Goal: Complete application form: Complete application form

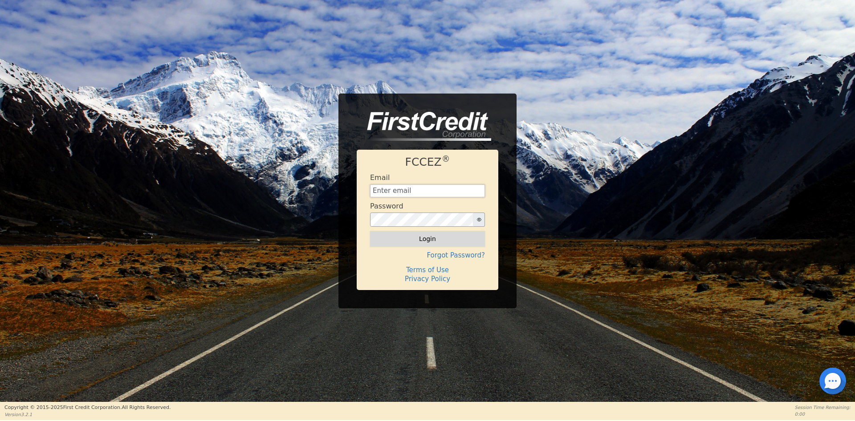
type input "[EMAIL_ADDRESS][DOMAIN_NAME]"
click at [421, 240] on button "Login" at bounding box center [427, 238] width 115 height 15
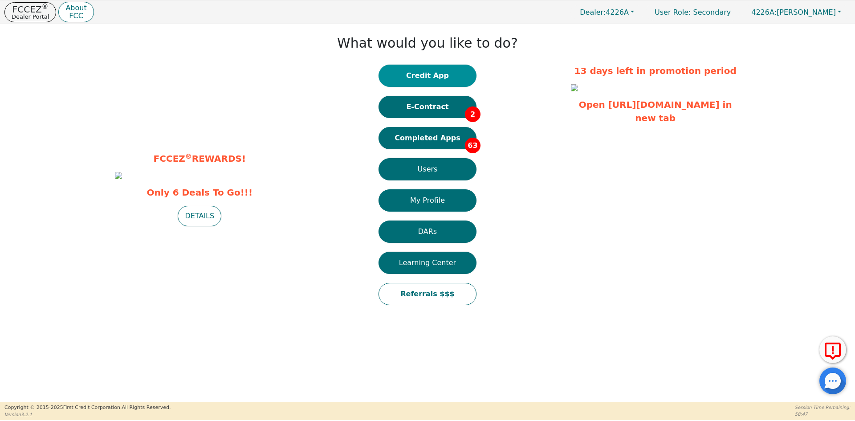
click at [424, 86] on button "Credit App" at bounding box center [428, 76] width 98 height 22
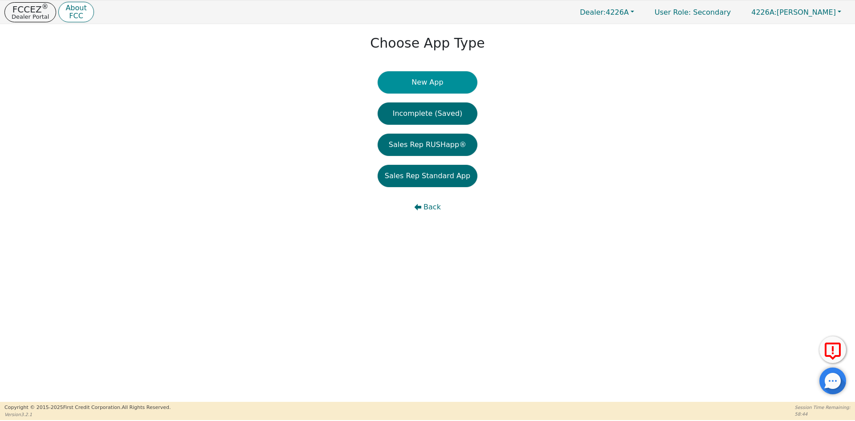
click at [428, 78] on button "New App" at bounding box center [428, 82] width 100 height 22
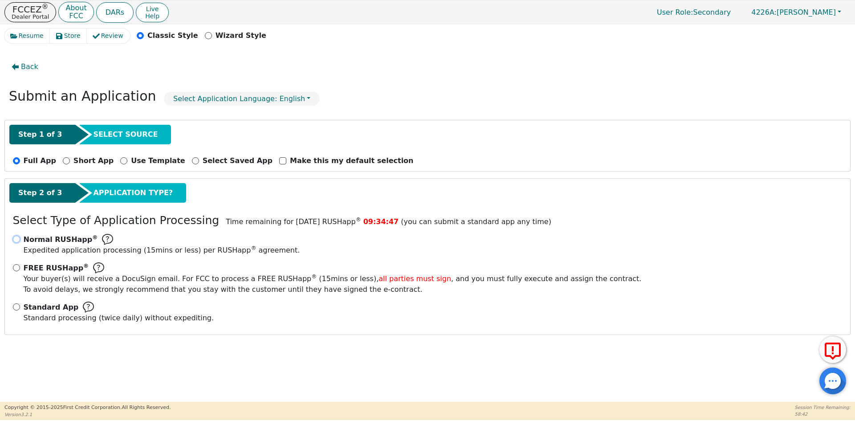
click at [18, 239] on input "Normal RUSHapp ® Expedited application processing ( 15 mins or less) per RUSHap…" at bounding box center [16, 239] width 7 height 7
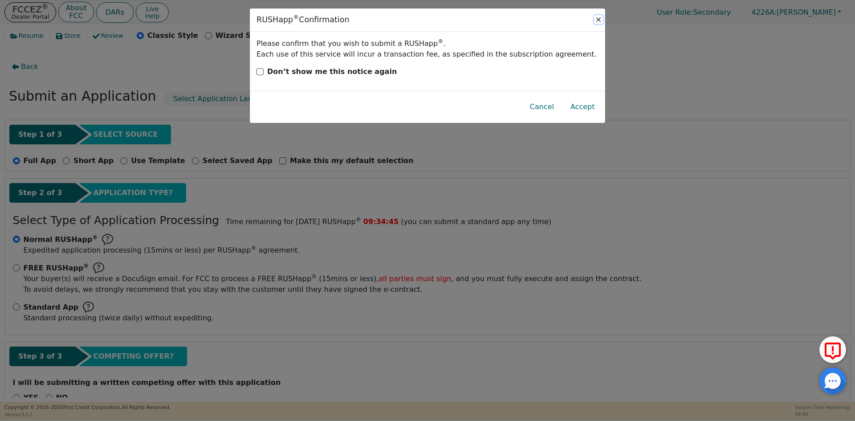
click at [600, 18] on button "Close" at bounding box center [598, 19] width 9 height 9
radio input "false"
radio input "true"
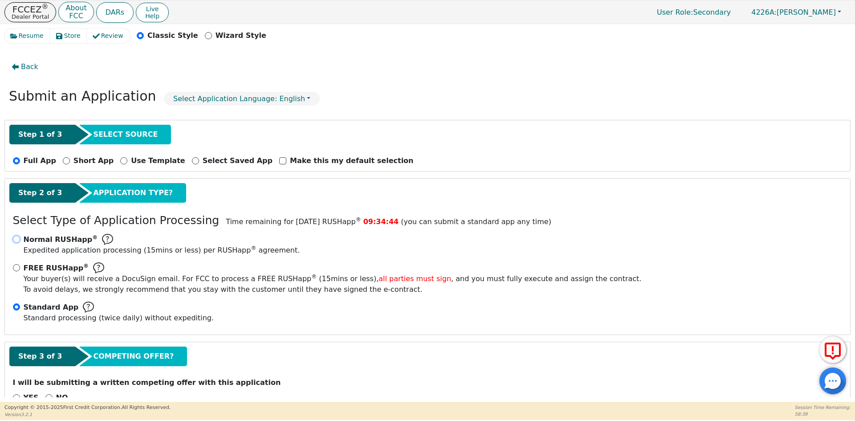
scroll to position [25, 0]
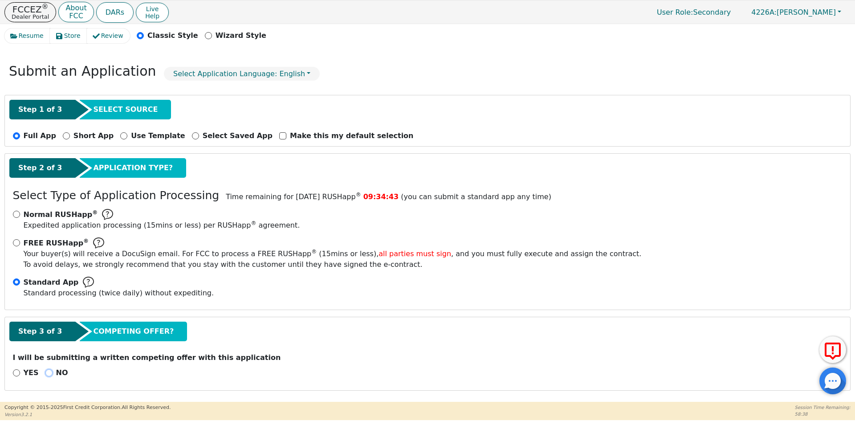
click at [45, 374] on input "NO" at bounding box center [48, 372] width 7 height 7
radio input "true"
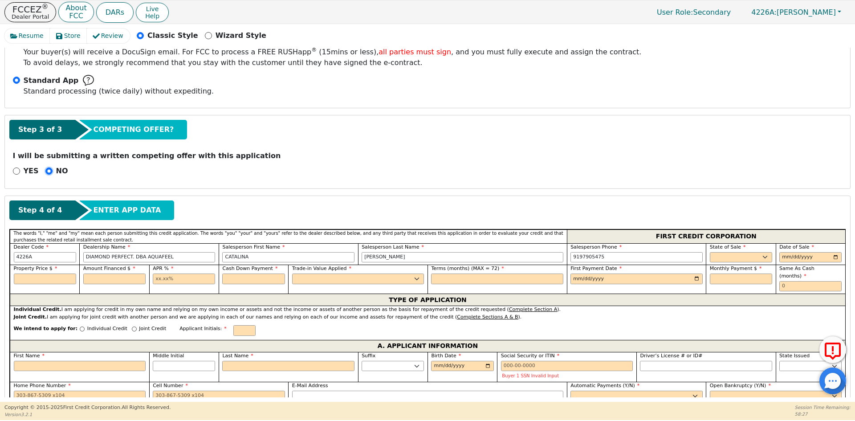
scroll to position [248, 0]
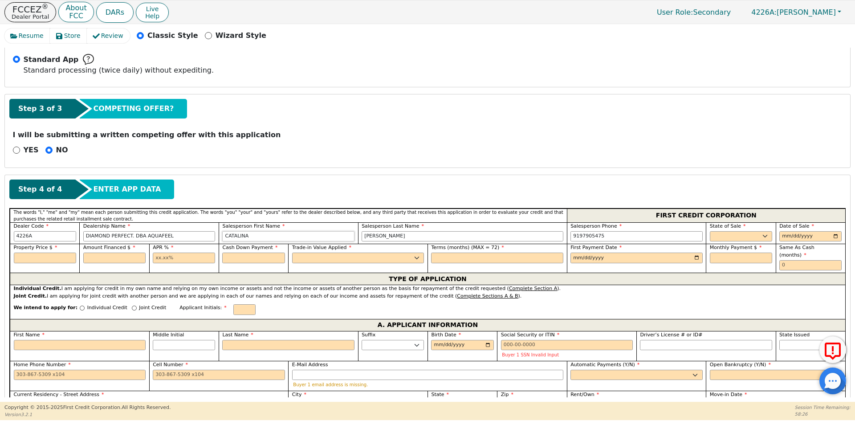
drag, startPoint x: 291, startPoint y: 239, endPoint x: 183, endPoint y: 239, distance: 107.8
click at [183, 239] on div "Dealer Code 4226A Dealership Name DIAMOND PERFECT. DBA AQUAFEEL Salesperson Fir…" at bounding box center [428, 233] width 836 height 22
type input "e"
type input "[PERSON_NAME]"
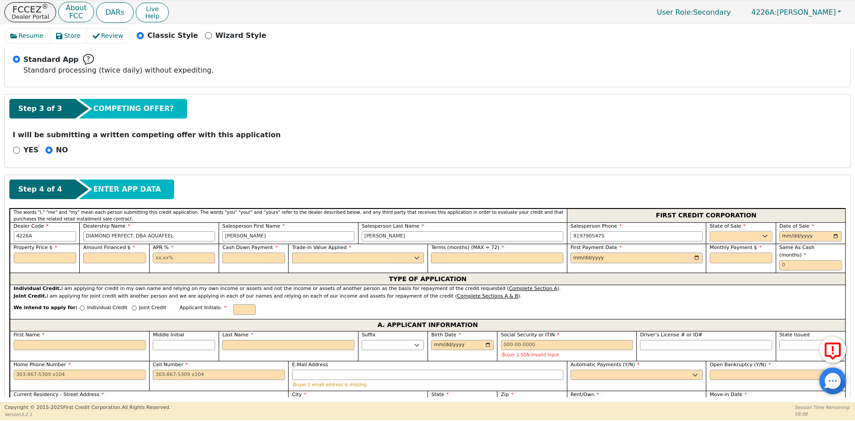
click at [718, 233] on select "AK AL AR AZ CA CO CT DC DE FL [GEOGRAPHIC_DATA] HI IA ID IL IN KS [GEOGRAPHIC_D…" at bounding box center [741, 236] width 62 height 11
select select "MA"
click at [710, 231] on select "AK AL AR AZ CA CO CT DC DE FL [GEOGRAPHIC_DATA] HI IA ID IL IN KS [GEOGRAPHIC_D…" at bounding box center [741, 236] width 62 height 11
click at [833, 234] on input "date" at bounding box center [810, 236] width 62 height 11
type input "[DATE]"
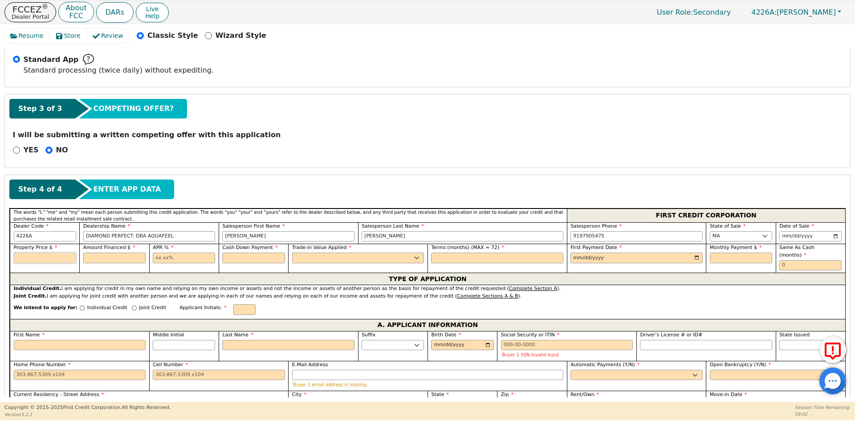
click at [47, 259] on input "text" at bounding box center [45, 258] width 62 height 11
type input "2990.00"
drag, startPoint x: 100, startPoint y: 263, endPoint x: 101, endPoint y: 258, distance: 5.0
click at [100, 263] on input "text" at bounding box center [114, 258] width 62 height 11
type input "2990.00"
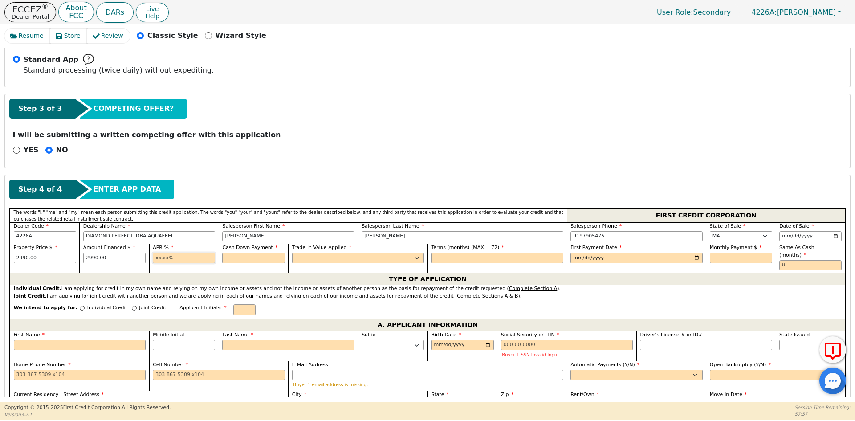
click at [189, 262] on input "text" at bounding box center [184, 258] width 62 height 11
type input "10.99"
click at [235, 259] on input "text" at bounding box center [253, 258] width 62 height 11
type input "0.00"
click at [300, 251] on label "Trade-in Value Applied" at bounding box center [358, 248] width 132 height 8
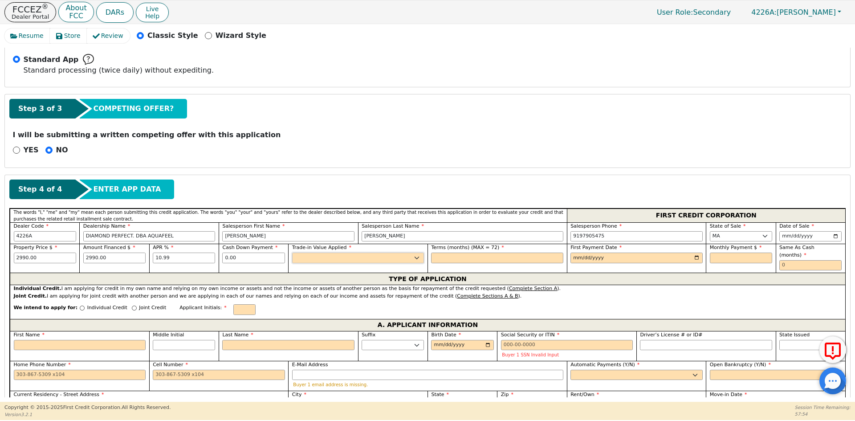
drag, startPoint x: 311, startPoint y: 259, endPoint x: 315, endPoint y: 262, distance: 5.1
click at [311, 259] on select "Yes No" at bounding box center [358, 258] width 132 height 11
select select "n"
click at [292, 253] on select "Yes No" at bounding box center [358, 258] width 132 height 11
click at [463, 257] on input "text" at bounding box center [497, 258] width 132 height 11
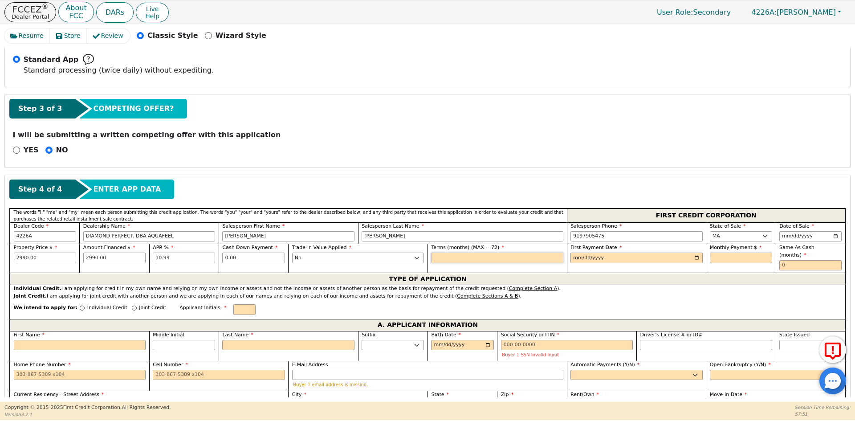
type input "72"
click at [695, 258] on input "date" at bounding box center [637, 258] width 132 height 11
type input "[DATE]"
click at [733, 258] on input "text" at bounding box center [741, 258] width 62 height 11
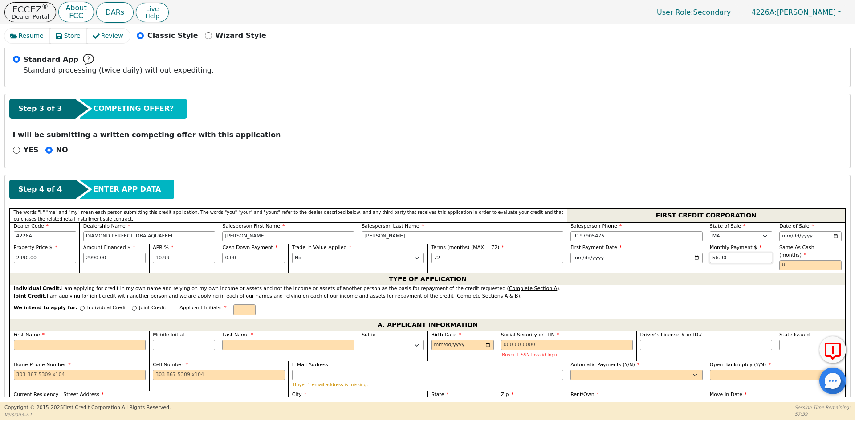
type input "56.90"
click at [788, 260] on input "text" at bounding box center [810, 265] width 62 height 11
type input "0"
click at [132, 306] on input "Joint Credit" at bounding box center [134, 308] width 5 height 5
radio input "true"
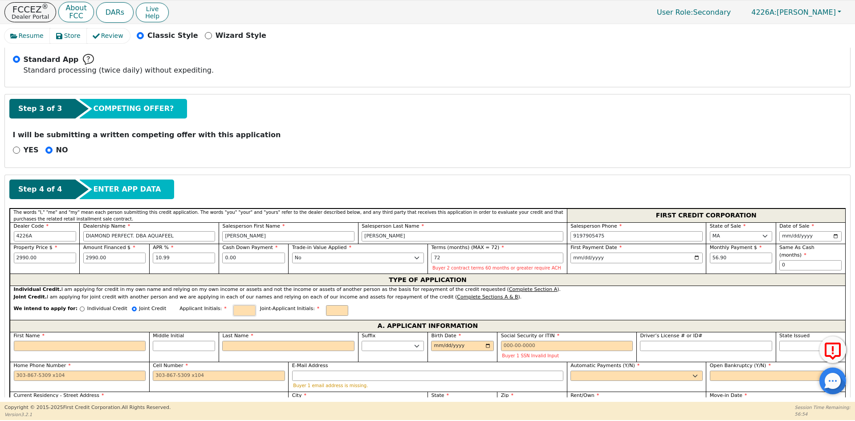
click at [233, 308] on input "text" at bounding box center [244, 310] width 22 height 11
type input "e"
type input "ET"
click at [326, 307] on input "text" at bounding box center [337, 310] width 22 height 11
type input "ET"
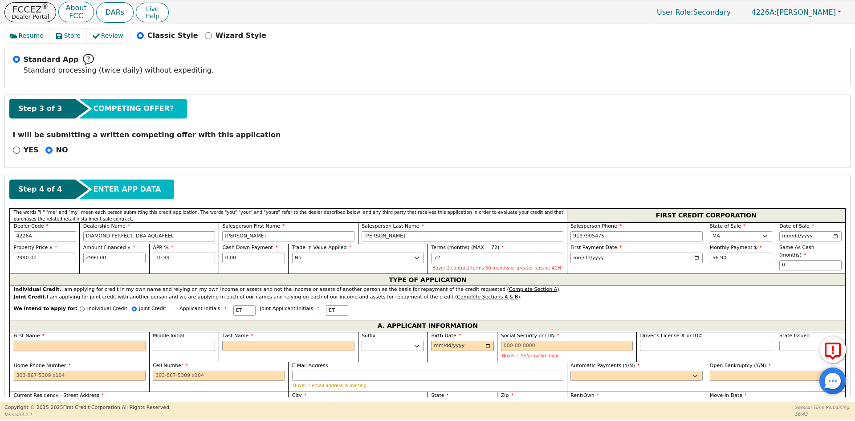
click at [114, 346] on input "First Name" at bounding box center [80, 346] width 132 height 11
type input "E"
type input "EV"
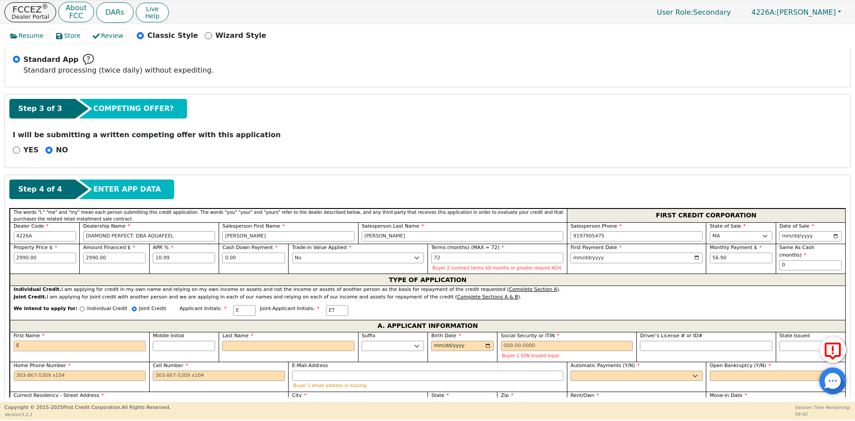
type input "EV"
type input "EVE"
type input "EVEL"
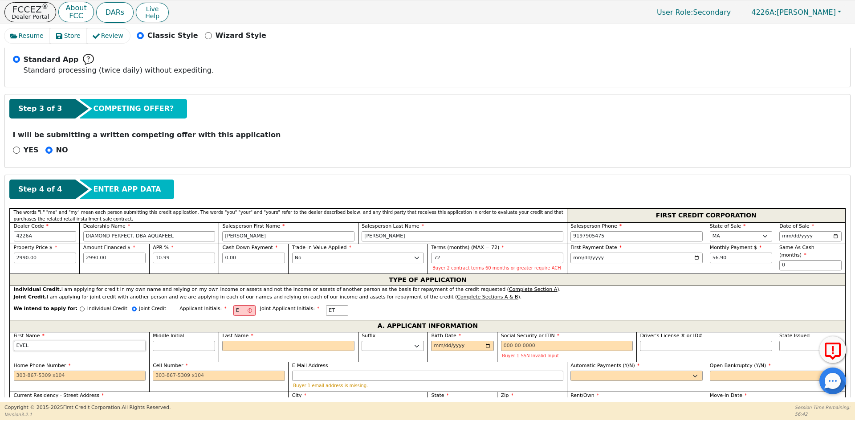
type input "[PERSON_NAME]"
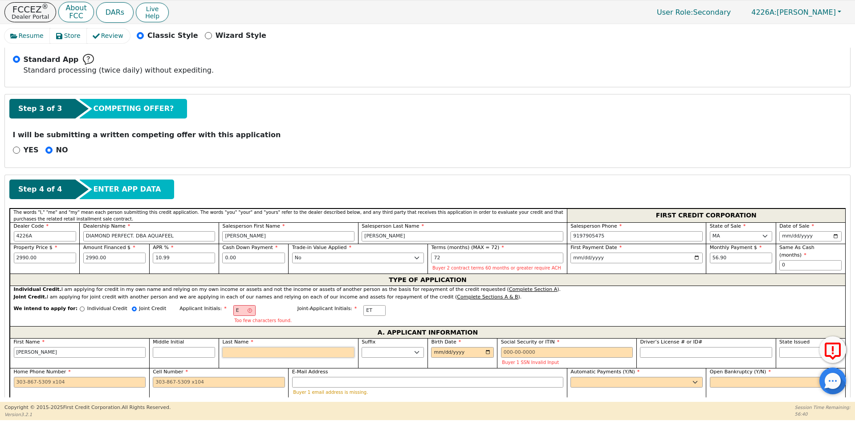
type input "ET"
type input "T"
type input "[PERSON_NAME]"
type input "TA"
type input "[PERSON_NAME]"
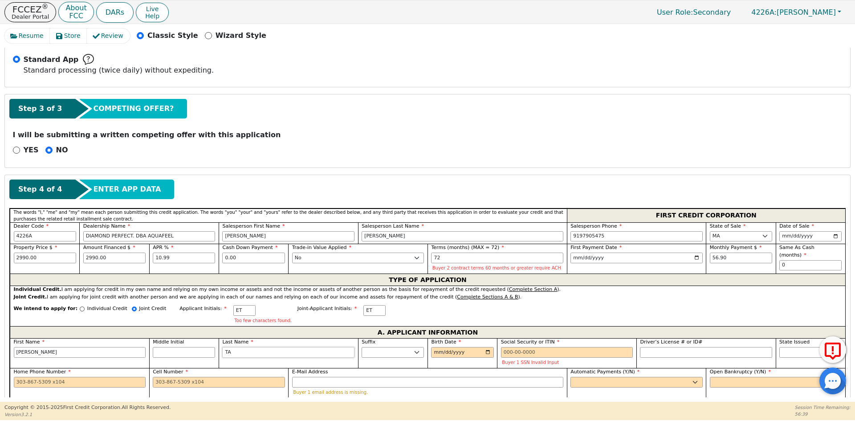
type input "TAV"
type input "[PERSON_NAME]"
type input "TAVER"
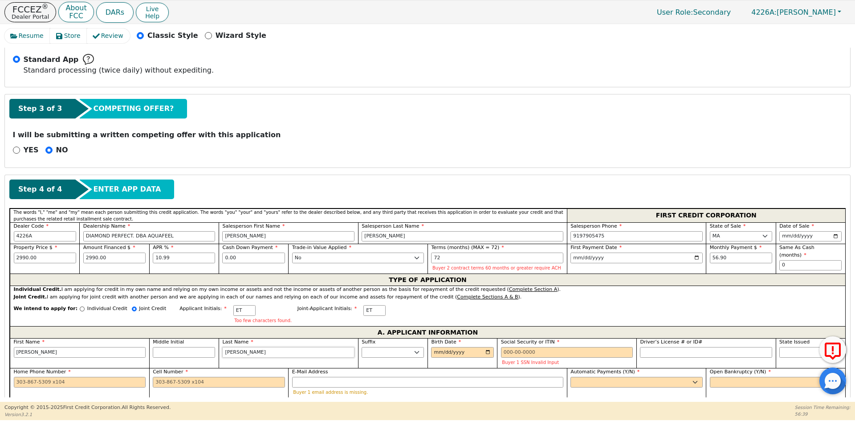
type input "[PERSON_NAME]"
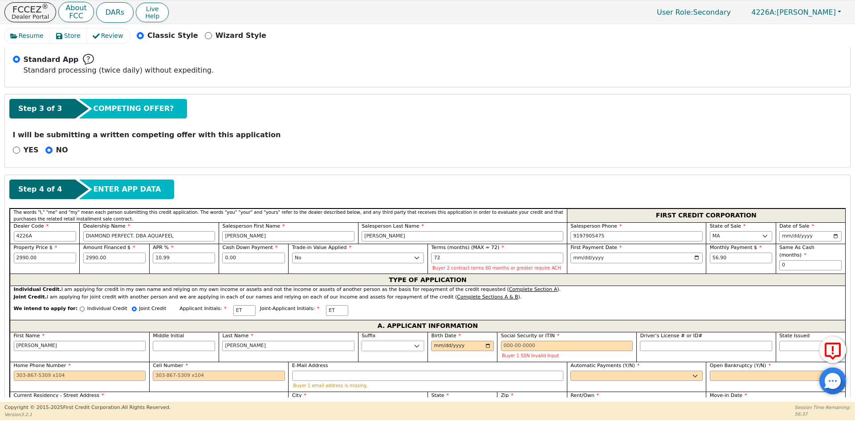
type input "[PERSON_NAME]"
click at [436, 342] on input "Birth Date" at bounding box center [462, 346] width 62 height 11
type input "[DATE]"
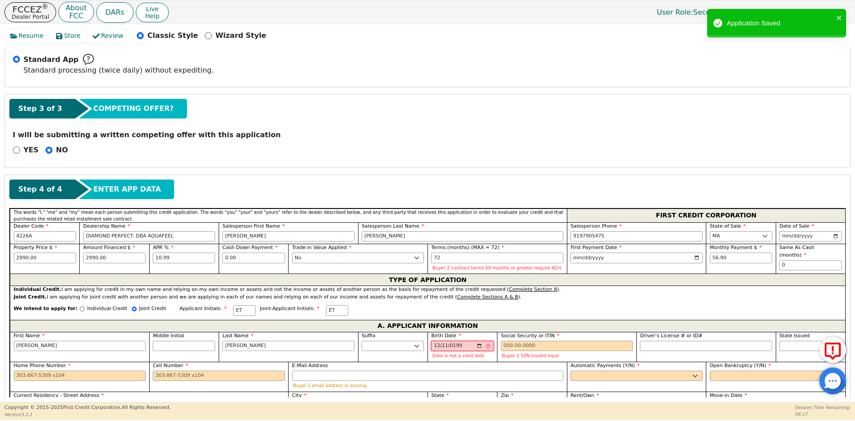
type input "[DATE]"
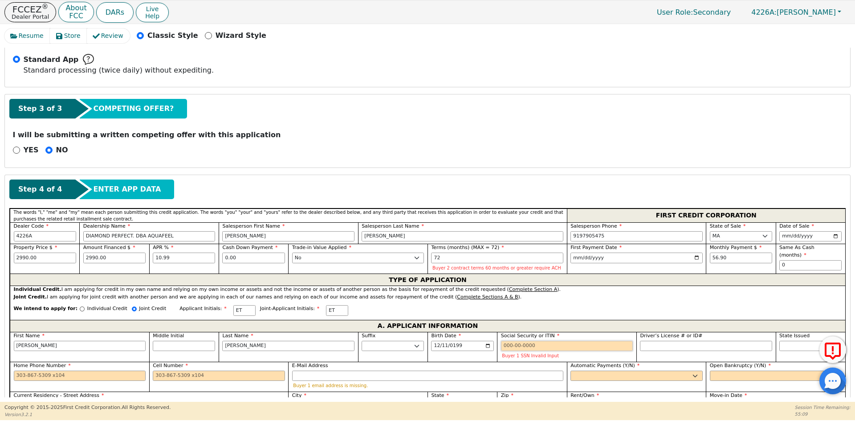
click at [539, 344] on input "Social Security or ITIN" at bounding box center [567, 346] width 132 height 11
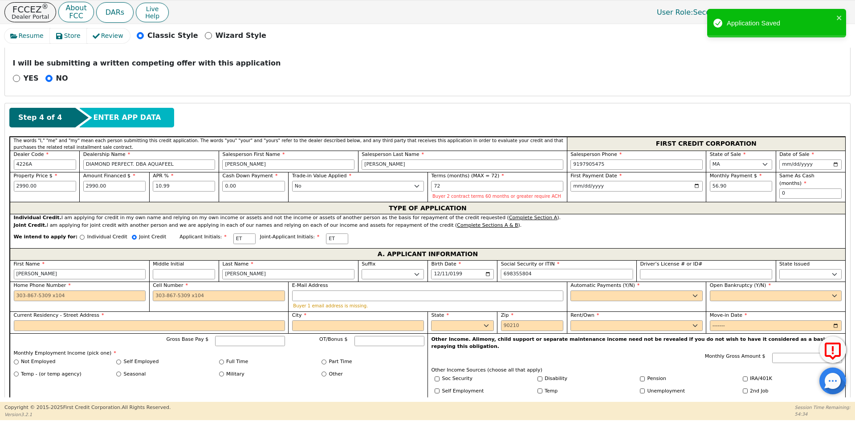
scroll to position [337, 0]
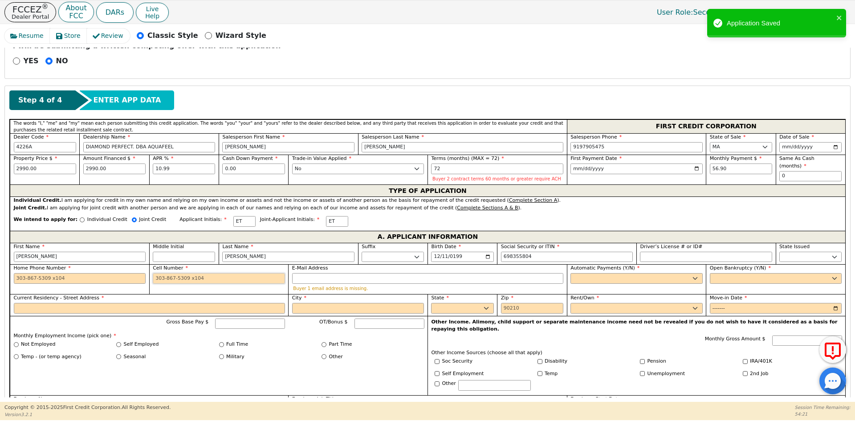
type input "***-**-5804"
click at [183, 281] on input "Cell Number" at bounding box center [219, 278] width 132 height 11
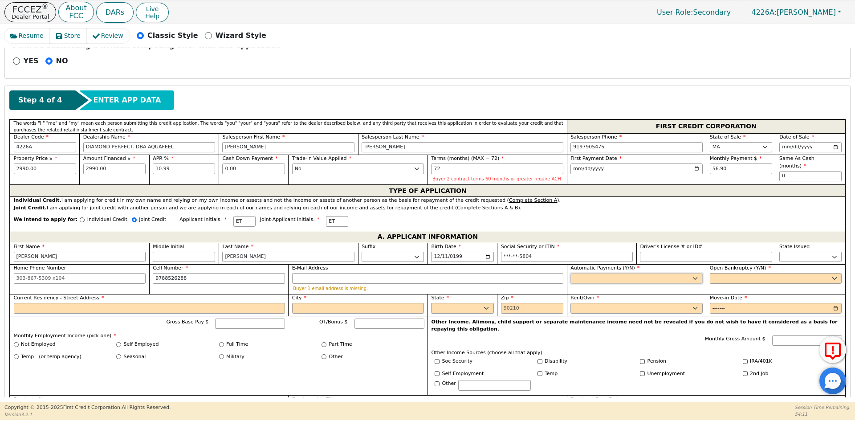
type input "[PHONE_NUMBER]"
click at [584, 277] on select "Yes No" at bounding box center [637, 278] width 132 height 11
select select "y"
click at [571, 273] on select "Yes No" at bounding box center [637, 278] width 132 height 11
type input "[PERSON_NAME]"
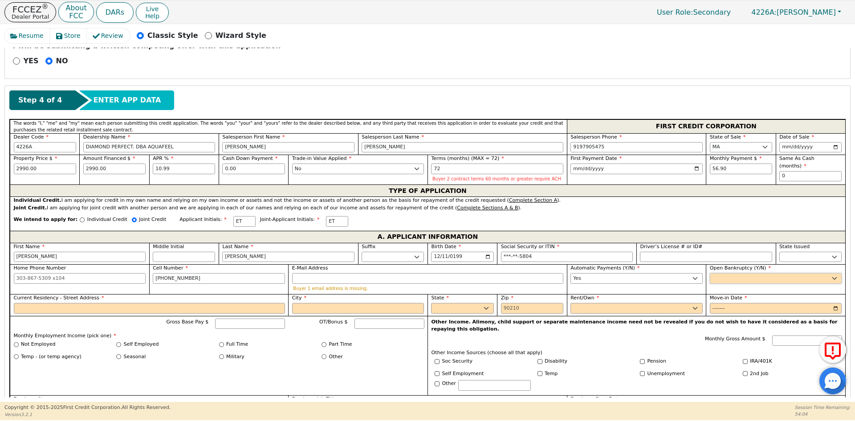
click at [725, 279] on select "Yes No" at bounding box center [776, 278] width 132 height 11
select select "n"
click at [710, 273] on select "Yes No" at bounding box center [776, 278] width 132 height 11
click at [43, 306] on input "Current Residency - Street Address" at bounding box center [149, 308] width 271 height 11
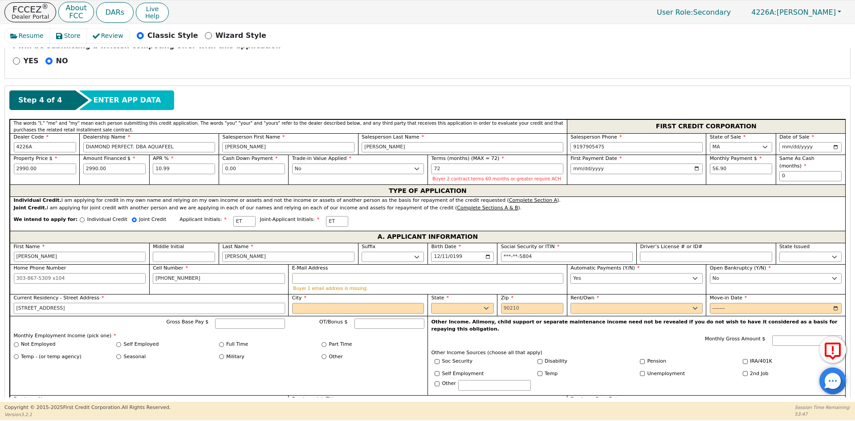
type input "[STREET_ADDRESS]"
click at [301, 306] on input "City" at bounding box center [358, 308] width 132 height 11
type input "[PERSON_NAME]"
select select "MA"
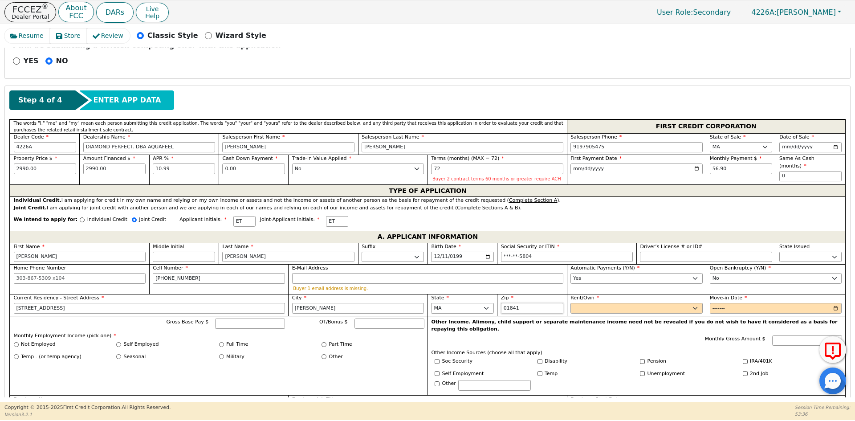
type input "01841"
click at [622, 304] on select "Rent Own" at bounding box center [637, 308] width 132 height 11
select select "Rent"
click at [571, 303] on select "Rent Own" at bounding box center [637, 308] width 132 height 11
click at [720, 305] on input "Move-in Date" at bounding box center [776, 308] width 132 height 11
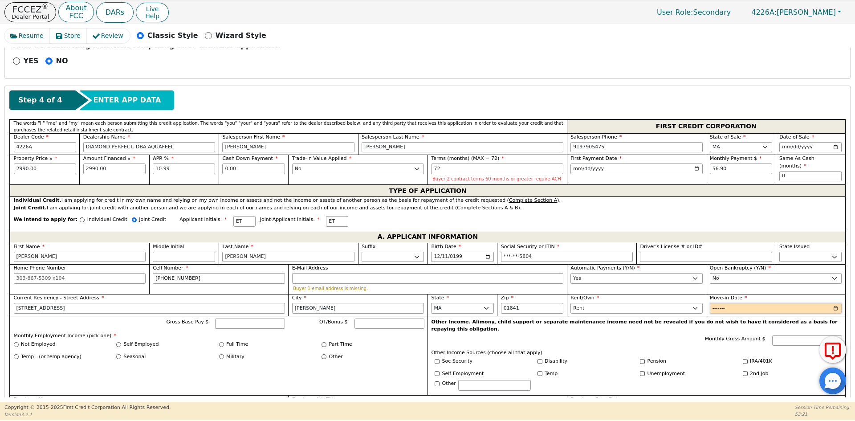
click at [713, 307] on input "Move-in Date" at bounding box center [776, 308] width 132 height 11
type input "2021-08"
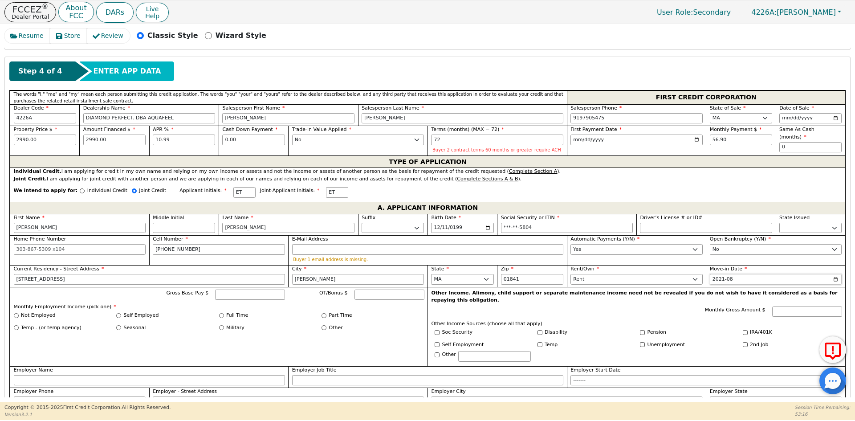
scroll to position [381, 0]
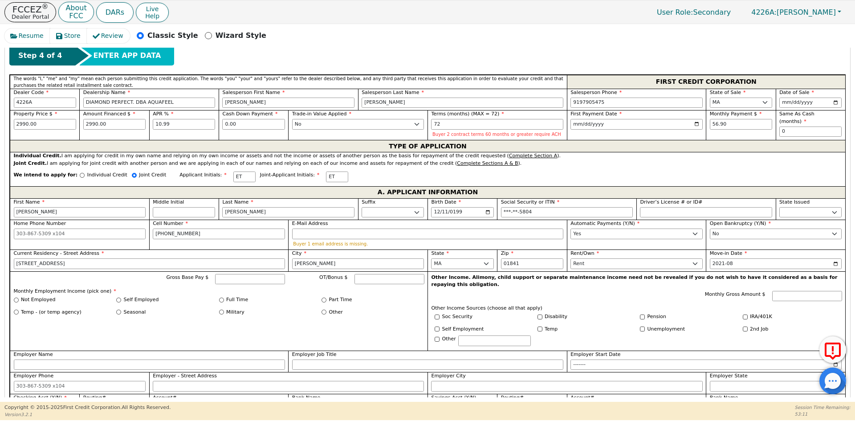
click at [219, 302] on div "Full Time" at bounding box center [270, 300] width 103 height 8
click at [224, 301] on div "Full Time" at bounding box center [270, 300] width 103 height 8
click at [221, 300] on input "Full Time" at bounding box center [221, 300] width 5 height 5
radio input "true"
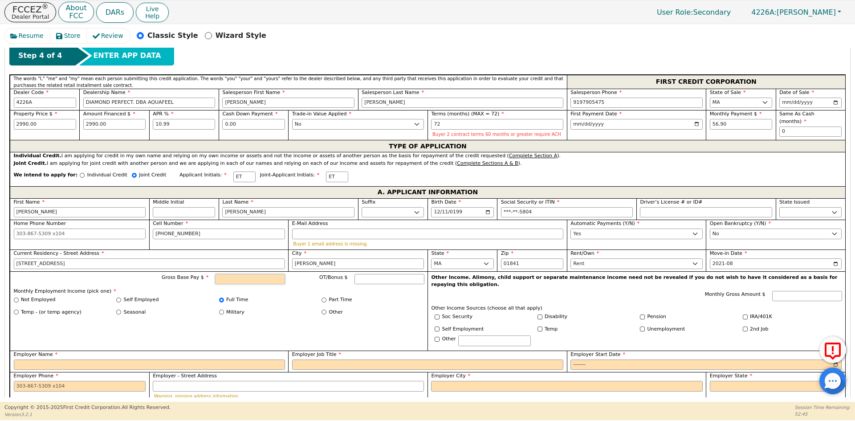
click at [240, 280] on input "Gross Base Pay $" at bounding box center [250, 279] width 70 height 11
type input "4000.00"
click at [201, 328] on div "Gross Base Pay $ 4000.00 OT/Bonus $ Monthly Employment Income (pick one) * Not …" at bounding box center [219, 310] width 418 height 79
click at [80, 359] on input "Employer Name" at bounding box center [149, 364] width 271 height 11
click at [177, 321] on div "Gross Base Pay $ 4000.00 OT/Bonus $ Monthly Employment Income (pick one) * Not …" at bounding box center [219, 310] width 418 height 79
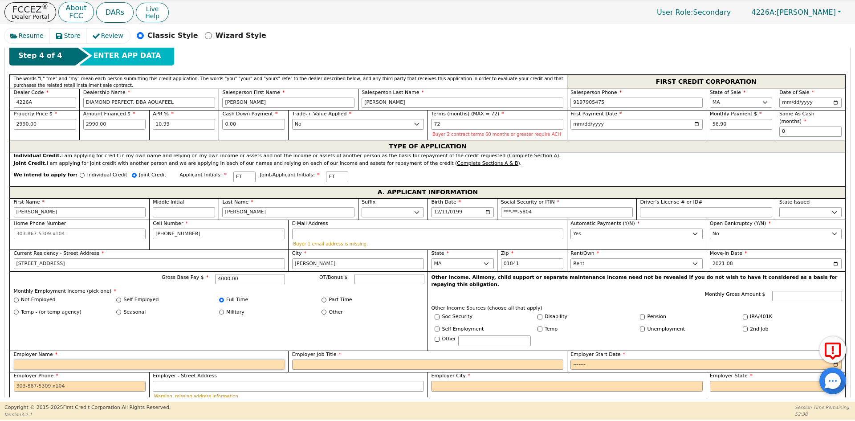
click at [81, 359] on input "Employer Name" at bounding box center [149, 364] width 271 height 11
type input "ACCESS PRIMARY CARE"
click at [302, 359] on input "Employer Job Title" at bounding box center [427, 364] width 271 height 11
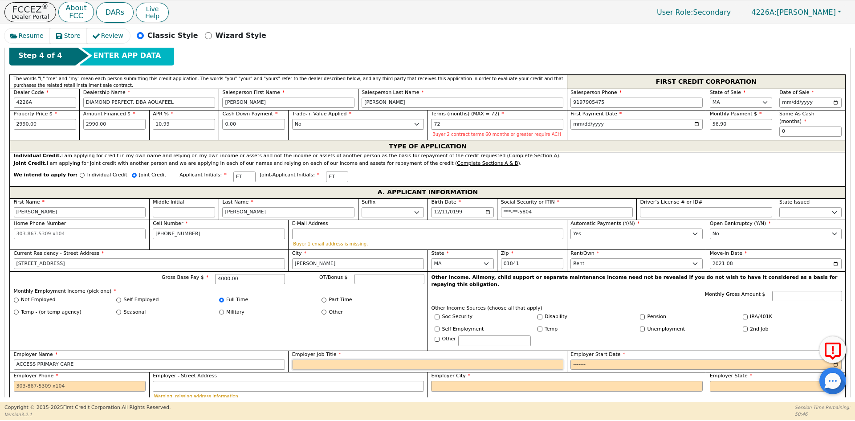
click at [306, 359] on input "Employer Job Title" at bounding box center [427, 364] width 271 height 11
type input "OFFICE MANAGER"
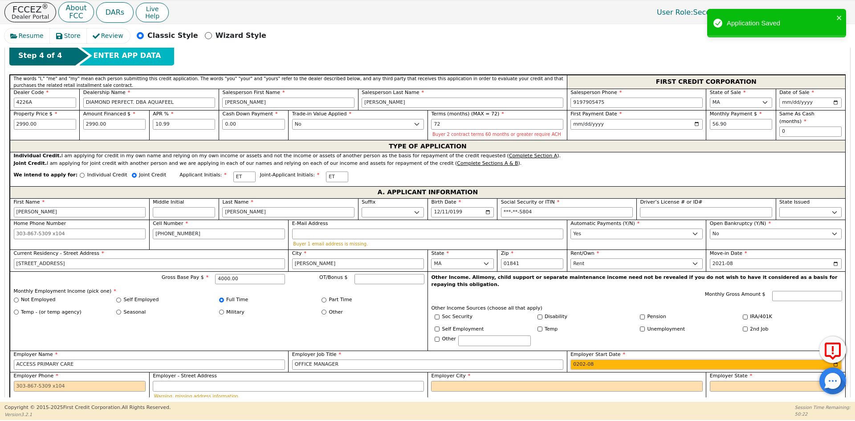
type input "2022-08"
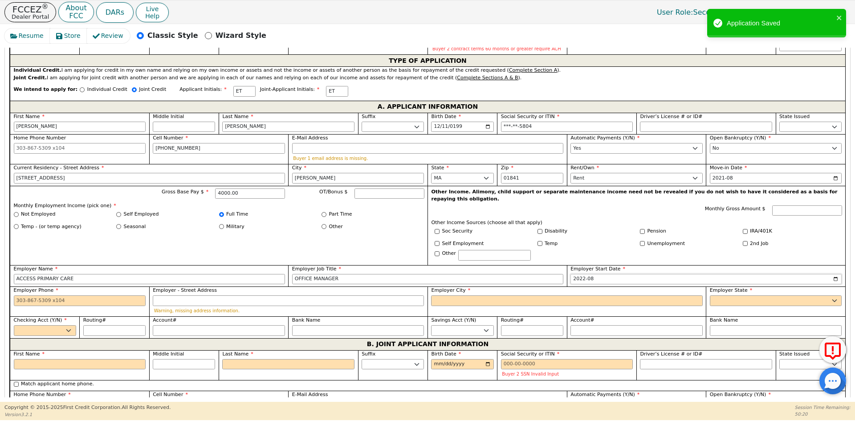
scroll to position [470, 0]
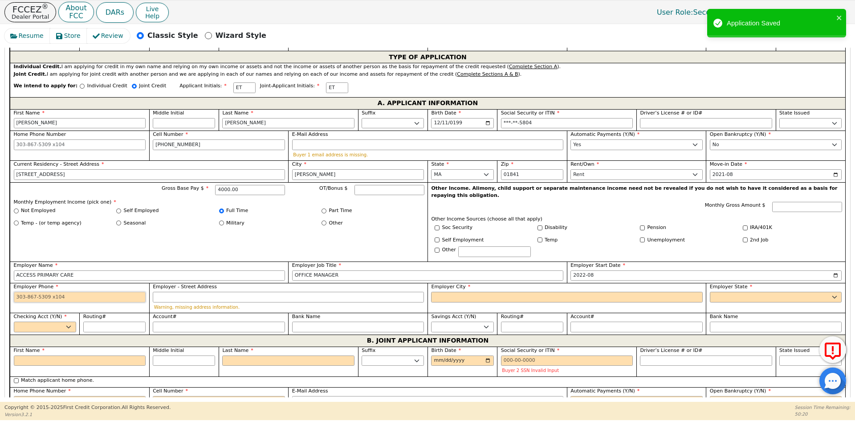
click at [54, 292] on input "Employer Phone" at bounding box center [80, 297] width 132 height 11
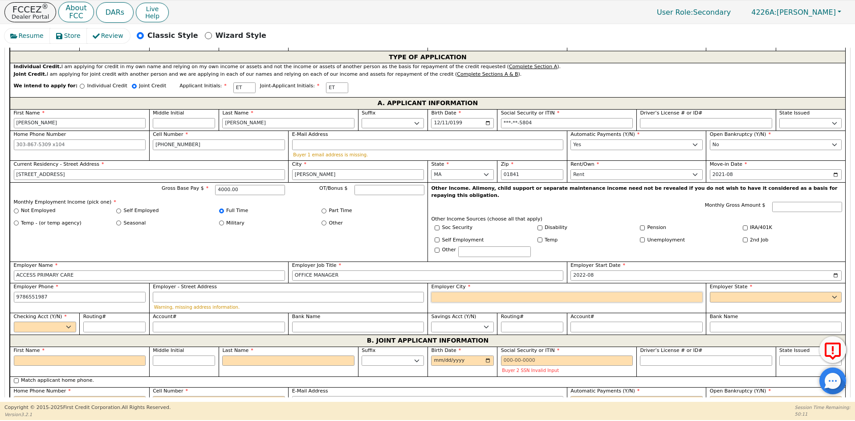
type input "[PHONE_NUMBER]"
click at [442, 292] on input "Employer City" at bounding box center [566, 297] width 271 height 11
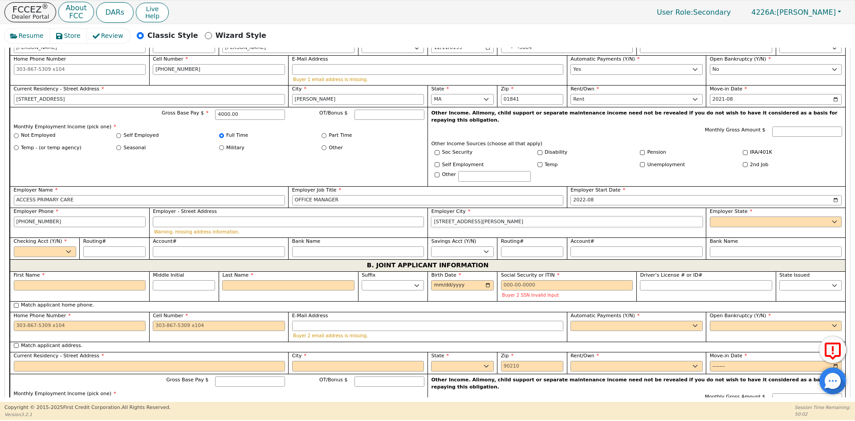
scroll to position [559, 0]
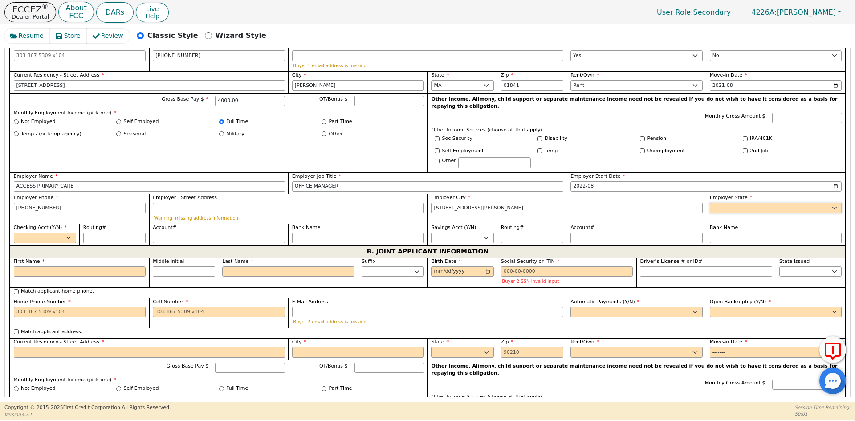
type input "[STREET_ADDRESS][PERSON_NAME]"
click at [714, 203] on select "AK AL AR AZ CA CO CT DC DE FL [GEOGRAPHIC_DATA] HI IA ID [GEOGRAPHIC_DATA] IN K…" at bounding box center [776, 208] width 132 height 11
select select "MA"
click at [710, 203] on select "AK AL AR AZ CA CO CT DC DE FL [GEOGRAPHIC_DATA] HI IA ID [GEOGRAPHIC_DATA] IN K…" at bounding box center [776, 208] width 132 height 11
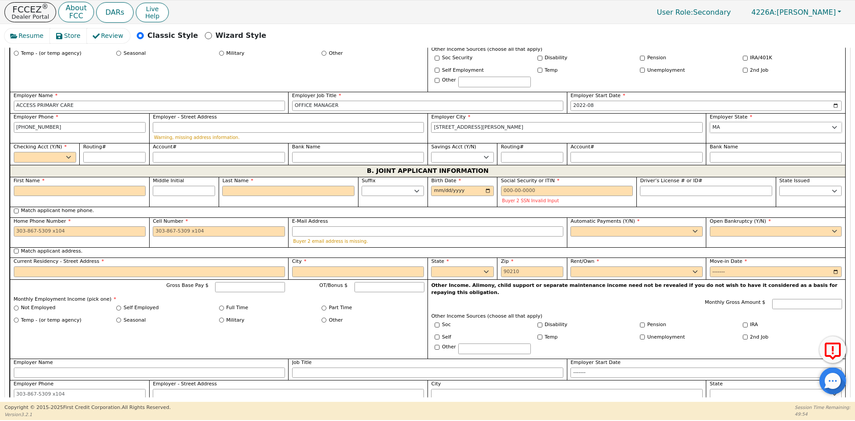
scroll to position [648, 0]
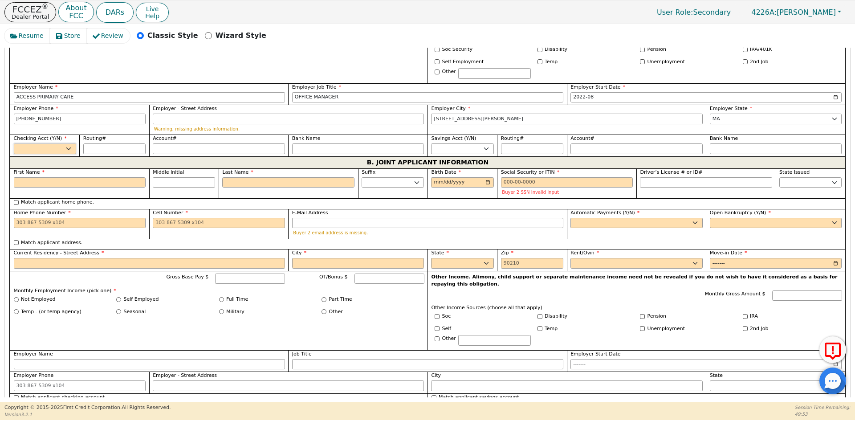
click at [32, 143] on select "Yes No" at bounding box center [45, 148] width 62 height 11
select select "y"
click at [14, 143] on select "Yes No" at bounding box center [45, 148] width 62 height 11
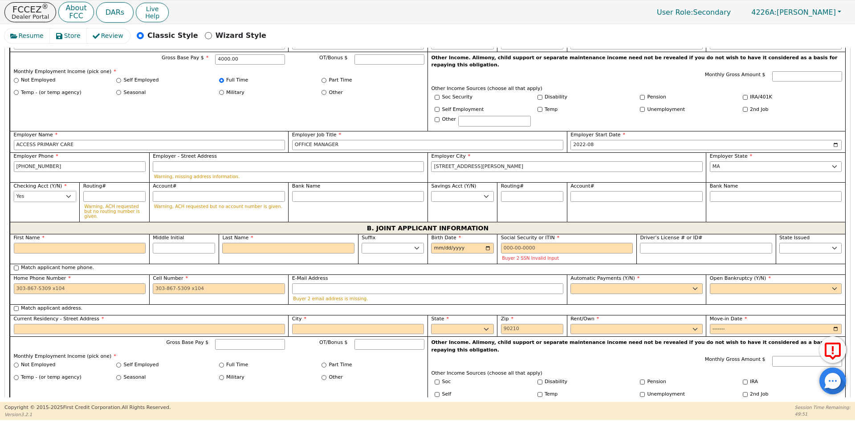
scroll to position [559, 0]
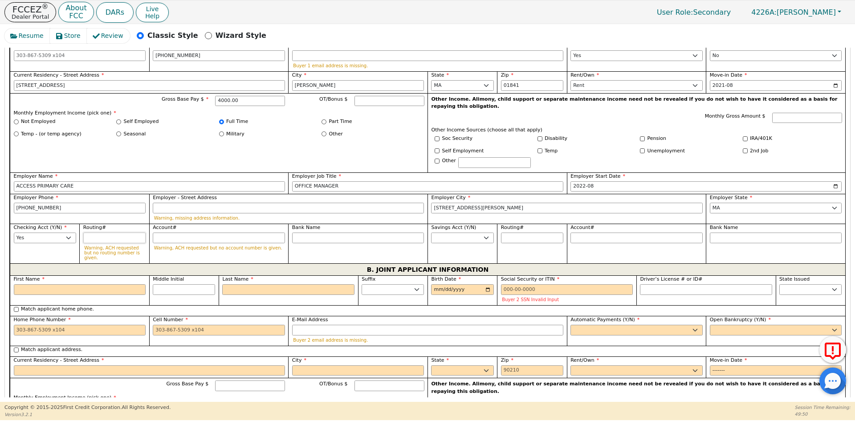
click at [127, 232] on input "Routing#" at bounding box center [114, 237] width 62 height 11
type input "2"
type input "*"
type input "21"
type input "**"
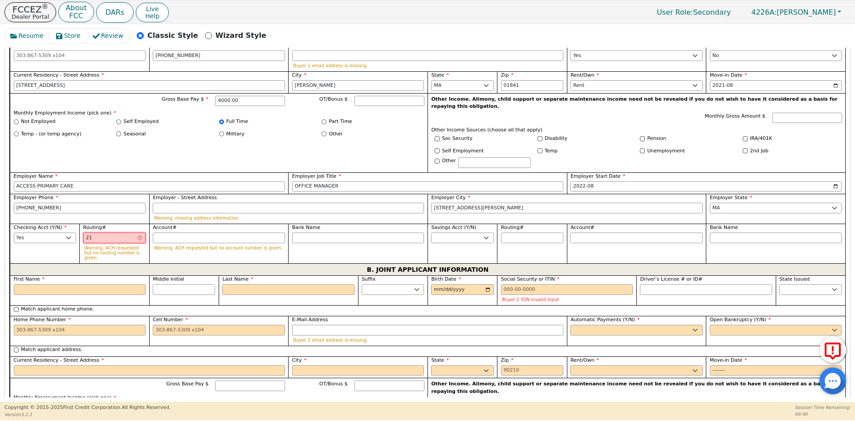
type input "211"
type input "***"
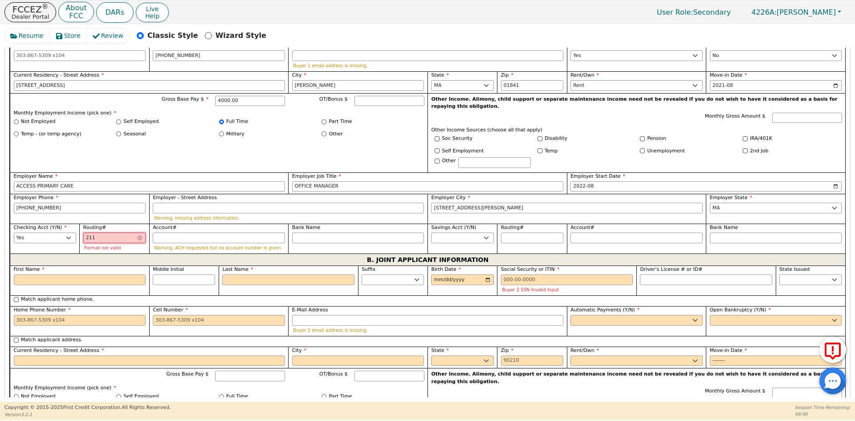
type input "2113"
type input "****"
type input "21139"
type input "*****"
type input "211391"
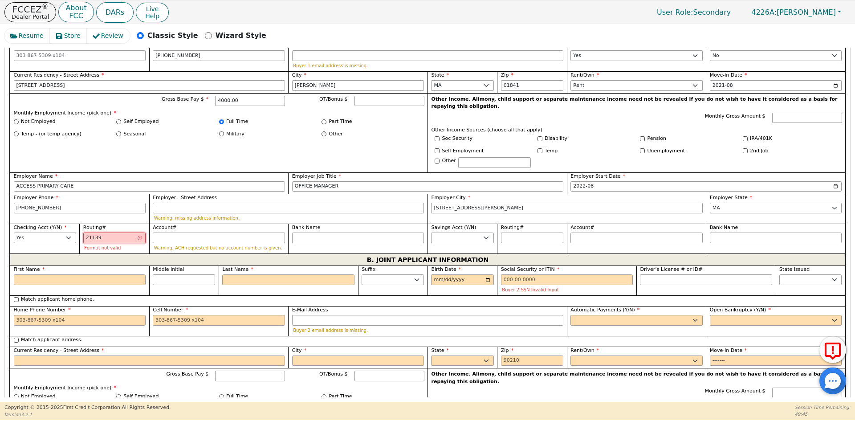
type input "******"
type input "2113918"
type input "*******"
type input "21139182"
type input "********"
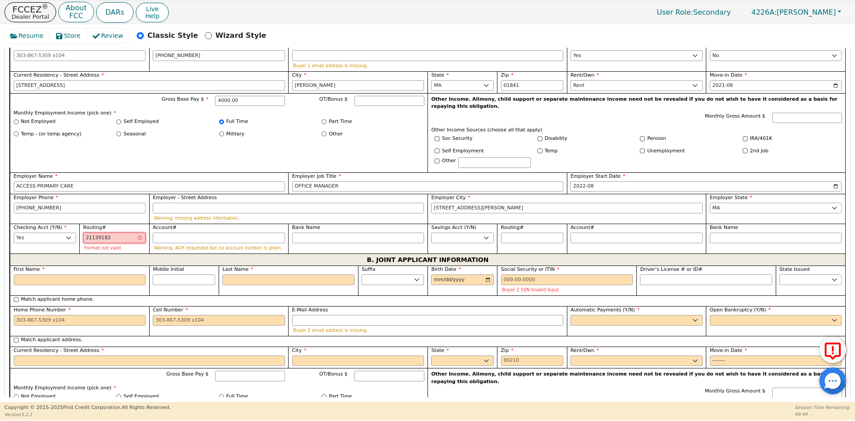
type input "211391825"
type input "*********"
click at [161, 232] on input "Account#" at bounding box center [219, 237] width 132 height 11
type input "4"
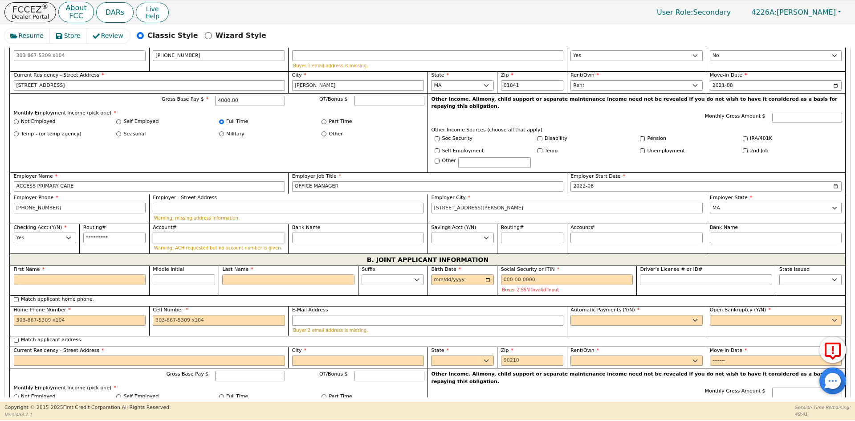
type input "*"
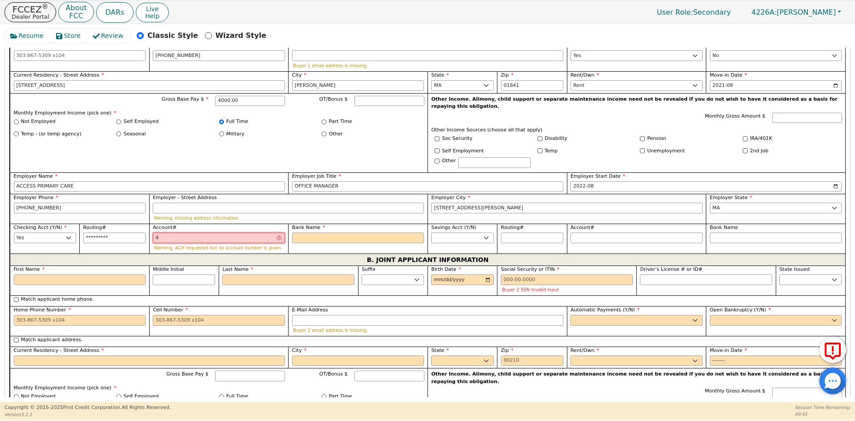
type input "45"
type input "**"
type input "458"
type input "***"
type input "4587"
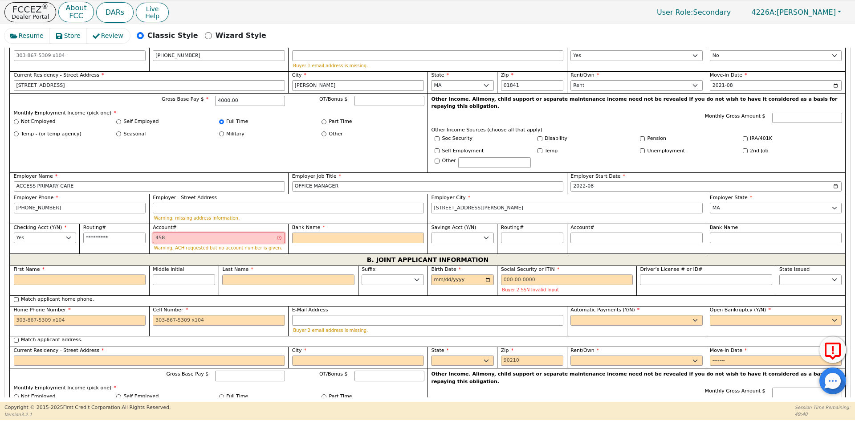
type input "****"
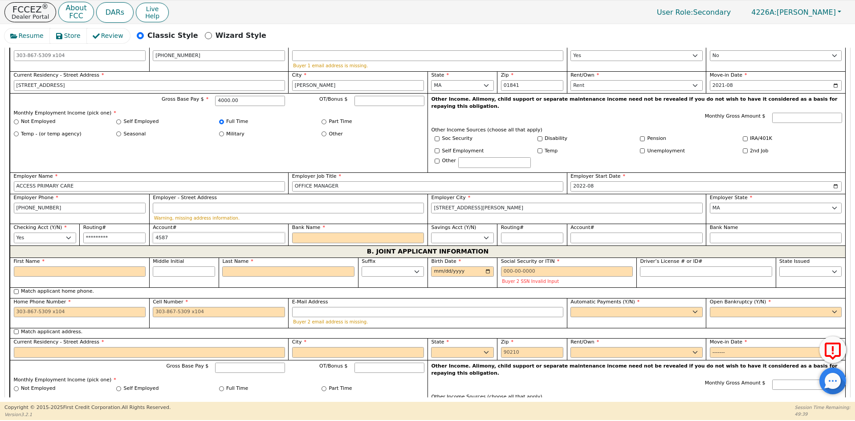
type input "45879"
type input "*****"
type input "458793"
type input "******"
type input "4587937"
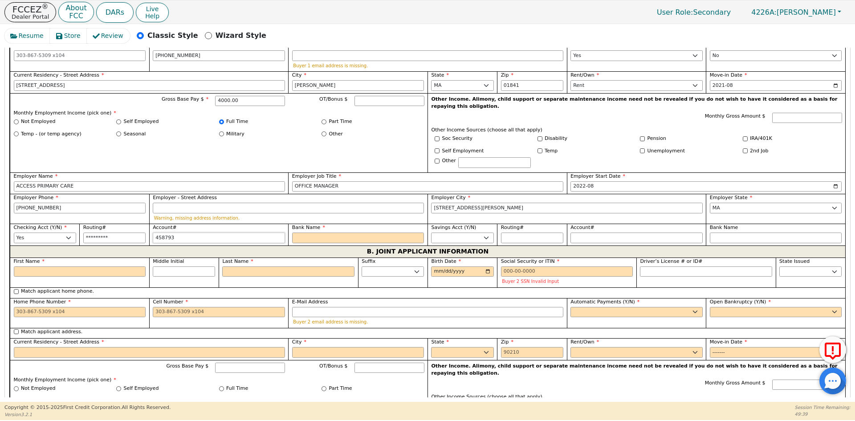
type input "*******"
type input "45879376"
type input "********"
click at [314, 232] on input "Bank Name" at bounding box center [358, 237] width 132 height 11
type input "45879376"
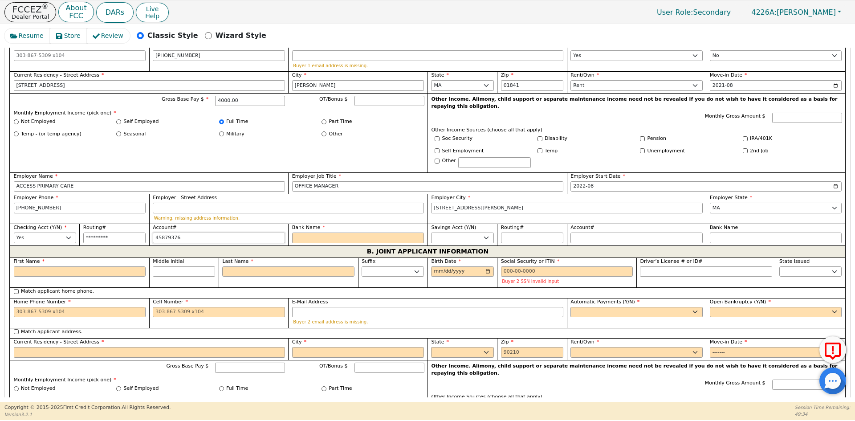
click at [191, 232] on input "45879376" at bounding box center [219, 237] width 132 height 11
type input "211391825"
type input "********"
click at [111, 232] on input "211391825" at bounding box center [114, 237] width 62 height 11
drag, startPoint x: 125, startPoint y: 232, endPoint x: 72, endPoint y: 227, distance: 53.2
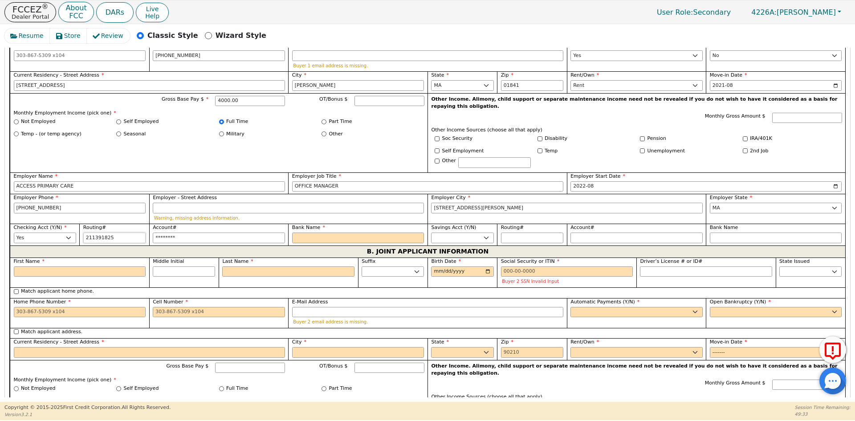
click at [72, 227] on div "First Name [PERSON_NAME] Middle Initial Last Name [PERSON_NAME] Sr. II III IV B…" at bounding box center [428, 132] width 836 height 225
type input "*********"
click at [310, 232] on input "Bank Name" at bounding box center [358, 237] width 132 height 11
type input "CREDIT UNION"
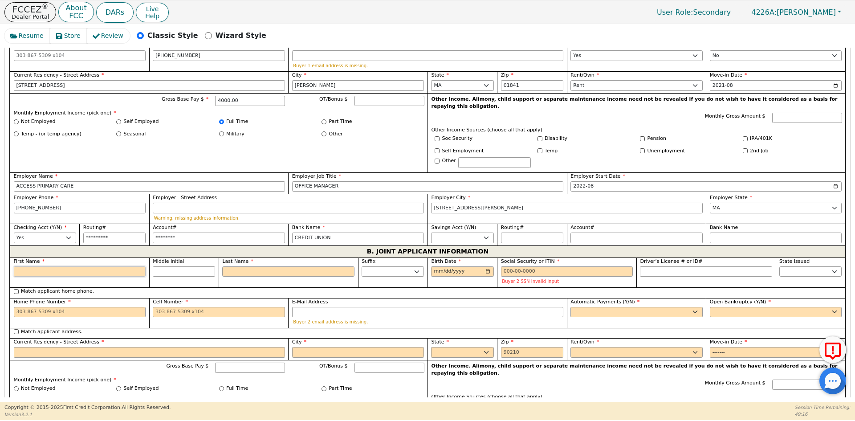
click at [77, 266] on input "First Name" at bounding box center [80, 271] width 132 height 11
type input "E"
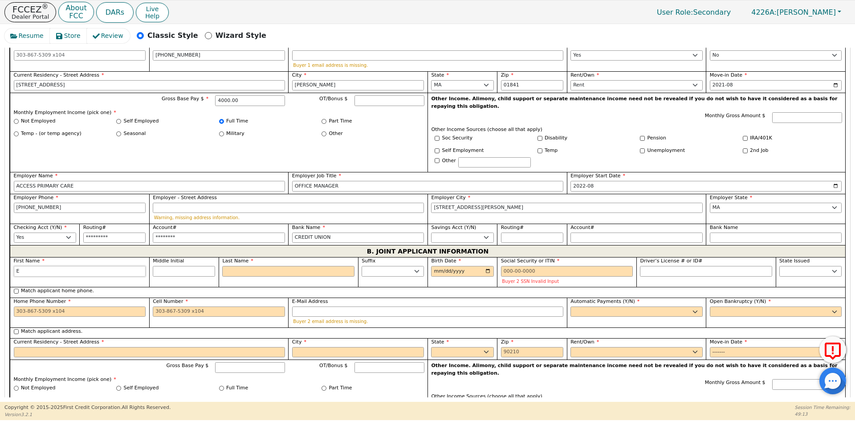
type input "EU"
type input "EUD"
type input "[PERSON_NAME]"
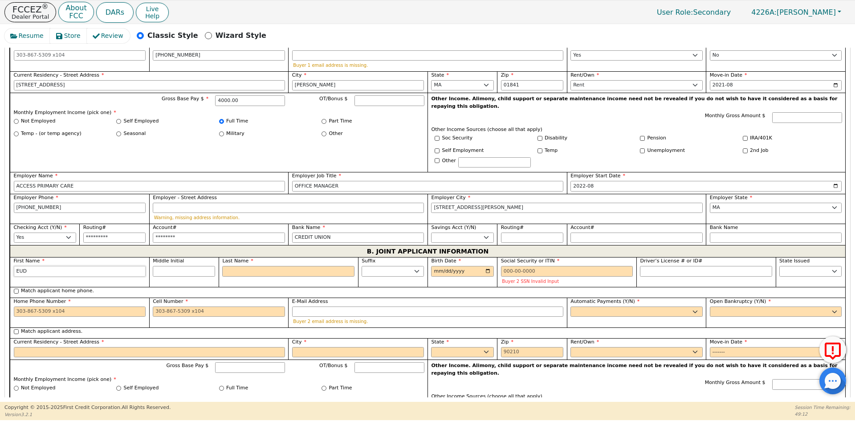
type input "[PERSON_NAME]"
type input "T"
type input "ET"
type input "[PERSON_NAME] T"
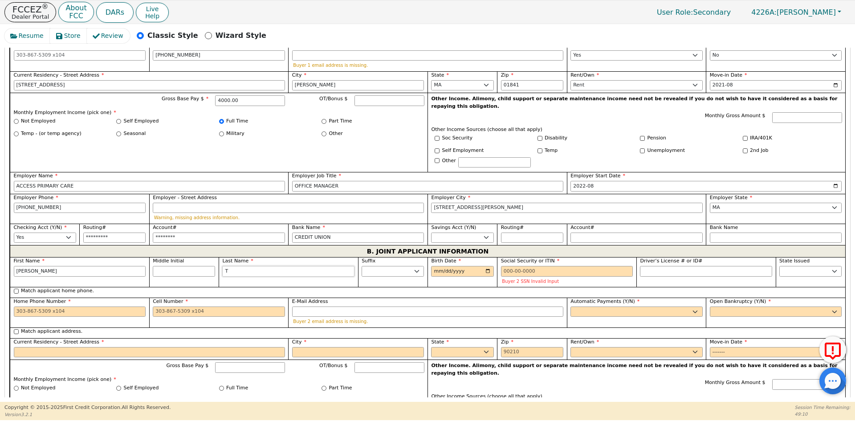
type input "TA"
type input "[PERSON_NAME]"
type input "TAV"
type input "[PERSON_NAME] TAV"
type input "[PERSON_NAME]"
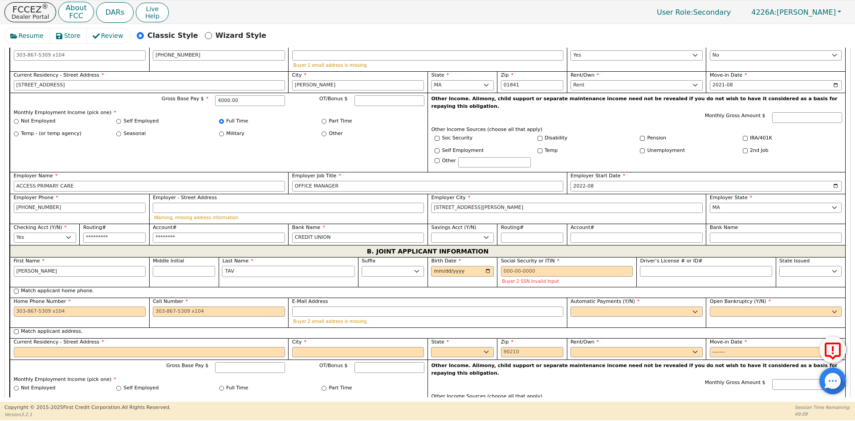
type input "[PERSON_NAME]"
type input "TAVER"
type input "[PERSON_NAME]"
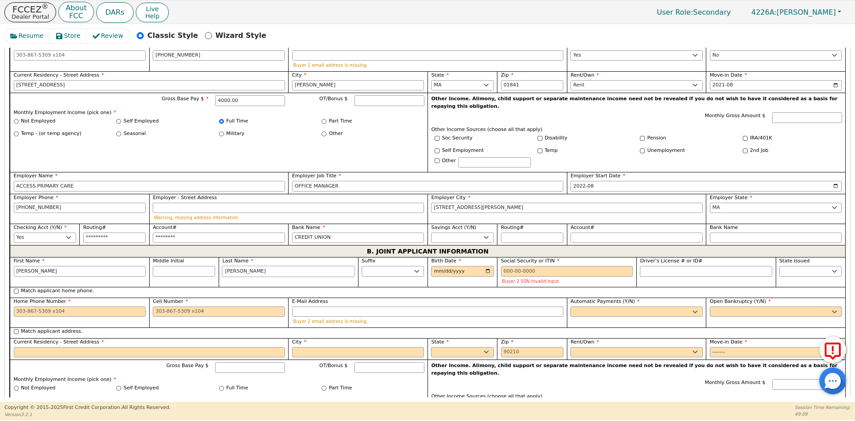
type input "[PERSON_NAME]"
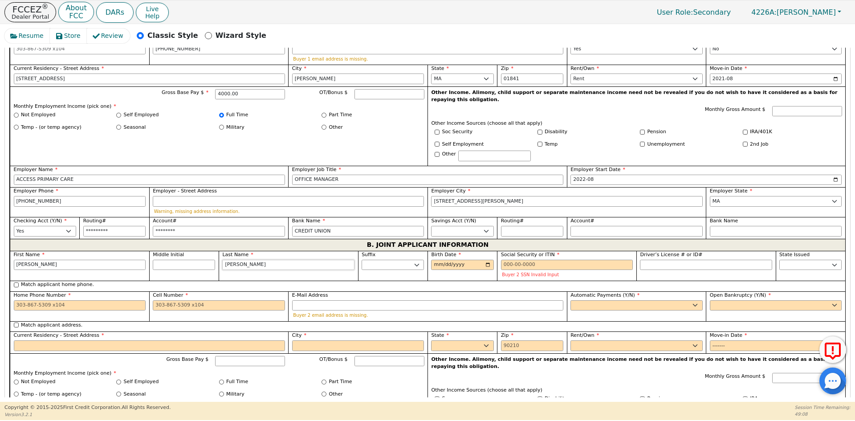
scroll to position [559, 0]
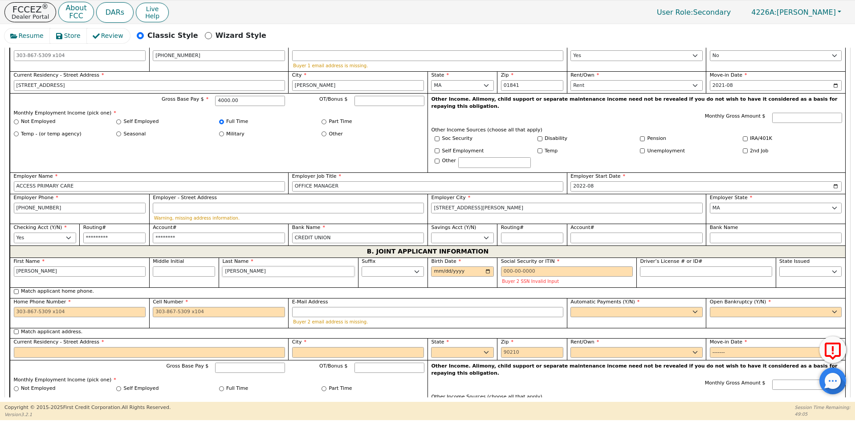
type input "[PERSON_NAME]"
click at [437, 266] on input "Birth Date" at bounding box center [462, 271] width 62 height 11
type input "0197-01-14"
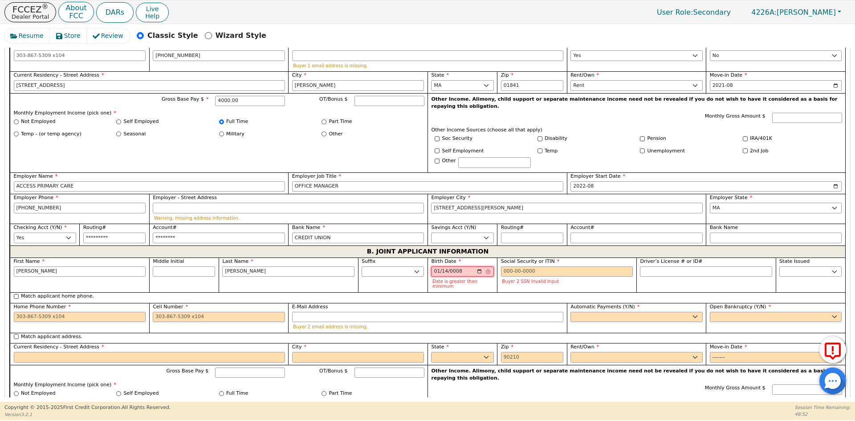
type input "0089-01-14"
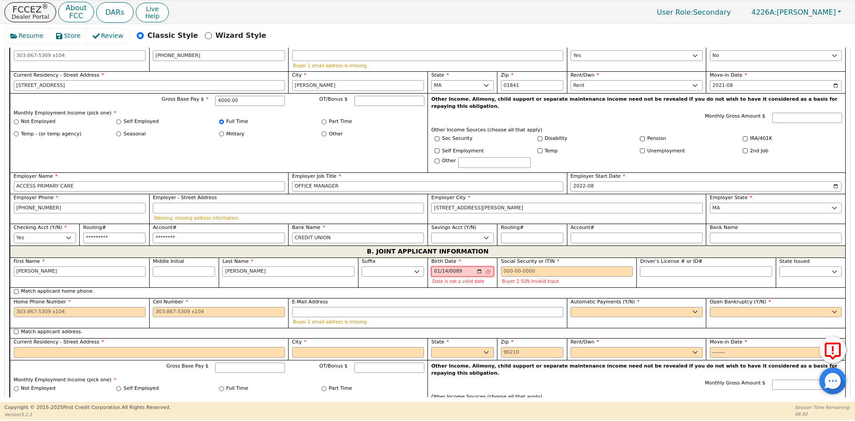
click at [460, 266] on input "0089-01-14" at bounding box center [462, 271] width 62 height 11
type input "[DATE]"
click at [536, 266] on input "Social Security or ITIN" at bounding box center [567, 271] width 132 height 11
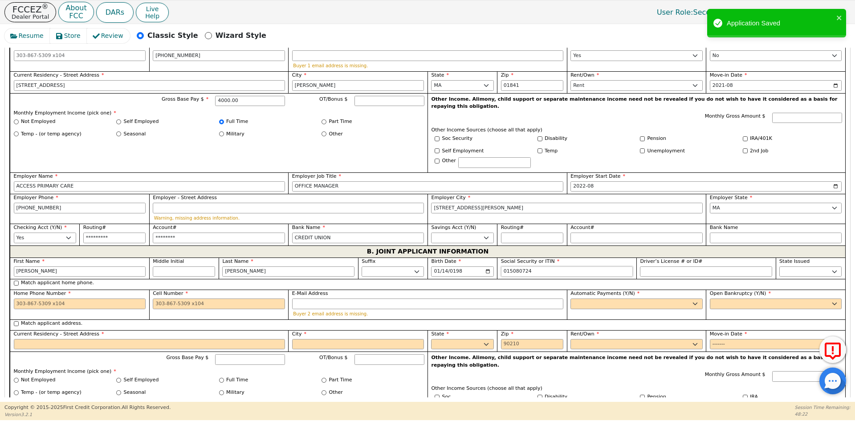
drag, startPoint x: 538, startPoint y: 266, endPoint x: 496, endPoint y: 265, distance: 41.4
click at [497, 265] on div "Social Security or ITIN 015080724" at bounding box center [566, 268] width 139 height 22
type input "***-**-0724"
click at [167, 298] on input "Cell Number" at bounding box center [219, 303] width 132 height 11
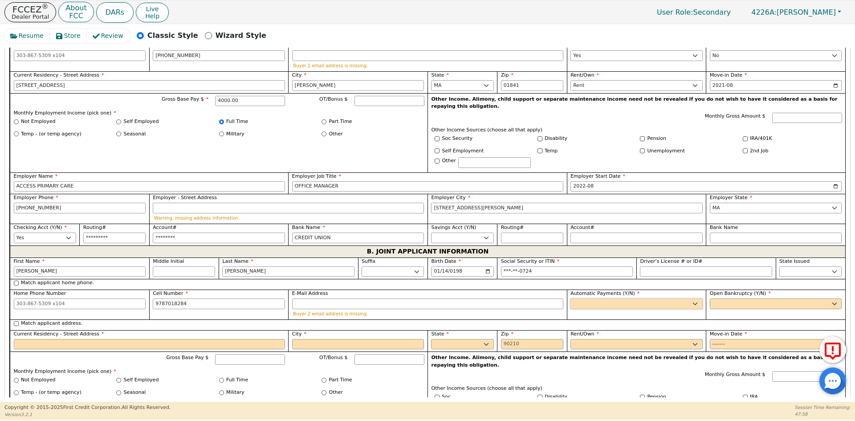
type input "[PHONE_NUMBER]"
click at [582, 298] on select "Yes No" at bounding box center [637, 303] width 132 height 11
select select "y"
click at [571, 298] on select "Yes No" at bounding box center [637, 303] width 132 height 11
type input "[PERSON_NAME]"
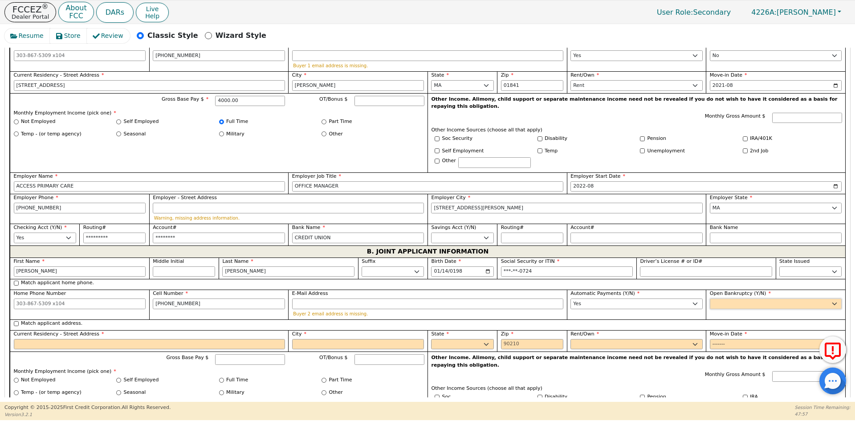
click at [797, 298] on select "Yes No" at bounding box center [776, 303] width 132 height 11
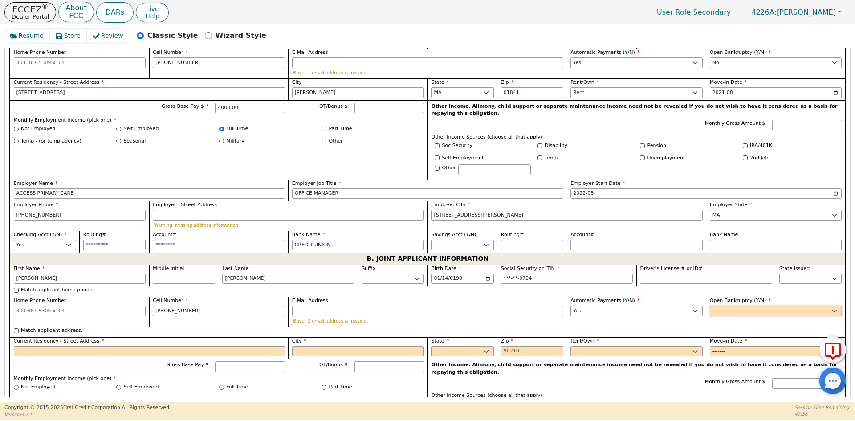
select select "n"
click at [710, 306] on select "Yes No" at bounding box center [776, 311] width 132 height 11
click at [57, 327] on label "Match applicant address." at bounding box center [51, 331] width 61 height 8
click at [19, 328] on input "Match applicant address." at bounding box center [16, 330] width 5 height 5
checkbox input "true"
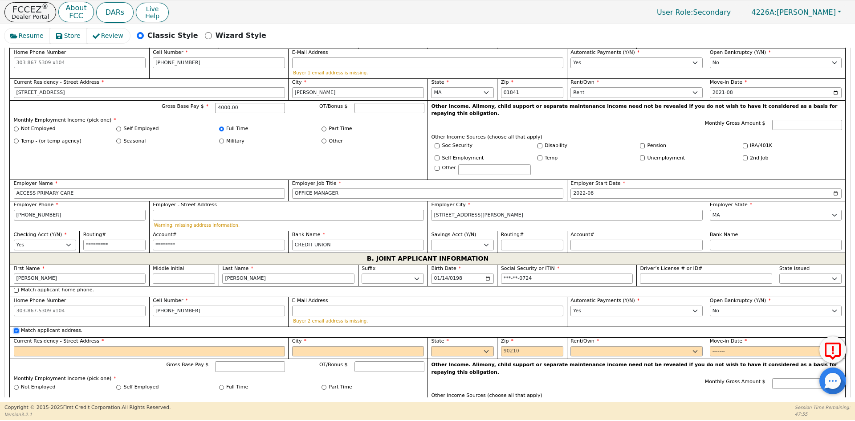
type input "[STREET_ADDRESS]"
type input "[PERSON_NAME]"
select select "MA"
type input "01841"
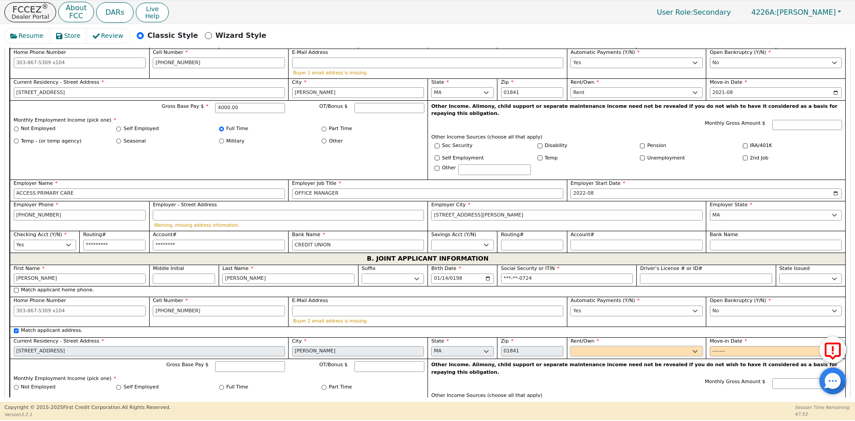
click at [605, 346] on select "Rent Own" at bounding box center [637, 351] width 132 height 11
select select "Rent"
click at [571, 346] on select "Rent Own" at bounding box center [637, 351] width 132 height 11
click at [715, 346] on input "Move-in Date" at bounding box center [776, 351] width 132 height 11
type input "2021-08"
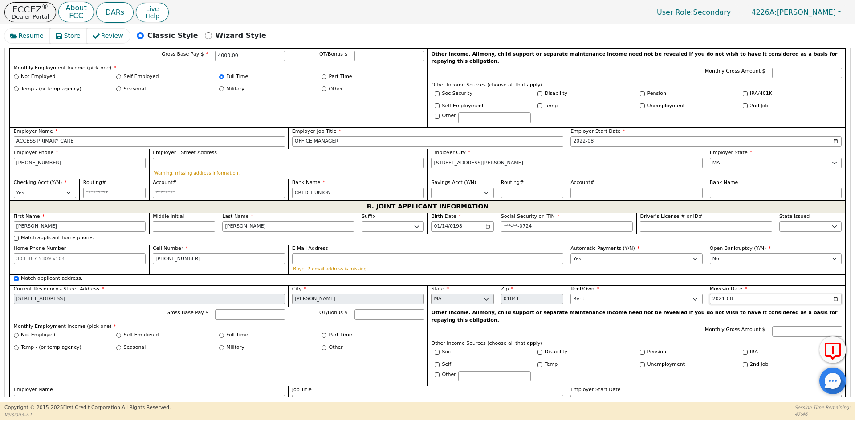
scroll to position [685, 0]
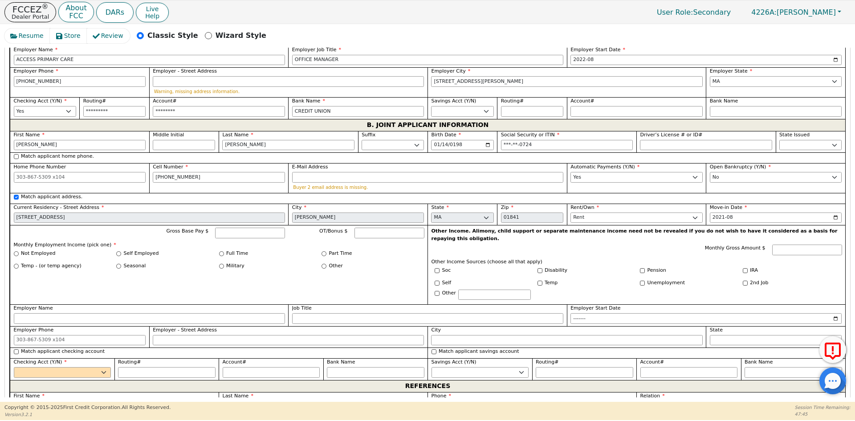
click at [144, 250] on label "Self Employed" at bounding box center [141, 254] width 35 height 8
click at [121, 251] on input "Self Employed" at bounding box center [118, 253] width 5 height 5
radio input "true"
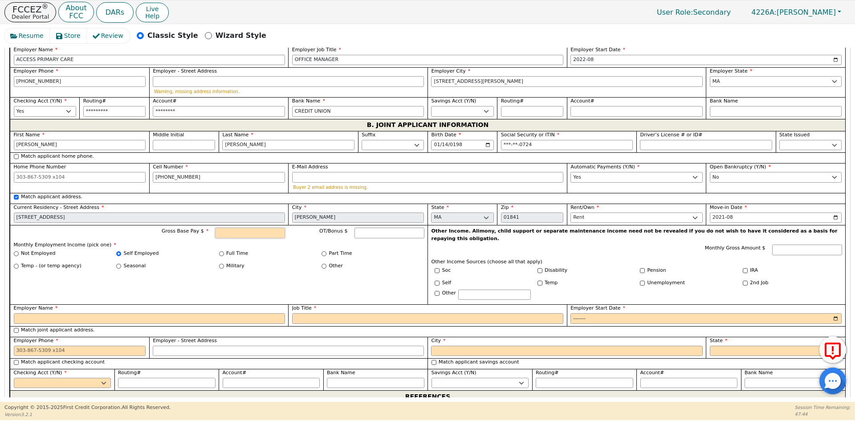
click at [253, 228] on input "Gross Base Pay $" at bounding box center [250, 233] width 70 height 11
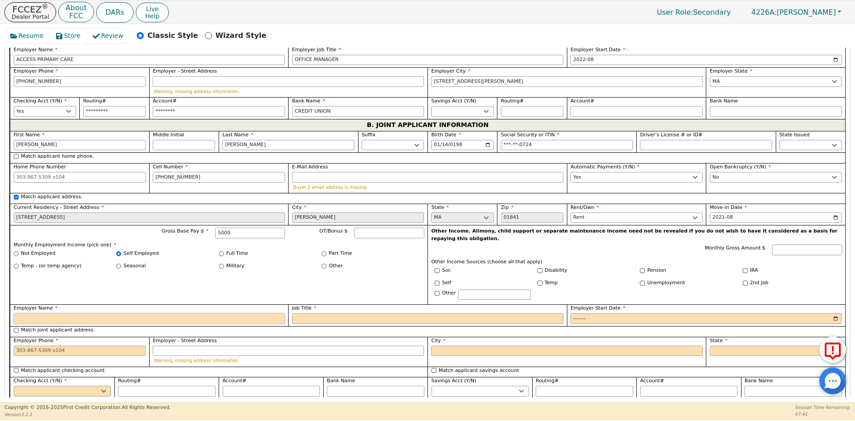
type input "5000.00"
click at [60, 313] on input "Employer Name" at bounding box center [149, 318] width 271 height 11
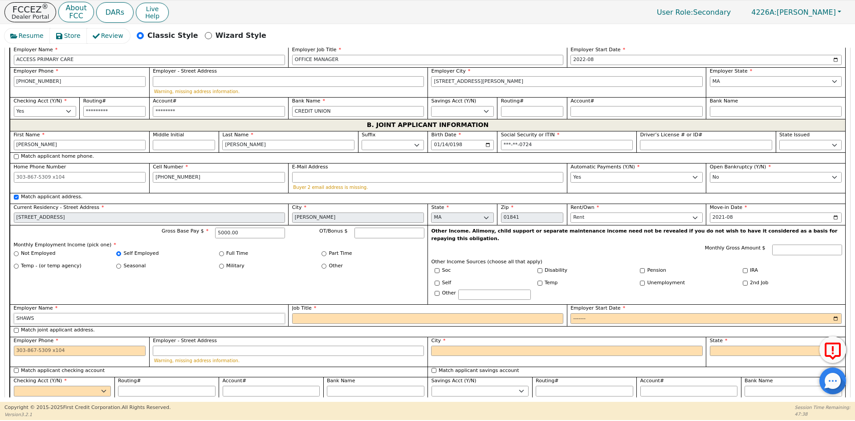
type input "SHAWS"
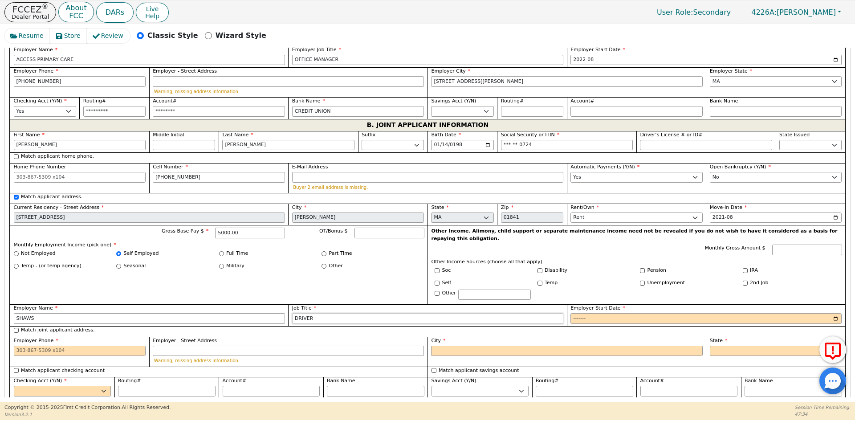
type input "DRIVER"
click at [584, 313] on input "Employer Start Date" at bounding box center [706, 318] width 271 height 11
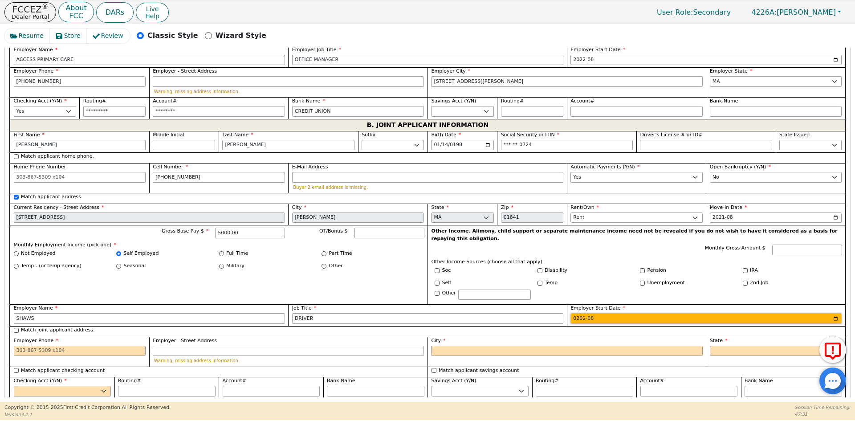
type input "2024-08"
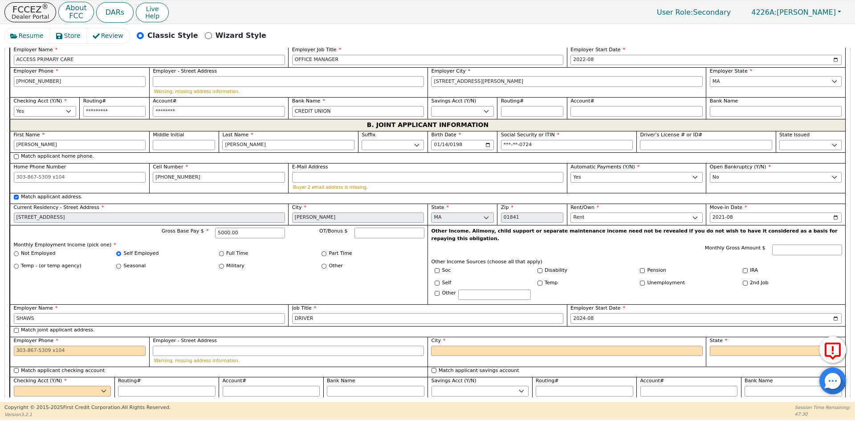
click at [77, 304] on div "Employer Name [PERSON_NAME]" at bounding box center [149, 315] width 278 height 22
click at [73, 326] on label "Match joint applicant address." at bounding box center [58, 330] width 74 height 8
click at [19, 328] on input "Match joint applicant address." at bounding box center [16, 330] width 5 height 5
checkbox input "true"
type input "[STREET_ADDRESS]"
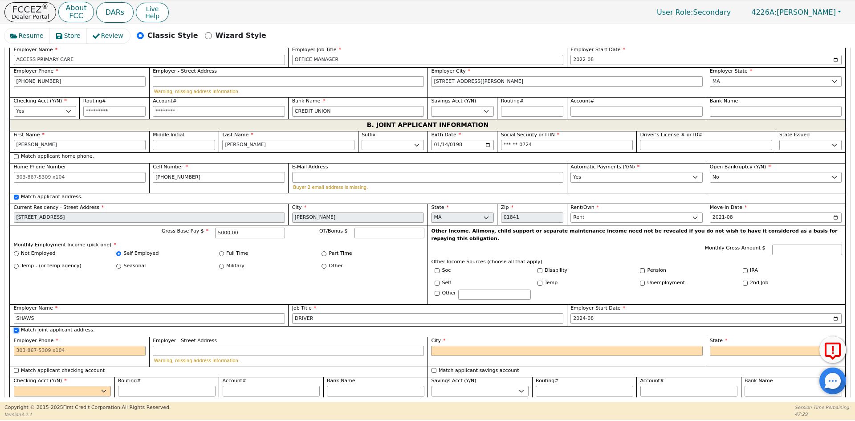
type input "[PERSON_NAME]"
select select "MA"
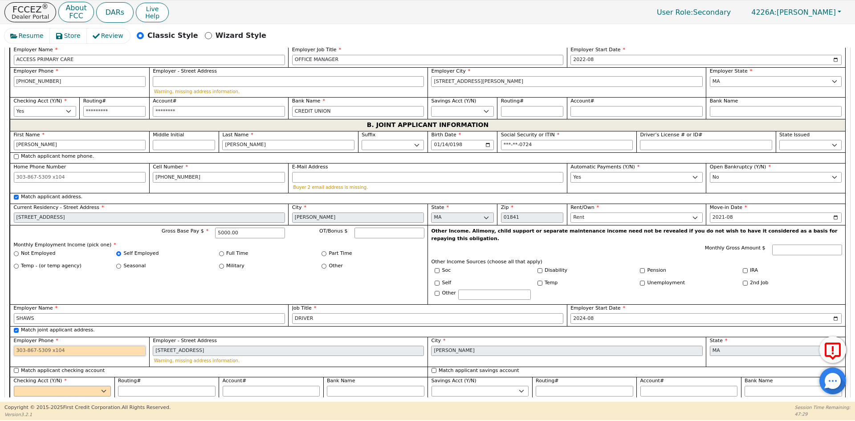
click at [68, 346] on input "Employer Phone" at bounding box center [80, 351] width 132 height 11
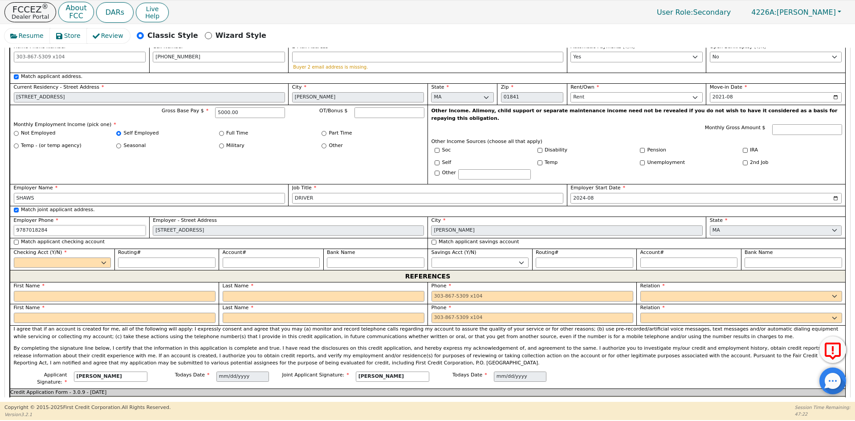
scroll to position [819, 0]
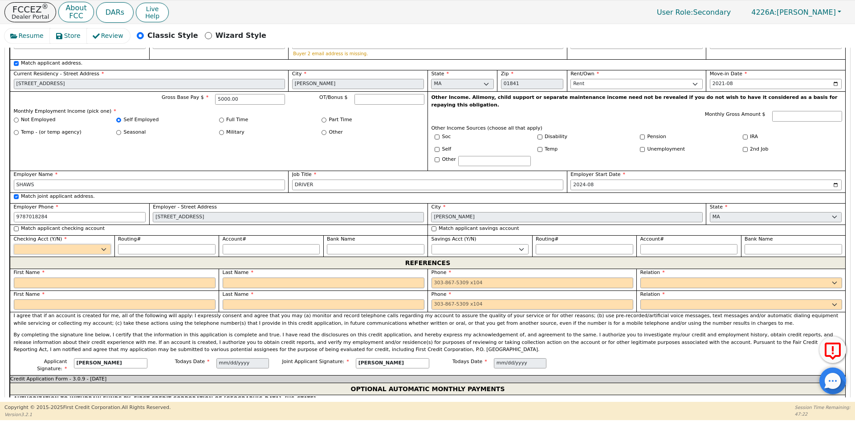
type input "[PHONE_NUMBER]"
click at [45, 244] on select "Yes No" at bounding box center [63, 249] width 98 height 11
click at [67, 225] on label "Match applicant checking account" at bounding box center [63, 229] width 84 height 8
click at [19, 226] on input "Match applicant checking account" at bounding box center [16, 228] width 5 height 5
checkbox input "true"
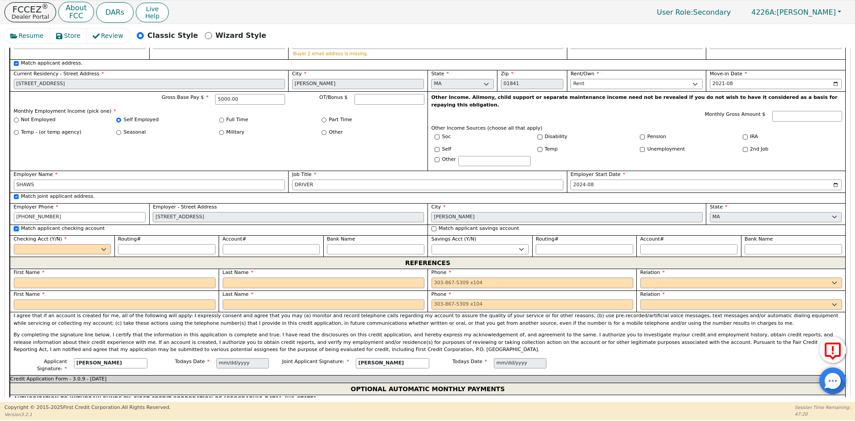
select select "y"
type input "*********"
type input "********"
type input "CREDIT UNION"
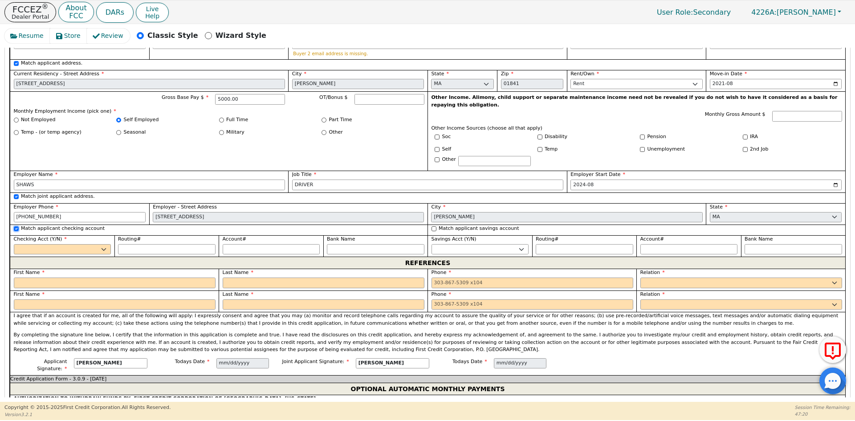
type input "*********"
type input "********"
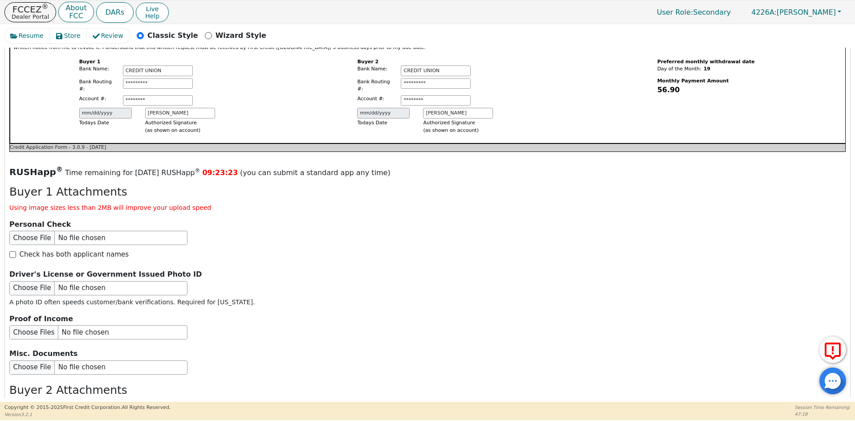
scroll to position [1264, 0]
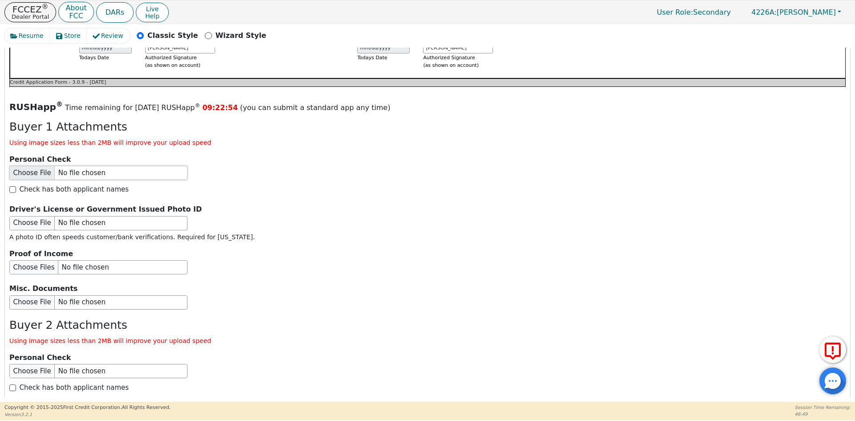
click at [59, 166] on input "file" at bounding box center [98, 173] width 178 height 14
click at [105, 216] on input "file" at bounding box center [98, 223] width 178 height 14
type input "C:\fakepath\ID [PERSON_NAME].pdf"
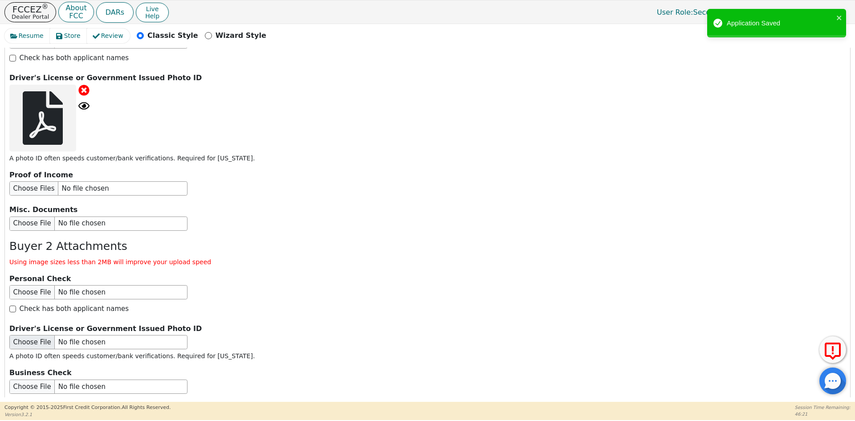
scroll to position [1398, 0]
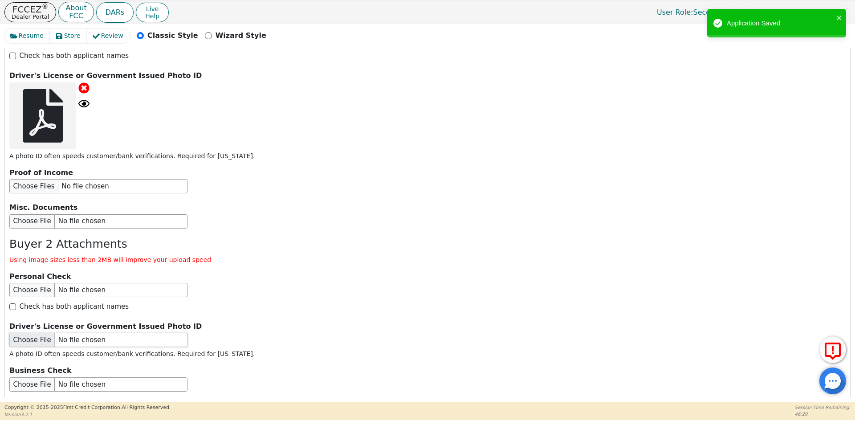
click at [79, 333] on input "file" at bounding box center [98, 340] width 178 height 14
type input "C:\fakepath\ID [PERSON_NAME].pdf"
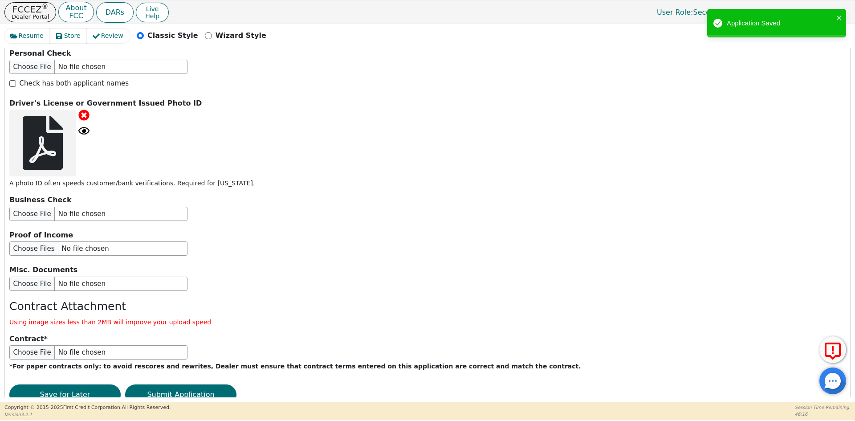
scroll to position [1623, 0]
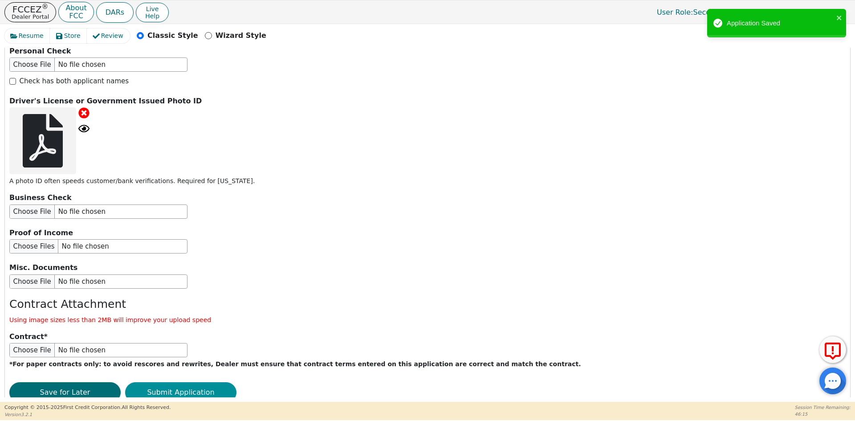
click at [172, 382] on button "Submit Application" at bounding box center [180, 392] width 111 height 20
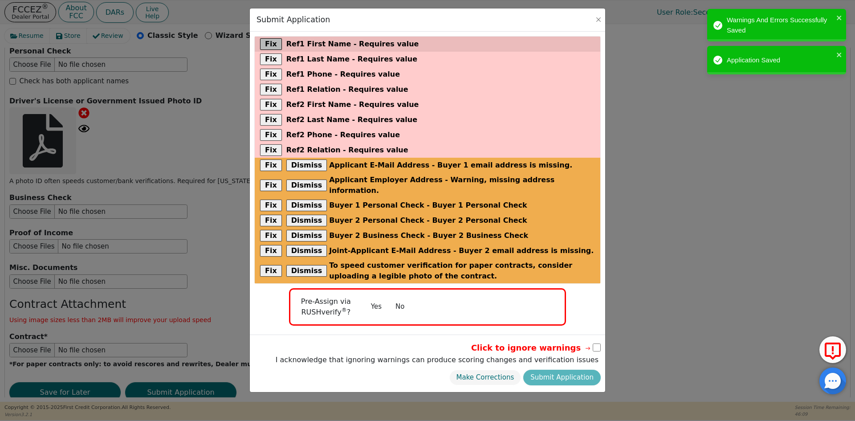
click at [266, 42] on button "Fix" at bounding box center [271, 44] width 22 height 12
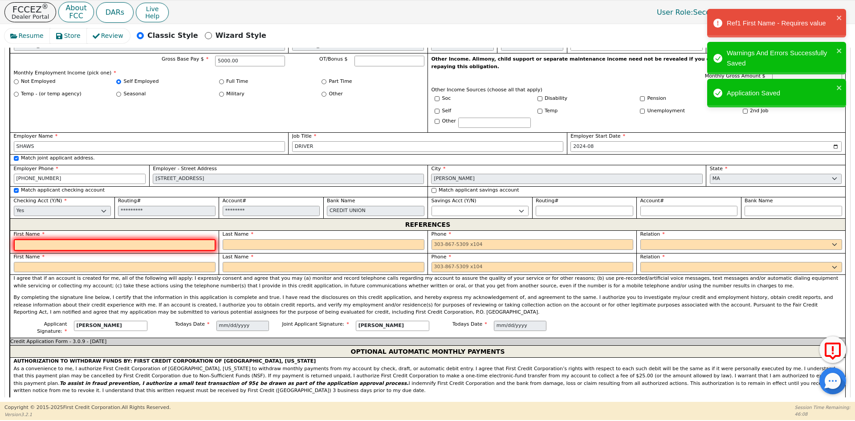
scroll to position [857, 0]
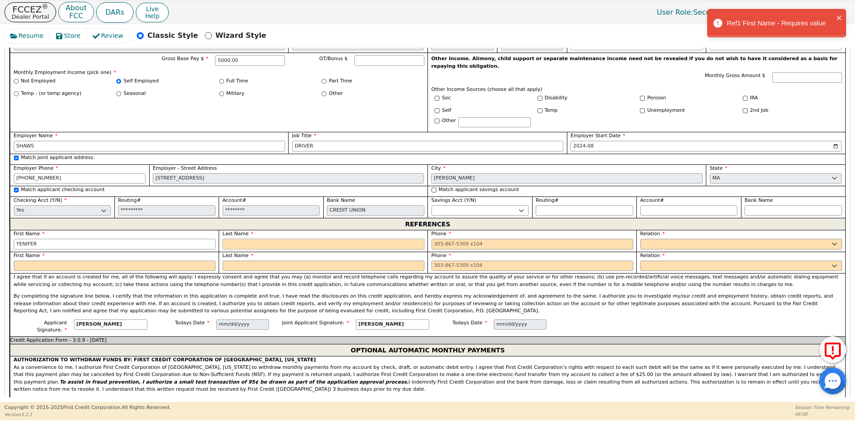
type input "YENIFER"
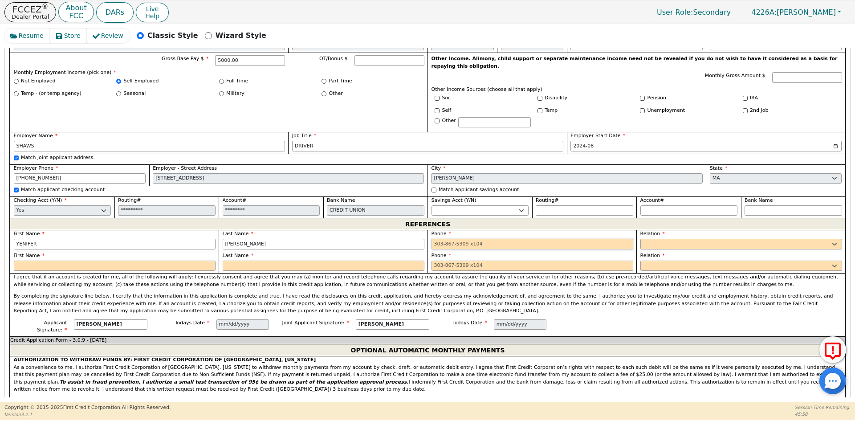
type input "[PERSON_NAME]"
type input "[PHONE_NUMBER]"
click at [665, 239] on select "FATHER MOTHER SISTER BROTHER DAUGHTER SON CO-WORKER NEIGHBOR FRIEND COUSIN G-MO…" at bounding box center [741, 244] width 202 height 11
select select "OTHER"
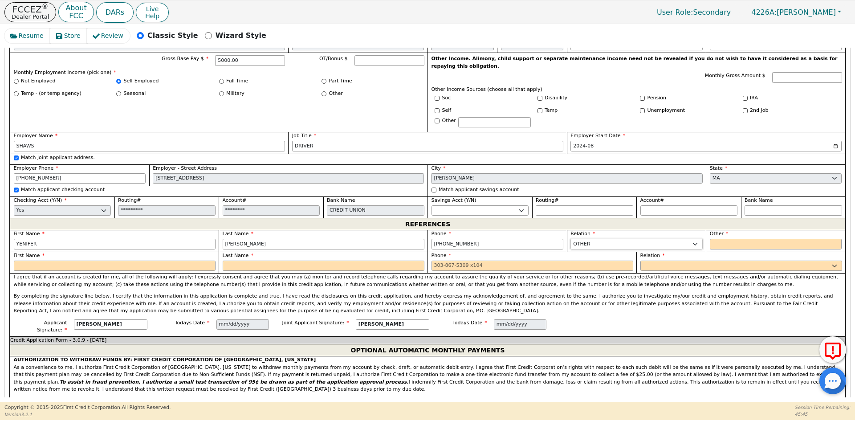
click at [665, 239] on select "FATHER MOTHER SISTER BROTHER DAUGHTER SON CO-WORKER NEIGHBOR FRIEND COUSIN G-MO…" at bounding box center [637, 244] width 132 height 11
click at [718, 239] on input "text" at bounding box center [776, 244] width 132 height 11
type input "FAMILY"
click at [656, 261] on select "FATHER MOTHER SISTER BROTHER DAUGHTER SON CO-WORKER NEIGHBOR FRIEND COUSIN G-MO…" at bounding box center [741, 266] width 202 height 11
select select "OTHER"
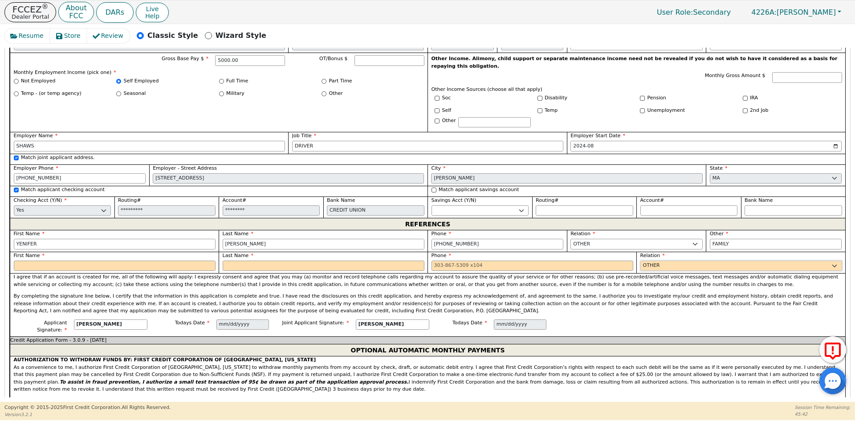
click at [640, 261] on select "FATHER MOTHER SISTER BROTHER DAUGHTER SON CO-WORKER NEIGHBOR FRIEND COUSIN G-MO…" at bounding box center [741, 266] width 202 height 11
click at [718, 261] on input "text" at bounding box center [776, 266] width 132 height 11
type input "FAMILY"
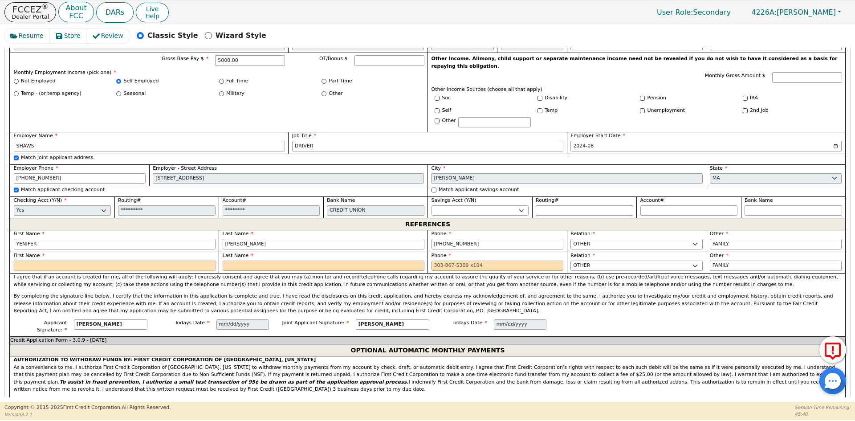
click at [92, 261] on input "text" at bounding box center [115, 266] width 202 height 11
type input "[PERSON_NAME]"
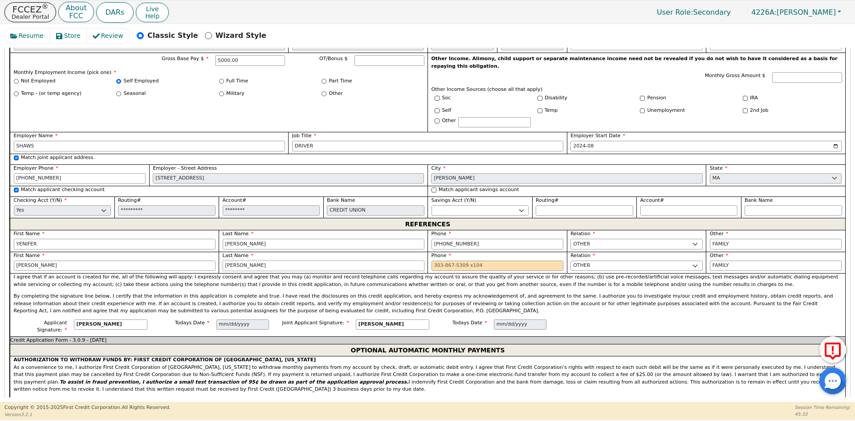
type input "[PERSON_NAME]"
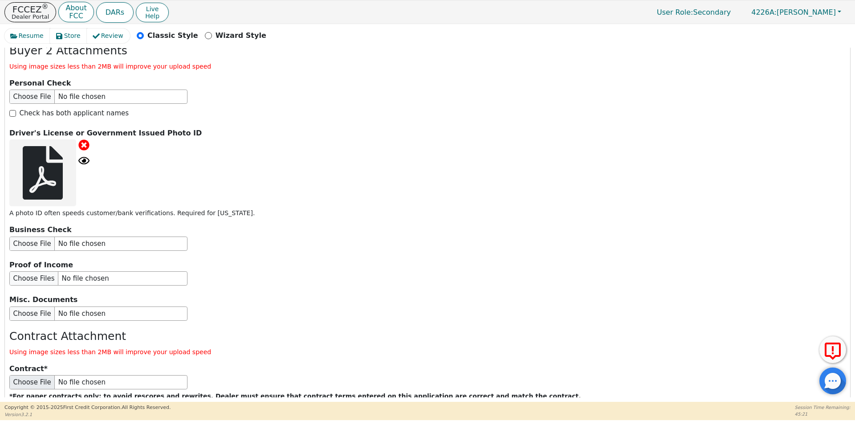
scroll to position [1623, 0]
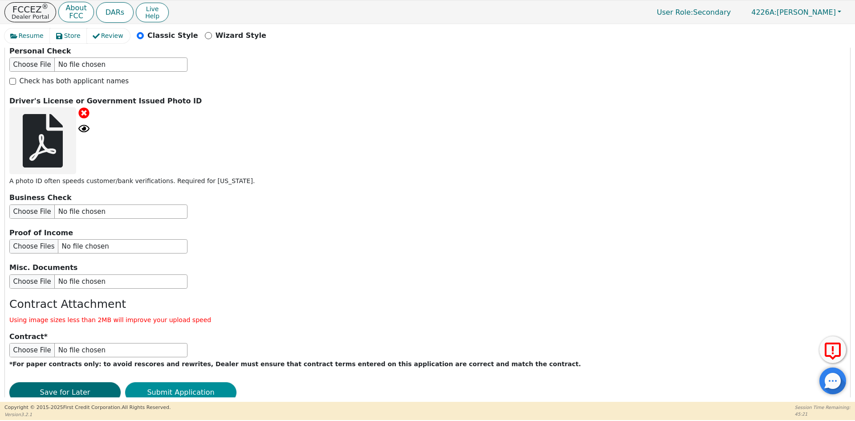
type input "[PHONE_NUMBER]"
click at [183, 382] on button "Submit Application" at bounding box center [180, 392] width 111 height 20
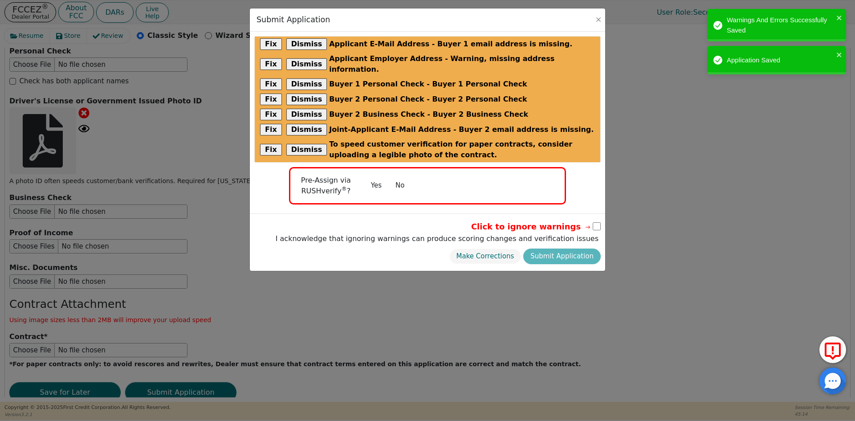
click at [404, 178] on button "No" at bounding box center [399, 186] width 23 height 16
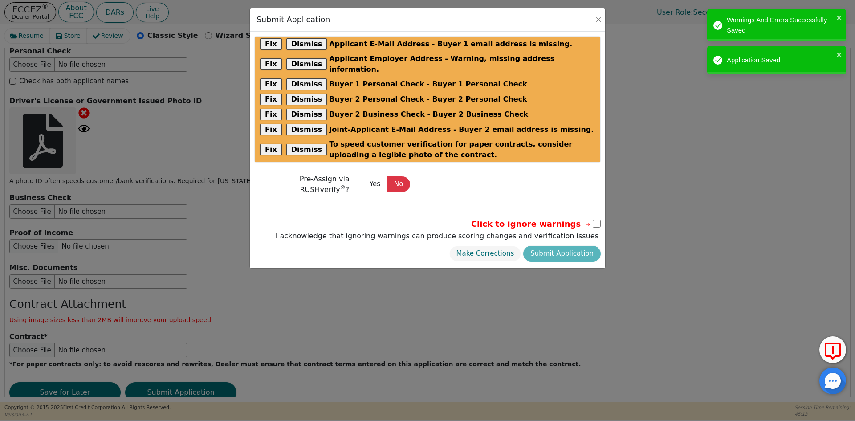
click at [597, 220] on input "checkbox" at bounding box center [597, 224] width 8 height 8
checkbox input "true"
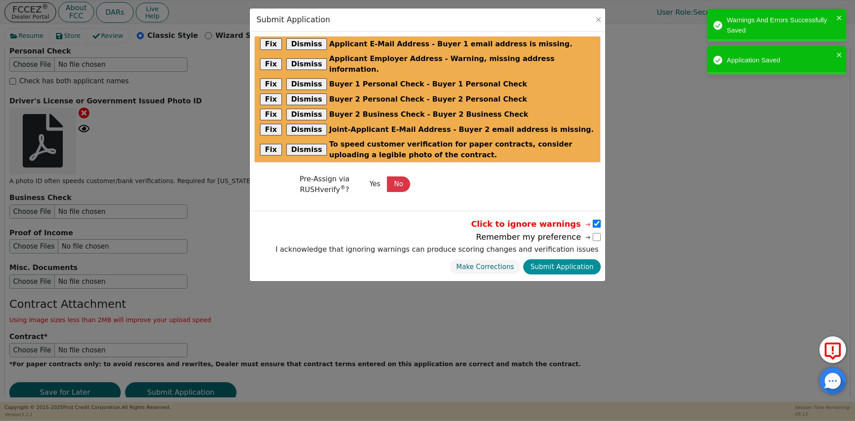
click at [580, 259] on button "Submit Application" at bounding box center [561, 267] width 77 height 16
select select
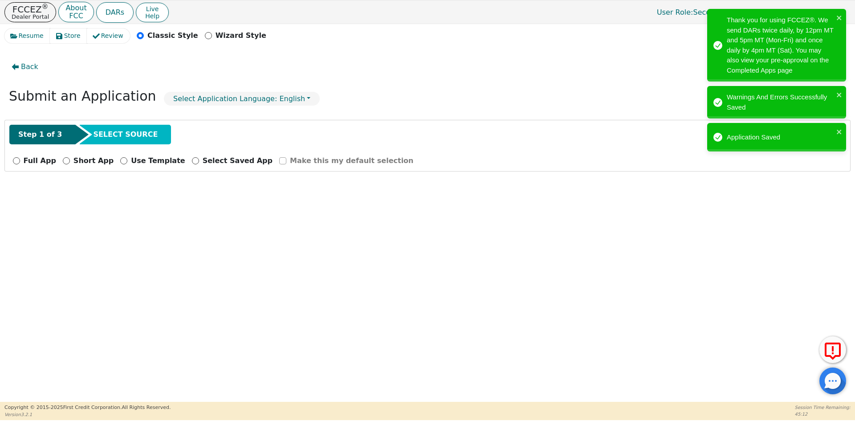
scroll to position [0, 0]
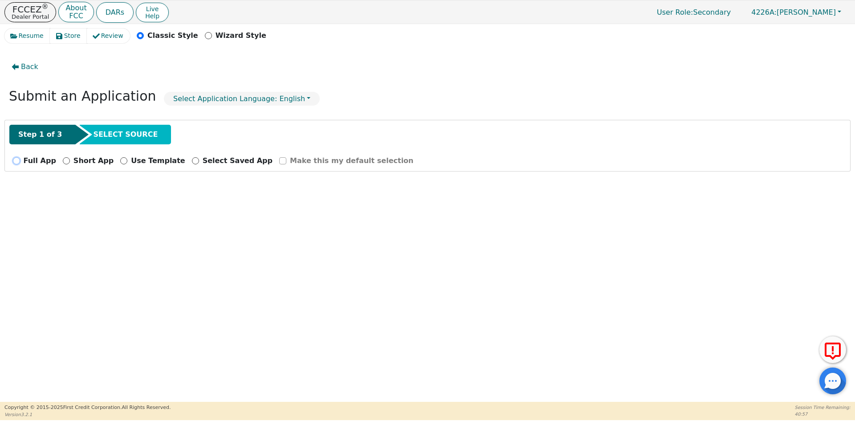
click at [20, 160] on input "Full App" at bounding box center [16, 160] width 7 height 7
radio input "true"
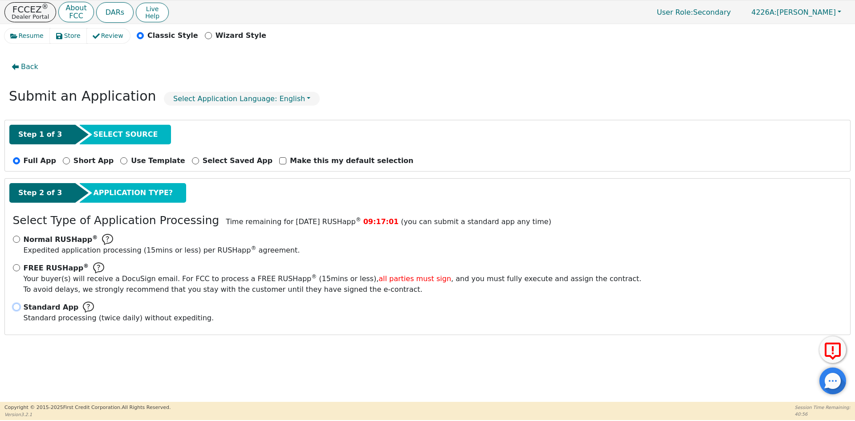
click at [15, 309] on input "Standard App Standard processing (twice daily) without expediting." at bounding box center [16, 306] width 7 height 7
radio input "true"
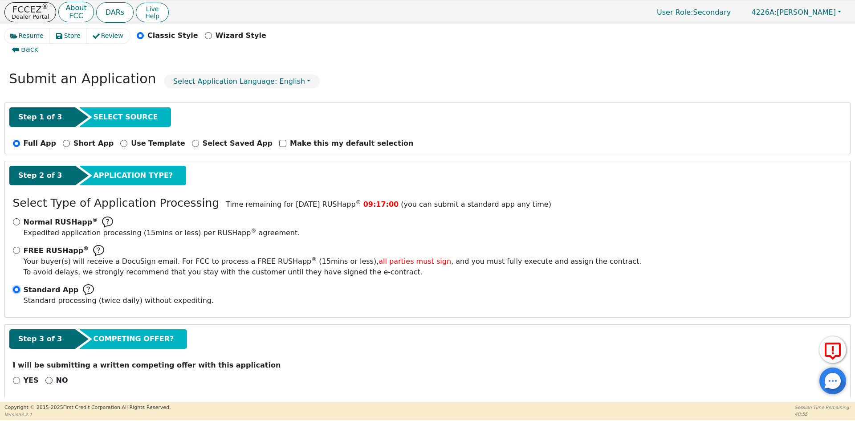
scroll to position [25, 0]
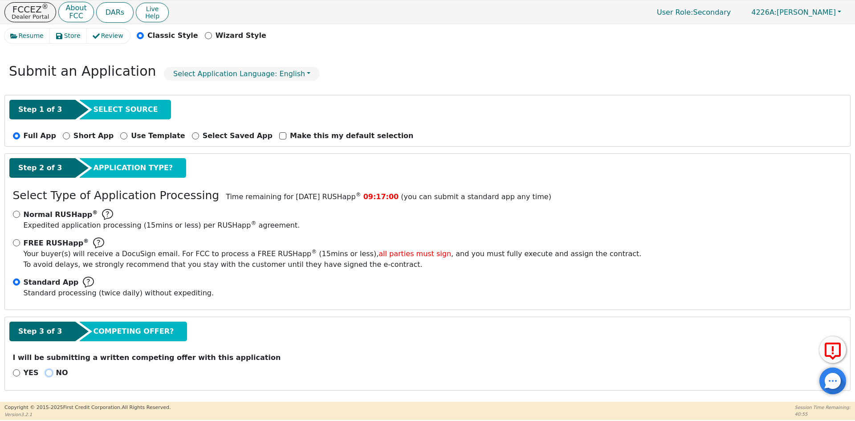
click at [45, 371] on input "NO" at bounding box center [48, 372] width 7 height 7
radio input "true"
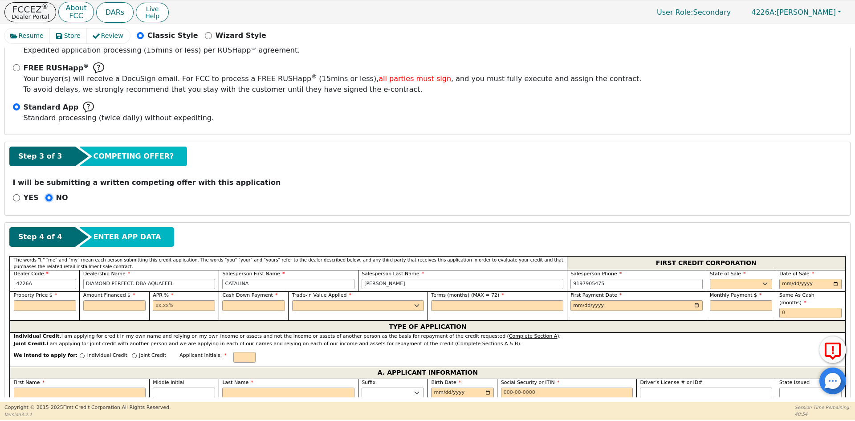
scroll to position [203, 0]
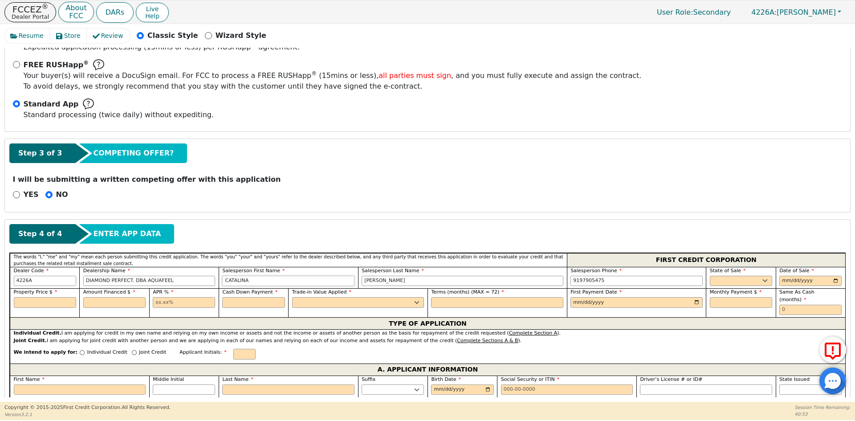
drag, startPoint x: 253, startPoint y: 278, endPoint x: 203, endPoint y: 279, distance: 50.8
click at [203, 279] on div "Dealer Code 4226A Dealership Name DIAMOND PERFECT. DBA AQUAFEEL Salesperson Fir…" at bounding box center [428, 278] width 836 height 22
type input "g"
type input "GLAFREISY"
type input "[PERSON_NAME]"
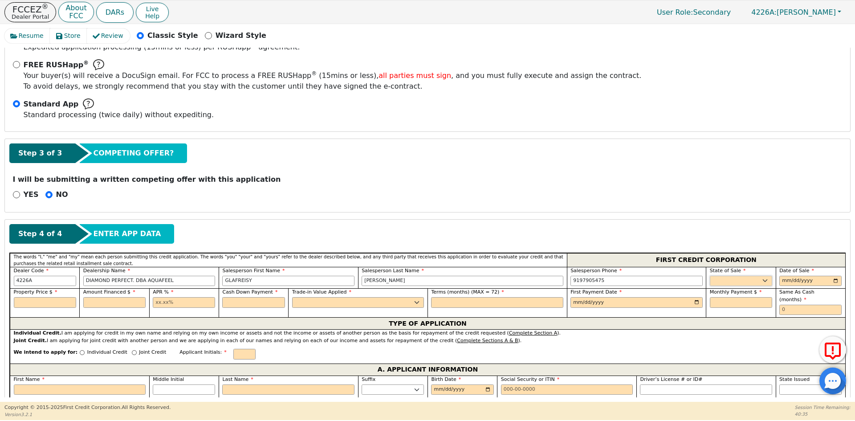
click at [717, 278] on select "AK AL AR AZ CA CO CT DC DE FL [GEOGRAPHIC_DATA] HI IA ID IL IN KS [GEOGRAPHIC_D…" at bounding box center [741, 281] width 62 height 11
select select "PA"
click at [717, 279] on select "AK AL AR AZ CA CO CT DC DE FL [GEOGRAPHIC_DATA] HI IA ID IL IN KS [GEOGRAPHIC_D…" at bounding box center [741, 281] width 62 height 11
click at [782, 281] on input "date" at bounding box center [810, 281] width 62 height 11
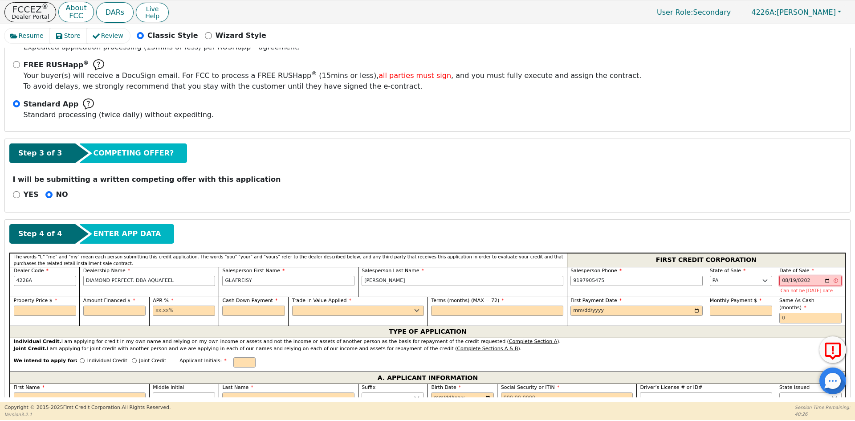
type input "[DATE]"
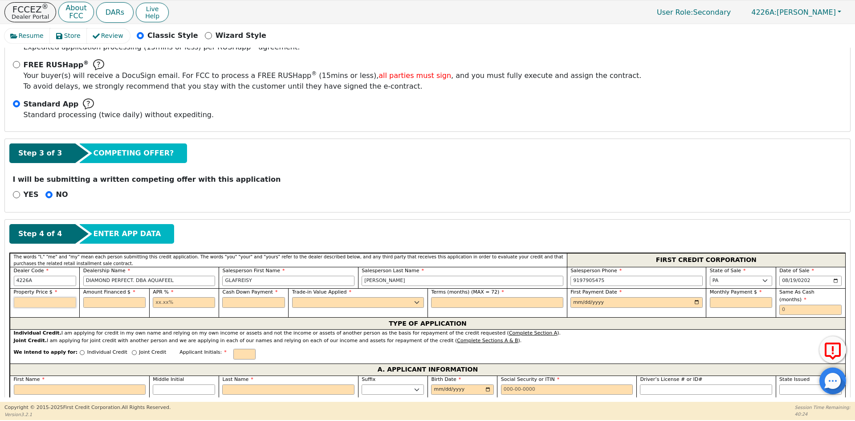
click at [36, 302] on input "text" at bounding box center [45, 302] width 62 height 11
type input "2990.00"
click at [99, 298] on input "text" at bounding box center [114, 302] width 62 height 11
type input "2990.00"
click at [171, 303] on input "text" at bounding box center [184, 302] width 62 height 11
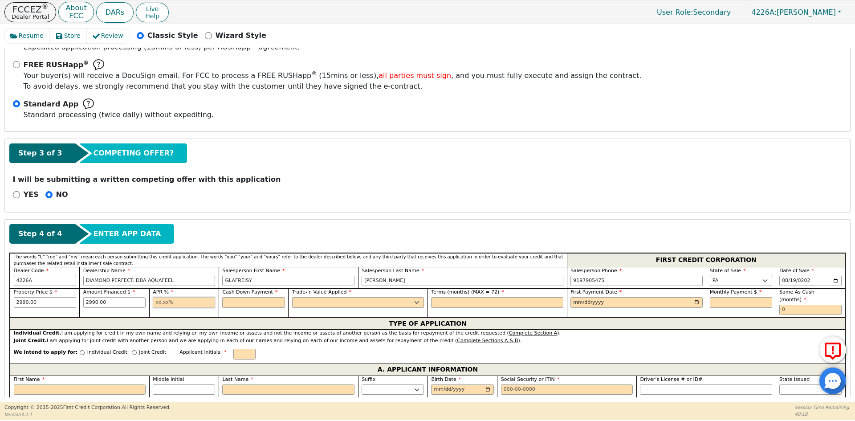
type input "10.99"
click at [247, 303] on input "text" at bounding box center [253, 302] width 62 height 11
click at [305, 308] on div "Trade-in Value Applied Yes No" at bounding box center [357, 302] width 139 height 29
click at [304, 303] on select "Yes No" at bounding box center [358, 302] width 132 height 11
click at [292, 297] on select "Yes No" at bounding box center [358, 302] width 132 height 11
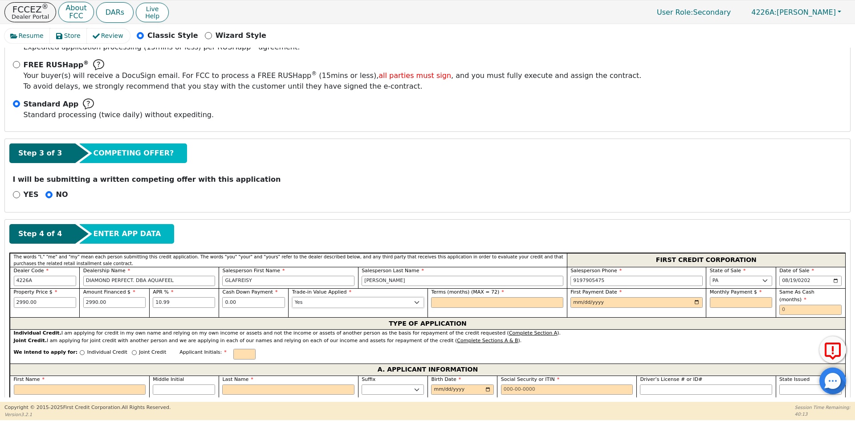
click at [378, 301] on select "Yes No" at bounding box center [358, 302] width 132 height 11
click at [292, 297] on select "Yes No" at bounding box center [358, 302] width 132 height 11
click at [464, 302] on input "text" at bounding box center [497, 302] width 132 height 11
click at [573, 302] on input "date" at bounding box center [637, 302] width 132 height 11
click at [693, 301] on input "date" at bounding box center [637, 302] width 132 height 11
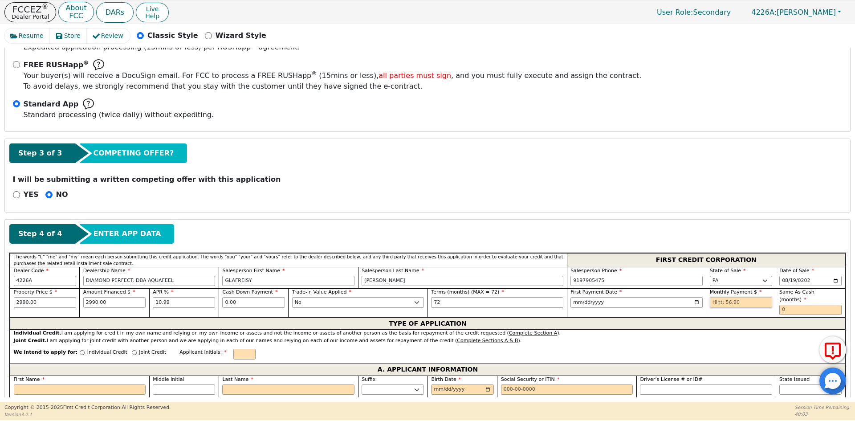
click at [731, 301] on input "text" at bounding box center [741, 302] width 62 height 11
click at [797, 305] on input "text" at bounding box center [810, 310] width 62 height 11
click at [87, 349] on p "Individual Credit" at bounding box center [107, 353] width 40 height 8
click at [85, 350] on input "Individual Credit" at bounding box center [82, 352] width 5 height 5
click at [233, 349] on input "text" at bounding box center [244, 354] width 22 height 11
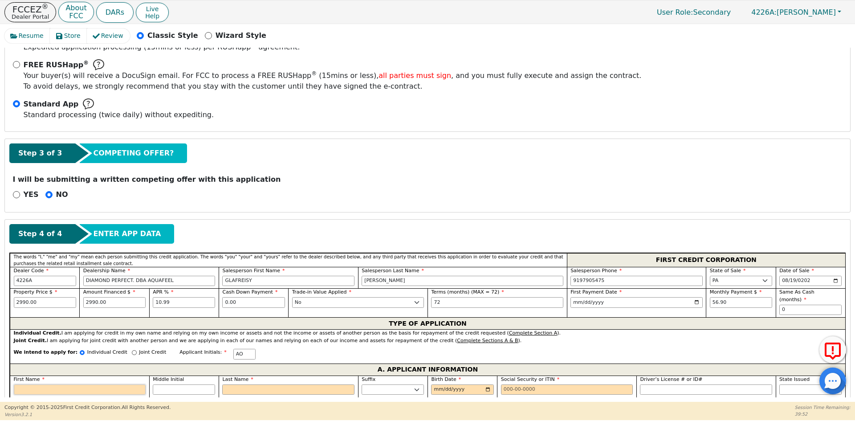
click at [70, 384] on input "First Name" at bounding box center [80, 389] width 132 height 11
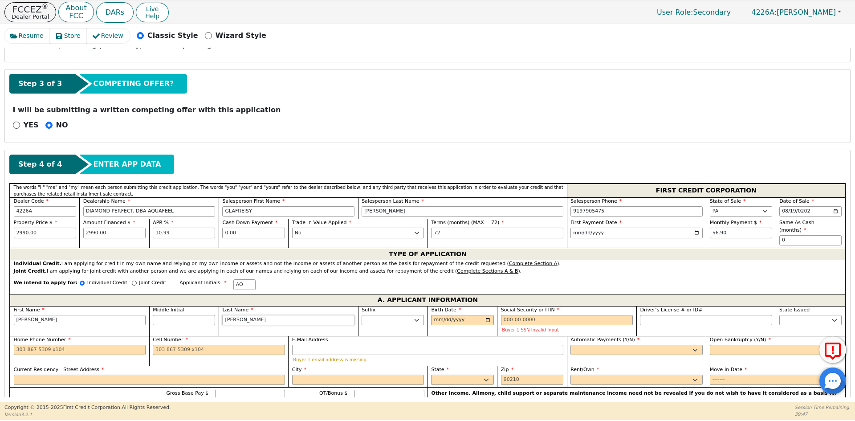
scroll to position [292, 0]
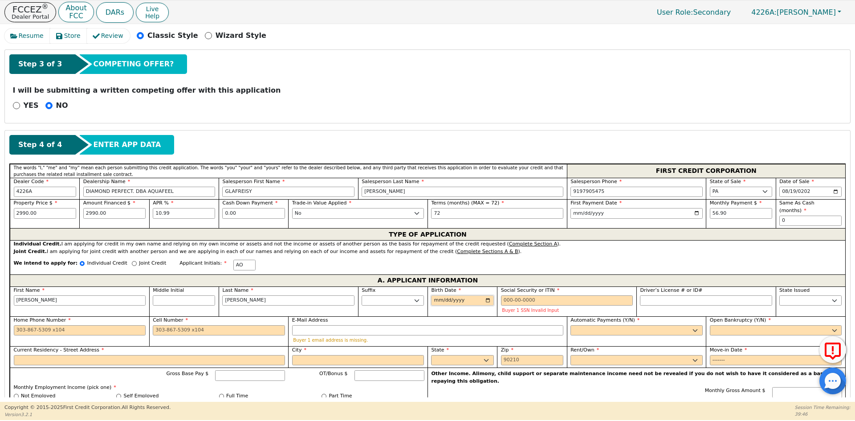
click at [438, 295] on input "Birth Date" at bounding box center [462, 300] width 62 height 11
click at [548, 295] on input "Social Security or ITIN" at bounding box center [567, 300] width 132 height 11
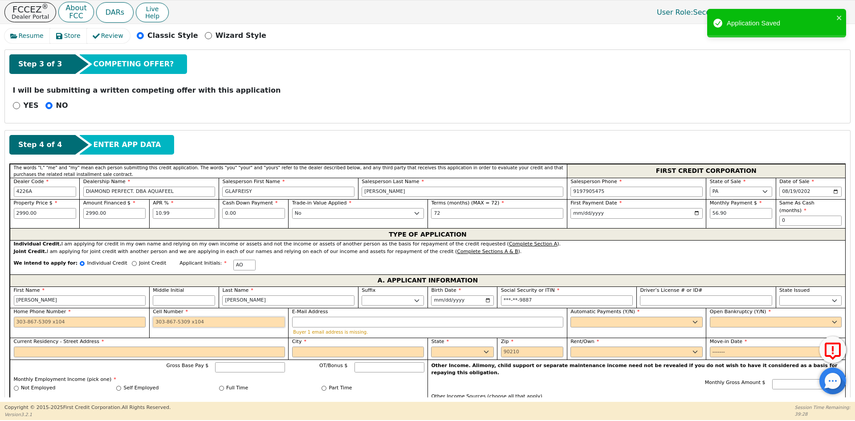
click at [182, 317] on input "Cell Number" at bounding box center [219, 322] width 132 height 11
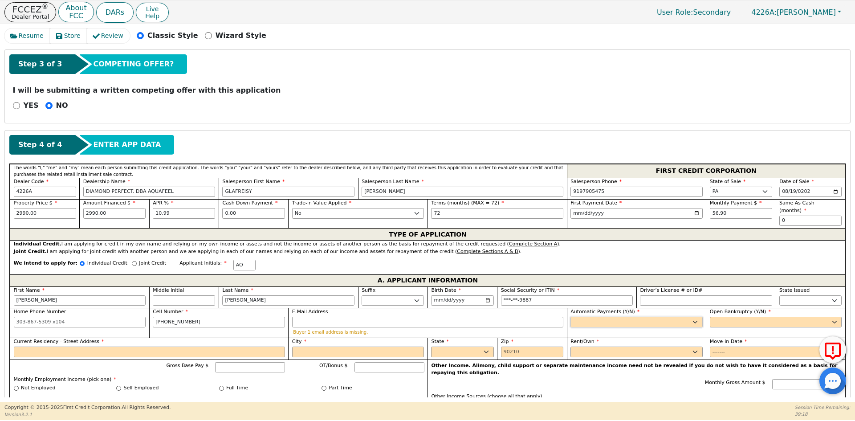
click at [619, 317] on select "Yes No" at bounding box center [637, 322] width 132 height 11
click at [571, 317] on select "Yes No" at bounding box center [637, 322] width 132 height 11
click at [740, 317] on select "Yes No" at bounding box center [776, 322] width 132 height 11
click at [710, 317] on select "Yes No" at bounding box center [776, 322] width 132 height 11
click at [100, 347] on input "Current Residency - Street Address" at bounding box center [149, 352] width 271 height 11
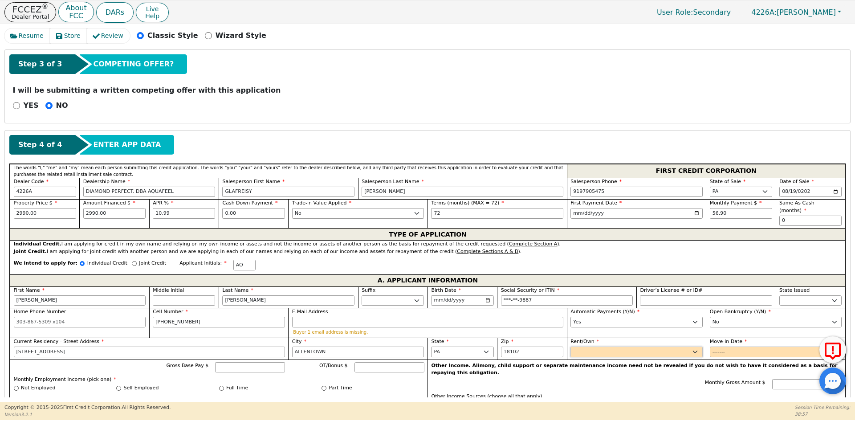
click at [597, 347] on select "Rent Own" at bounding box center [637, 352] width 132 height 11
click at [571, 347] on select "Rent Own" at bounding box center [637, 352] width 132 height 11
click at [717, 347] on input "Move-in Date" at bounding box center [776, 352] width 132 height 11
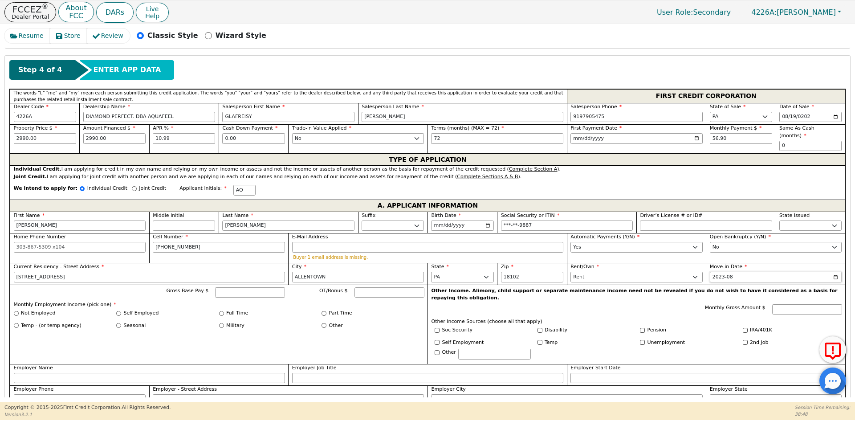
scroll to position [381, 0]
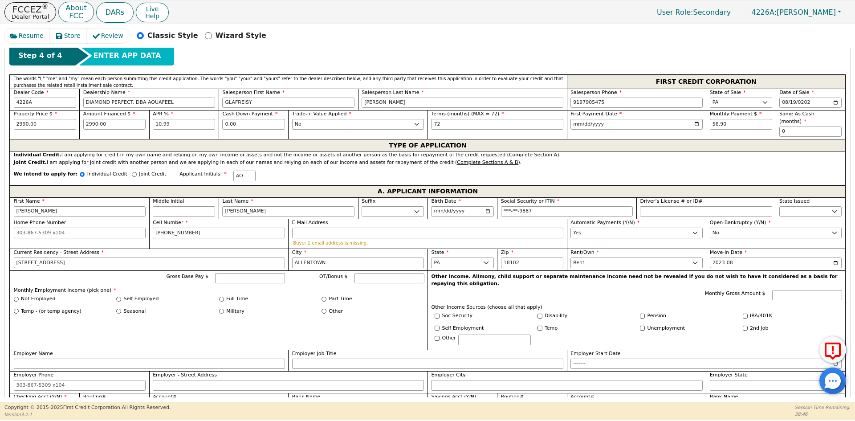
click at [232, 295] on label "Full Time" at bounding box center [237, 299] width 22 height 8
click at [224, 297] on input "Full Time" at bounding box center [221, 299] width 5 height 5
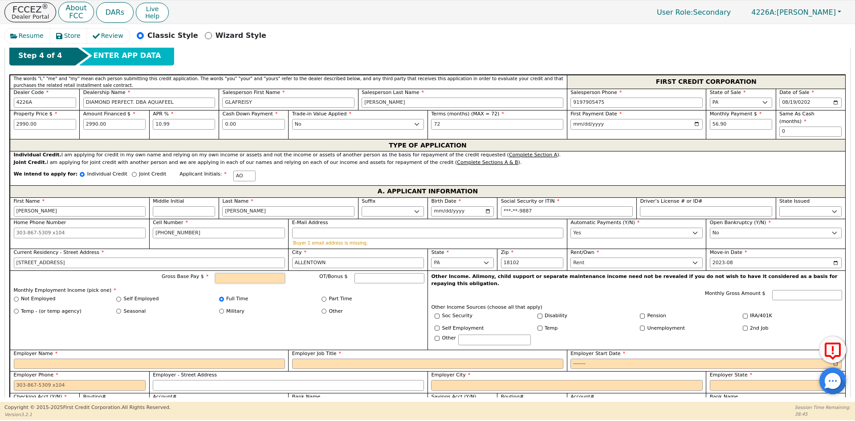
click at [241, 273] on input "Gross Base Pay $" at bounding box center [250, 278] width 70 height 11
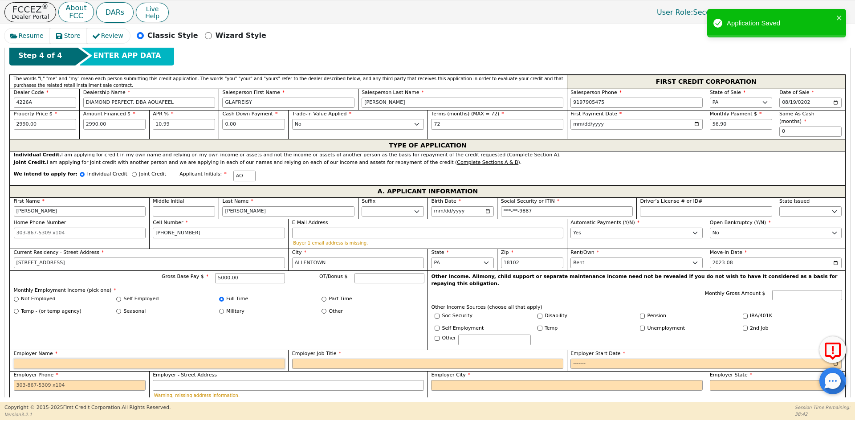
click at [151, 359] on input "Employer Name" at bounding box center [149, 364] width 271 height 11
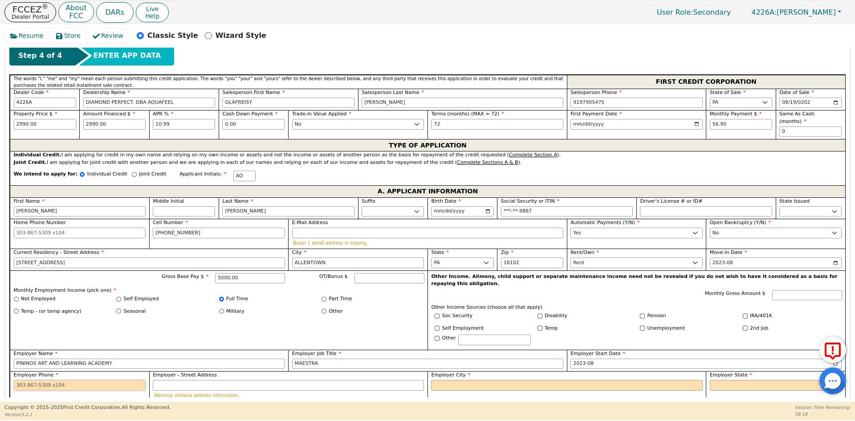
click at [74, 380] on input "Employer Phone" at bounding box center [80, 385] width 132 height 11
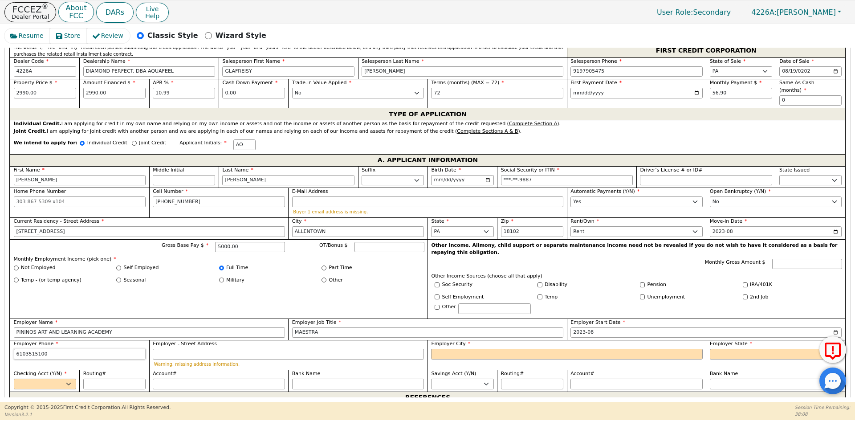
scroll to position [426, 0]
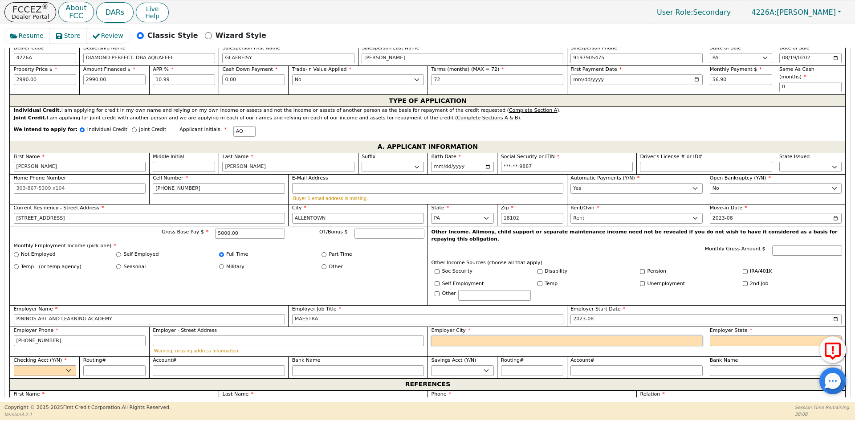
click at [449, 335] on input "Employer City" at bounding box center [566, 340] width 271 height 11
click at [726, 335] on select "AK AL AR AZ CA CO CT DC DE FL [GEOGRAPHIC_DATA] HI IA ID [GEOGRAPHIC_DATA] IN K…" at bounding box center [776, 340] width 132 height 11
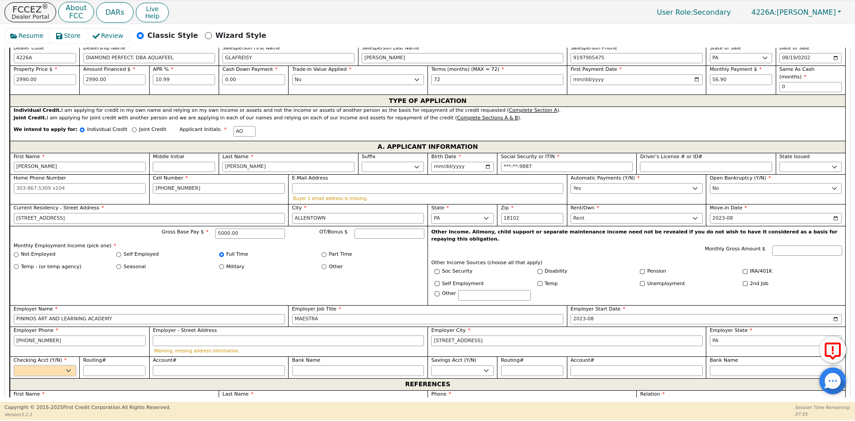
click at [46, 365] on select "Yes No" at bounding box center [45, 370] width 62 height 11
click at [14, 365] on select "Yes No" at bounding box center [45, 370] width 62 height 11
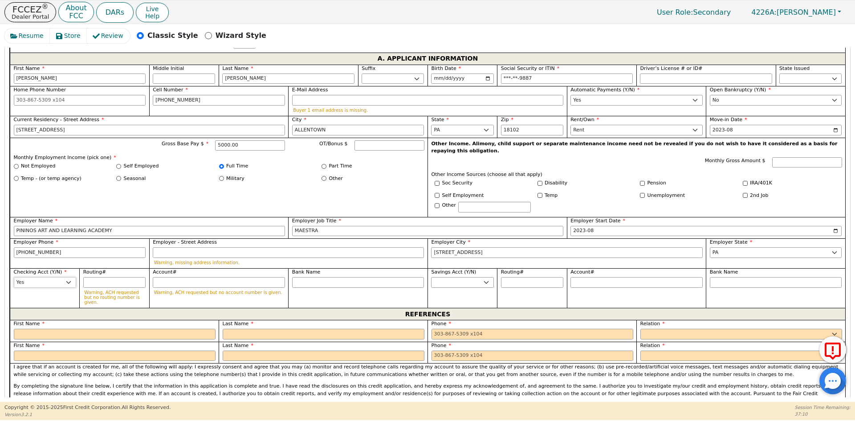
scroll to position [515, 0]
click at [109, 276] on input "Routing#" at bounding box center [114, 281] width 62 height 11
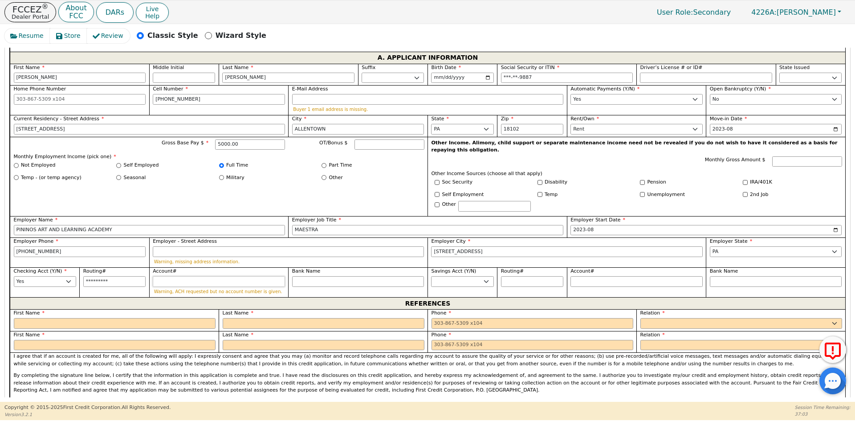
click at [241, 276] on input "Account#" at bounding box center [219, 281] width 132 height 11
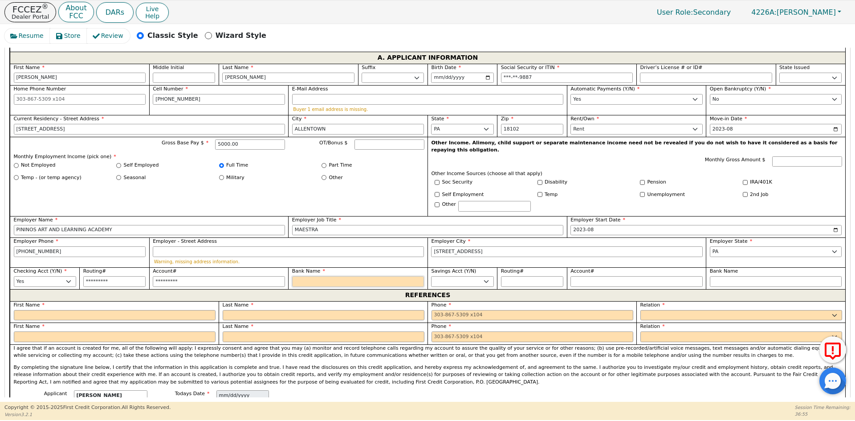
click at [336, 276] on input "Bank Name" at bounding box center [358, 281] width 132 height 11
click at [129, 310] on input "text" at bounding box center [115, 315] width 202 height 11
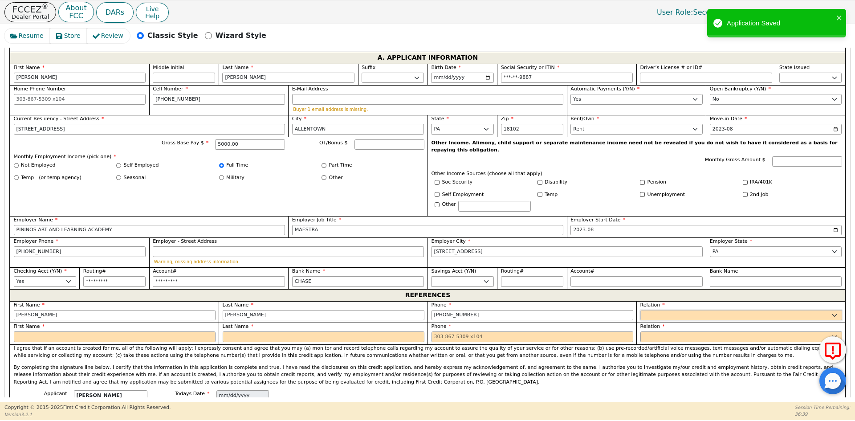
click at [680, 310] on select "FATHER MOTHER SISTER BROTHER DAUGHTER SON CO-WORKER NEIGHBOR FRIEND COUSIN G-MO…" at bounding box center [741, 315] width 202 height 11
click at [71, 331] on input "text" at bounding box center [115, 336] width 202 height 11
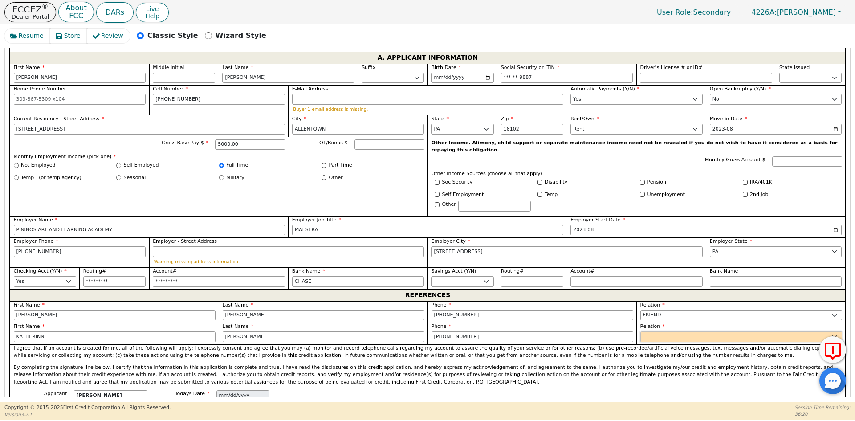
click at [674, 331] on select "FATHER MOTHER SISTER BROTHER DAUGHTER SON CO-WORKER NEIGHBOR FRIEND COUSIN G-MO…" at bounding box center [741, 336] width 202 height 11
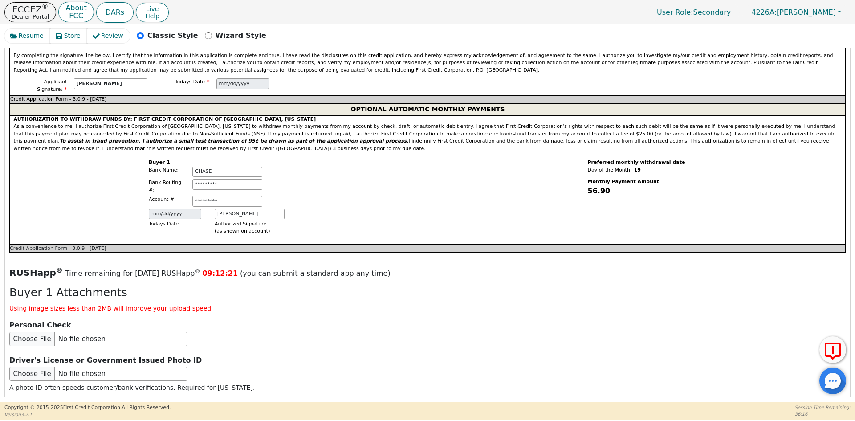
scroll to position [871, 0]
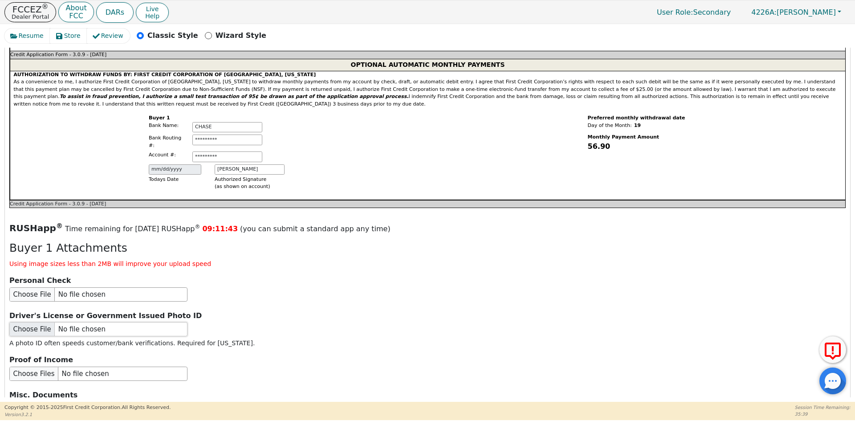
click at [62, 322] on input "file" at bounding box center [98, 329] width 178 height 14
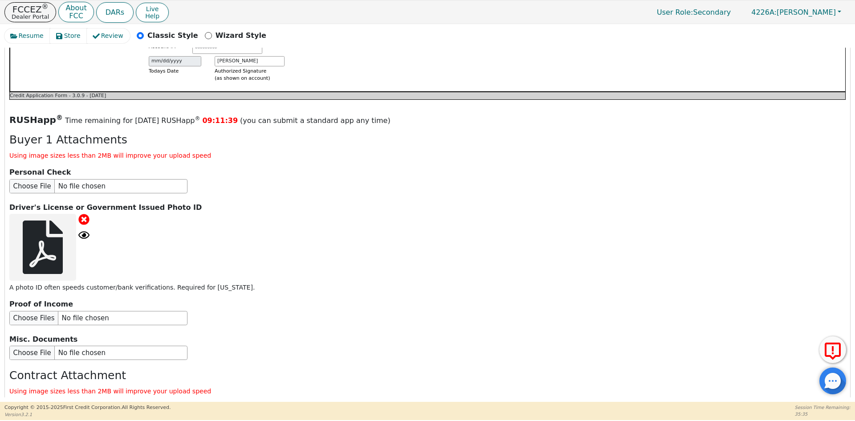
scroll to position [1058, 0]
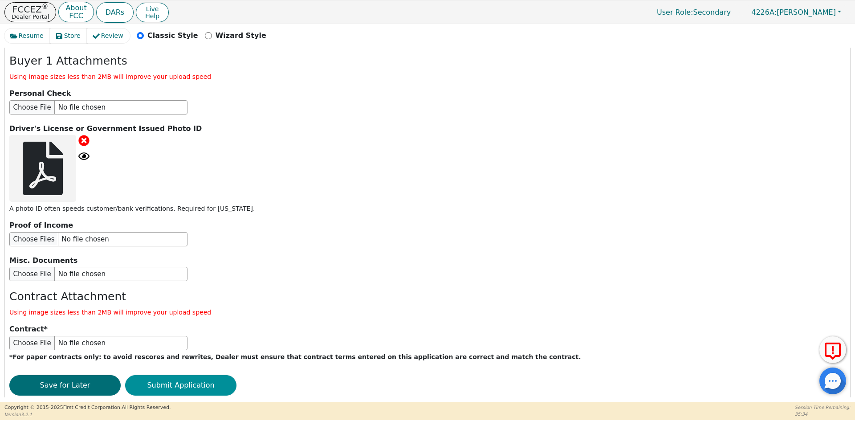
click at [167, 375] on button "Submit Application" at bounding box center [180, 385] width 111 height 20
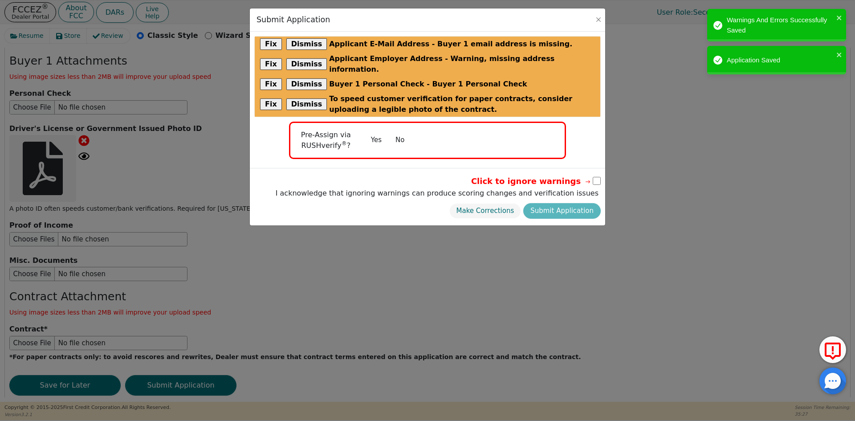
click at [403, 132] on button "No" at bounding box center [399, 140] width 23 height 16
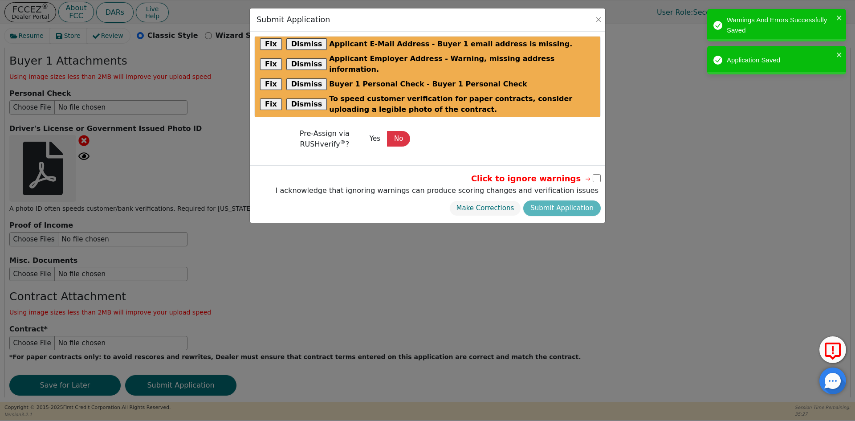
click at [599, 174] on input "checkbox" at bounding box center [597, 178] width 8 height 8
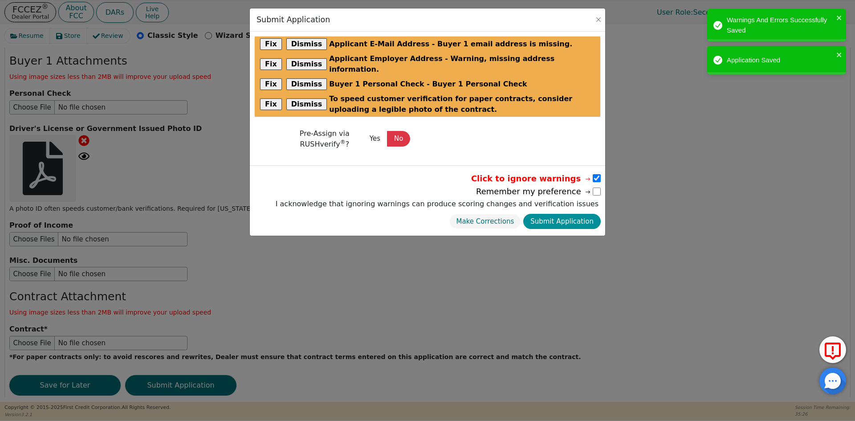
click at [555, 214] on button "Submit Application" at bounding box center [561, 222] width 77 height 16
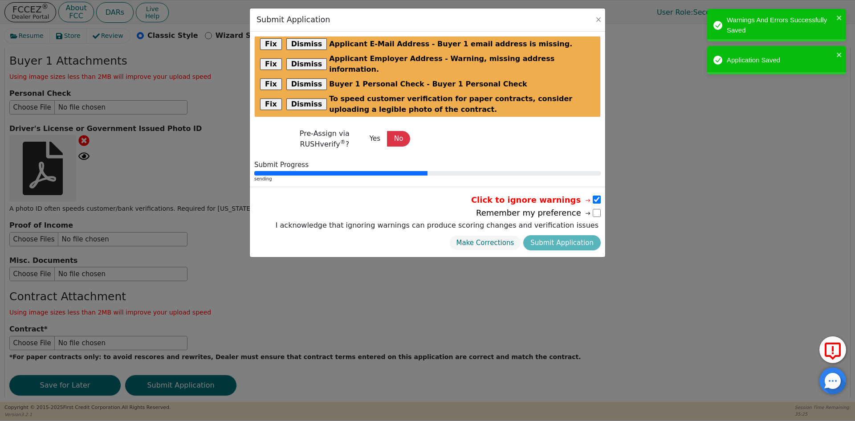
scroll to position [0, 0]
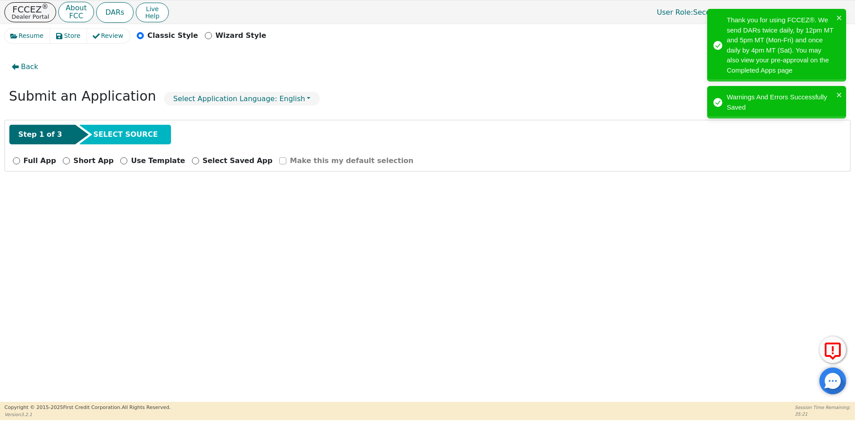
click at [33, 161] on p "Full App" at bounding box center [40, 160] width 33 height 11
click at [20, 161] on input "Full App" at bounding box center [16, 160] width 7 height 7
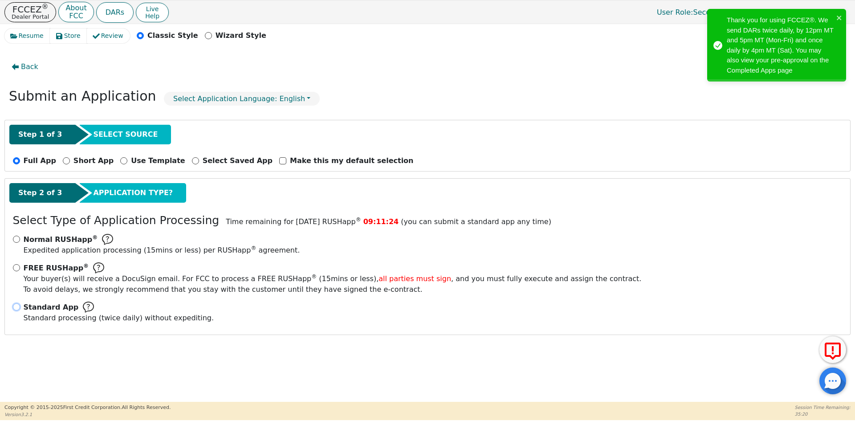
click at [17, 304] on input "Standard App Standard processing (twice daily) without expediting." at bounding box center [16, 306] width 7 height 7
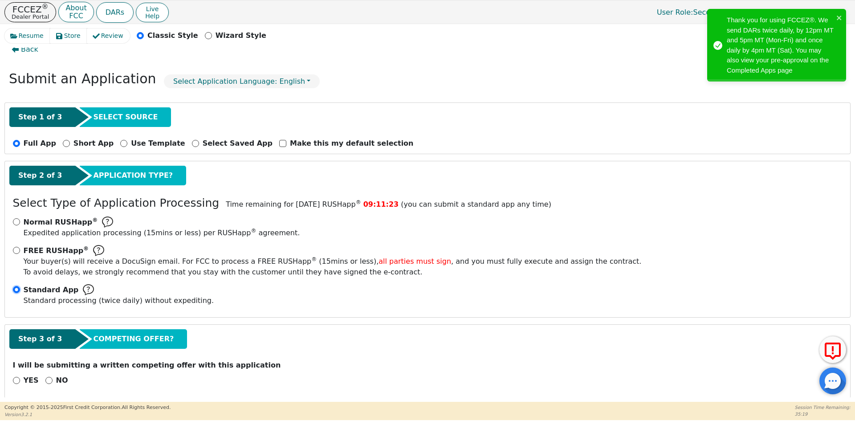
scroll to position [25, 0]
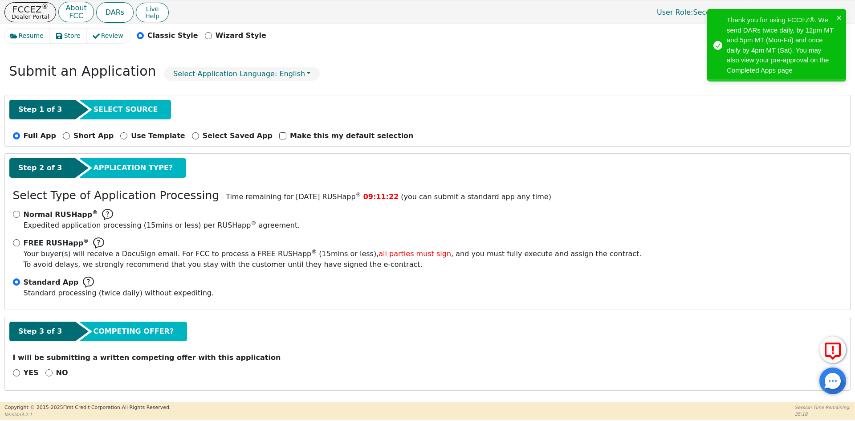
click at [40, 371] on div "YES NO" at bounding box center [427, 372] width 836 height 11
click at [46, 373] on input "NO" at bounding box center [48, 372] width 7 height 7
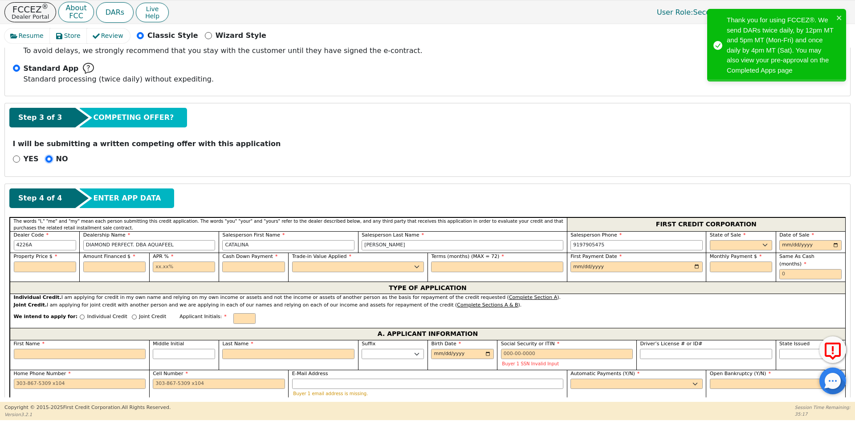
scroll to position [248, 0]
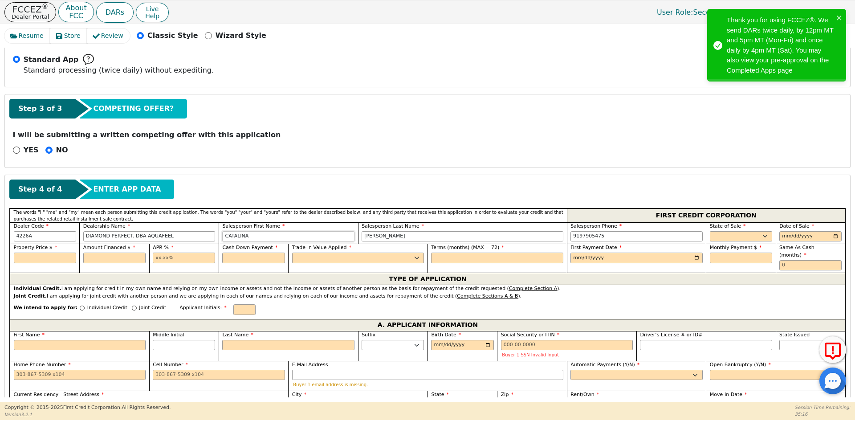
drag, startPoint x: 190, startPoint y: 233, endPoint x: 160, endPoint y: 236, distance: 30.4
click at [160, 236] on div "Dealer Code 4226A Dealership Name DIAMOND PERFECT. DBA AQUAFEEL Salesperson Fir…" at bounding box center [428, 233] width 836 height 22
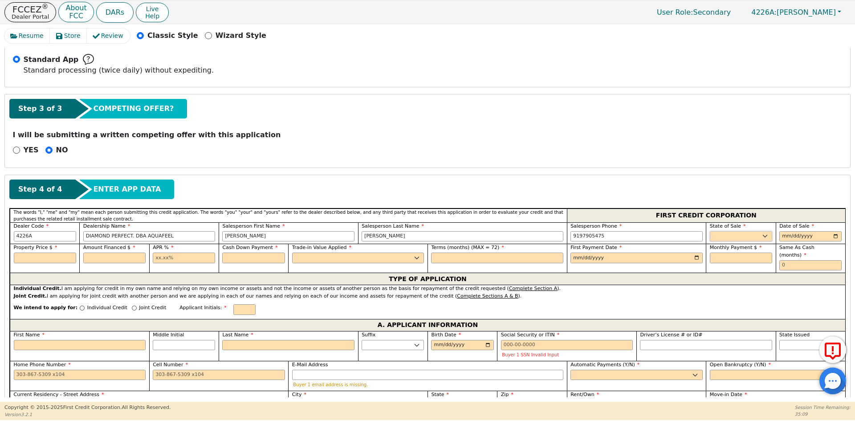
click at [751, 237] on select "AK AL AR AZ CA CO CT DC DE FL [GEOGRAPHIC_DATA] HI IA ID IL IN KS [GEOGRAPHIC_D…" at bounding box center [741, 236] width 62 height 11
click at [836, 236] on input "date" at bounding box center [810, 236] width 62 height 11
click at [23, 260] on input "text" at bounding box center [45, 258] width 62 height 11
click at [108, 253] on input "text" at bounding box center [114, 258] width 62 height 11
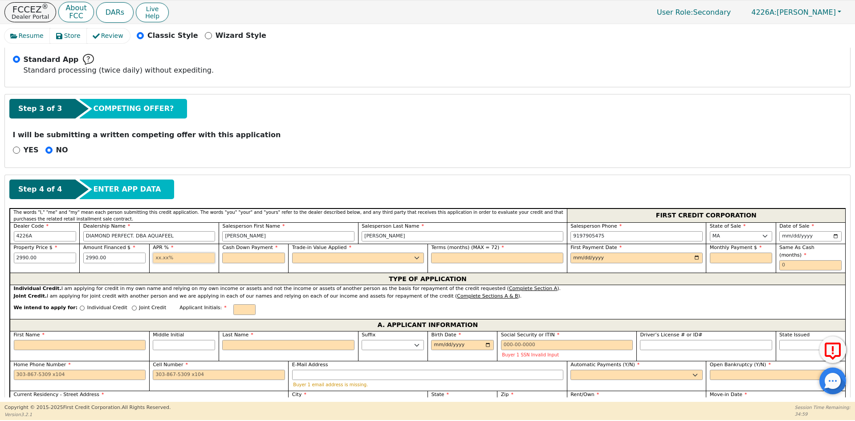
click at [170, 257] on input "text" at bounding box center [184, 258] width 62 height 11
click at [222, 257] on input "text" at bounding box center [253, 258] width 62 height 11
click at [310, 260] on select "Yes No" at bounding box center [358, 258] width 132 height 11
click at [292, 253] on select "Yes No" at bounding box center [358, 258] width 132 height 11
click at [458, 255] on input "text" at bounding box center [497, 258] width 132 height 11
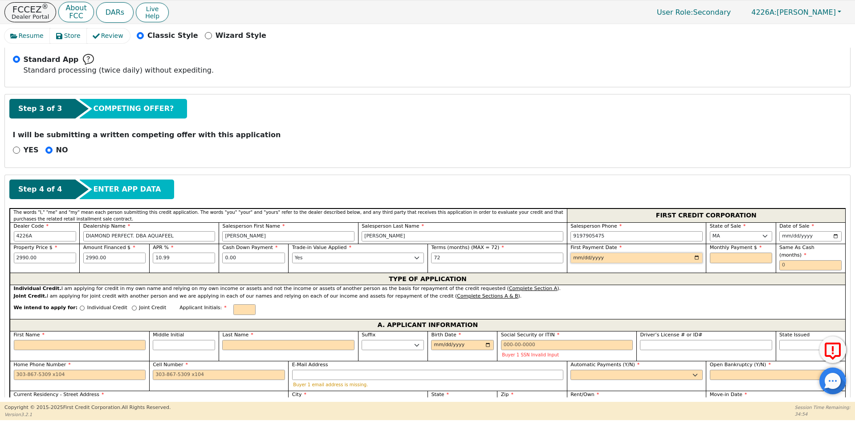
click at [695, 258] on input "date" at bounding box center [637, 258] width 132 height 11
click at [728, 258] on input "text" at bounding box center [741, 258] width 62 height 11
click at [810, 260] on input "text" at bounding box center [810, 265] width 62 height 11
click at [87, 304] on p "Individual Credit" at bounding box center [107, 308] width 40 height 8
click at [81, 306] on input "Individual Credit" at bounding box center [82, 308] width 5 height 5
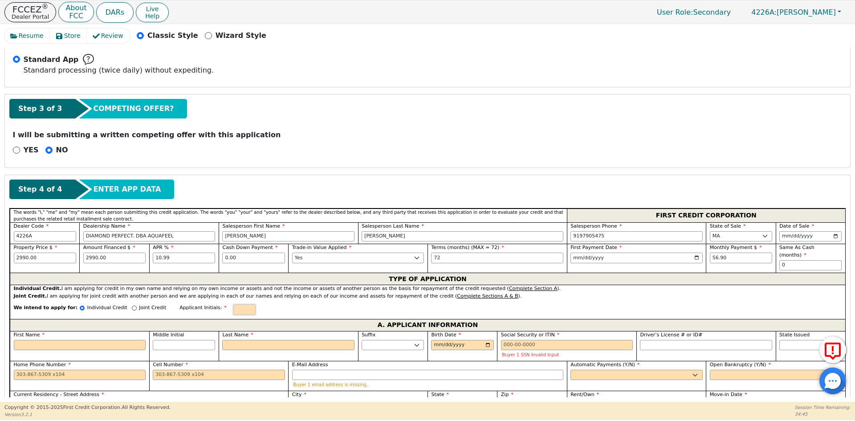
click at [233, 304] on input "text" at bounding box center [244, 309] width 22 height 11
click at [88, 341] on input "First Name" at bounding box center [80, 345] width 132 height 11
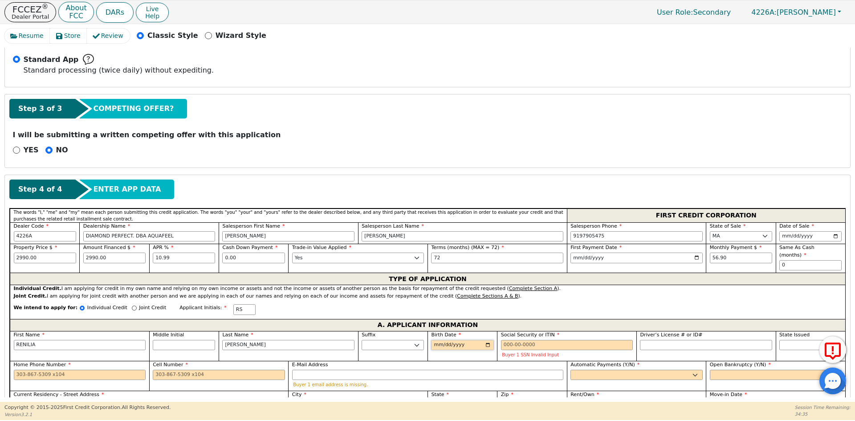
click at [439, 340] on input "Birth Date" at bounding box center [462, 345] width 62 height 11
click at [530, 340] on input "Social Security or ITIN" at bounding box center [567, 345] width 132 height 11
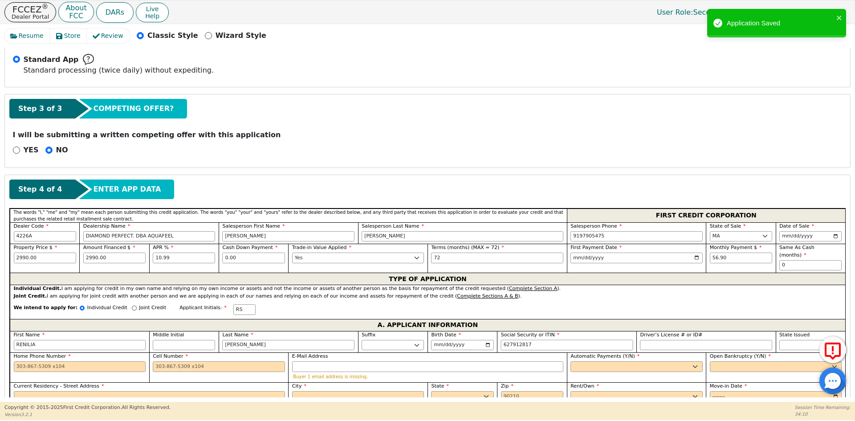
scroll to position [292, 0]
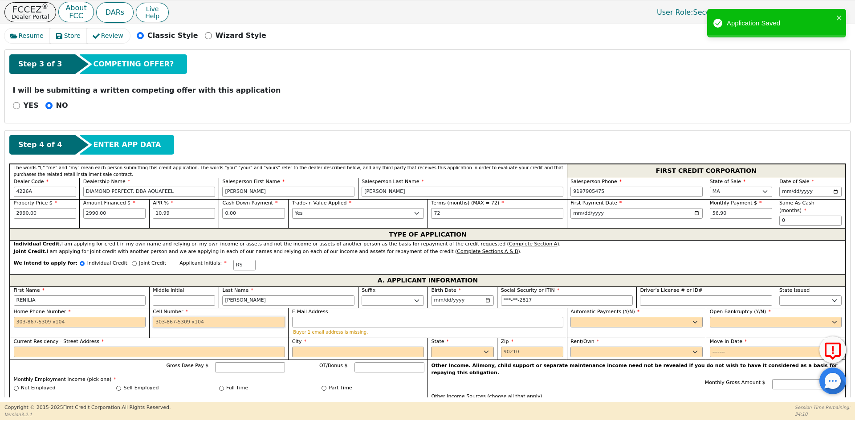
click at [165, 317] on input "Cell Number" at bounding box center [219, 322] width 132 height 11
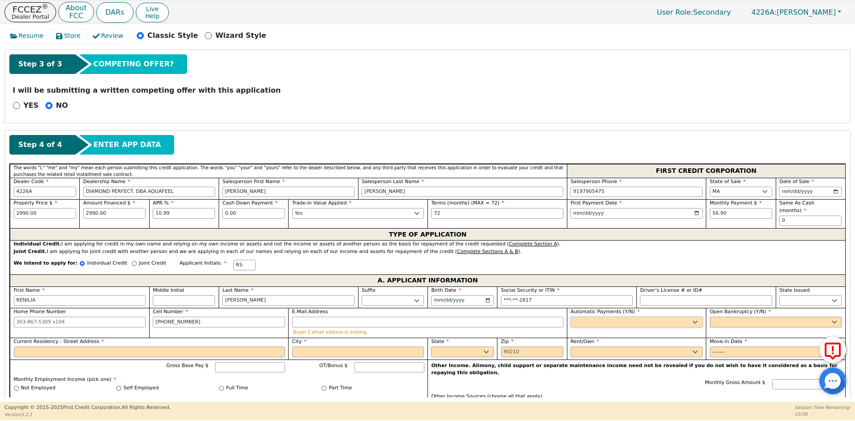
click at [575, 317] on select "Yes No" at bounding box center [637, 322] width 132 height 11
click at [571, 317] on select "Yes No" at bounding box center [637, 322] width 132 height 11
click at [736, 319] on select "Yes No" at bounding box center [776, 322] width 132 height 11
click at [710, 317] on select "Yes No" at bounding box center [776, 322] width 132 height 11
click at [123, 347] on input "Current Residency - Street Address" at bounding box center [149, 352] width 271 height 11
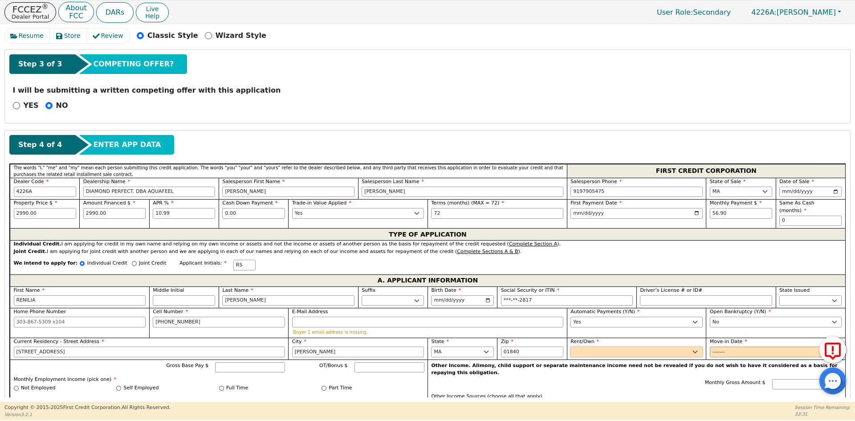
click at [618, 347] on select "Rent Own" at bounding box center [637, 352] width 132 height 11
click at [571, 347] on select "Rent Own" at bounding box center [637, 352] width 132 height 11
click at [721, 347] on input "Move-in Date" at bounding box center [776, 352] width 132 height 11
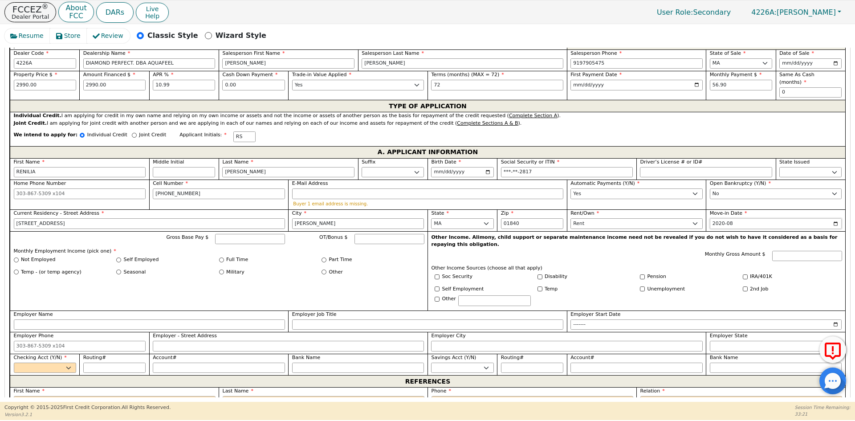
scroll to position [426, 0]
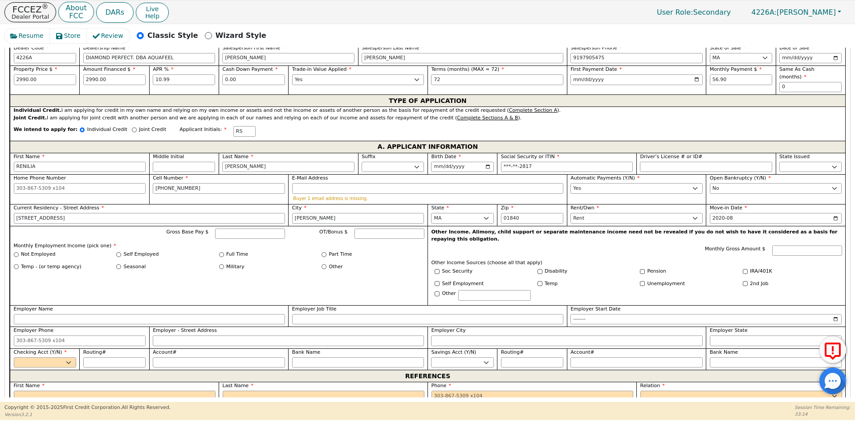
click at [235, 251] on label "Full Time" at bounding box center [237, 255] width 22 height 8
click at [224, 252] on input "Full Time" at bounding box center [221, 254] width 5 height 5
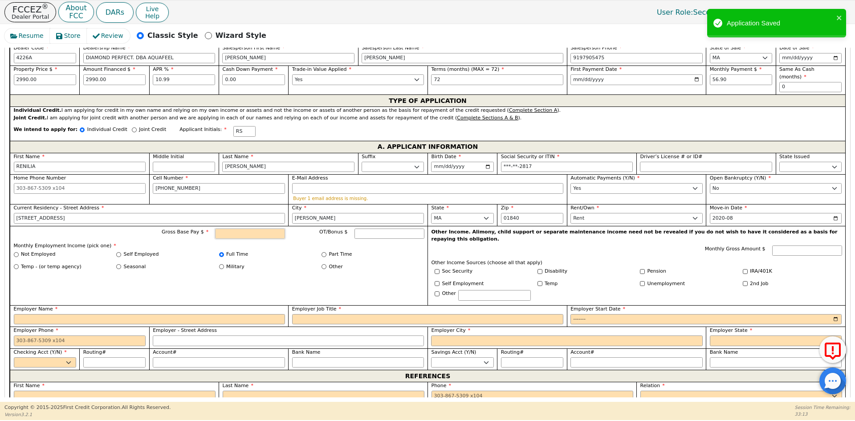
click at [243, 228] on input "Gross Base Pay $" at bounding box center [250, 233] width 70 height 11
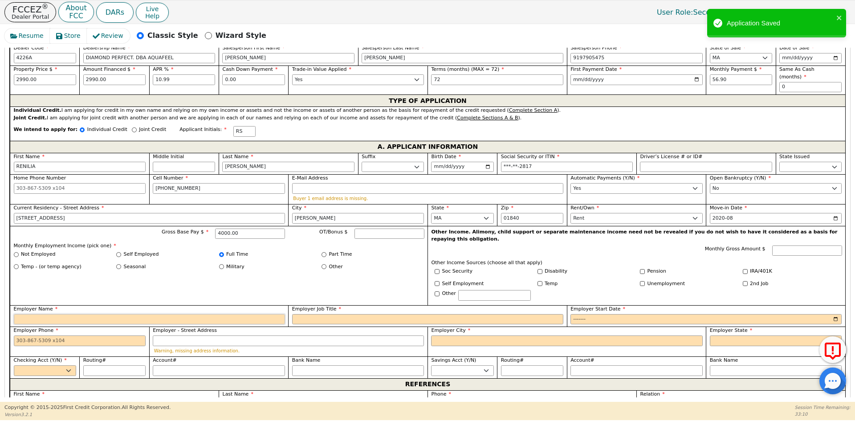
click at [106, 314] on input "Employer Name" at bounding box center [149, 319] width 271 height 11
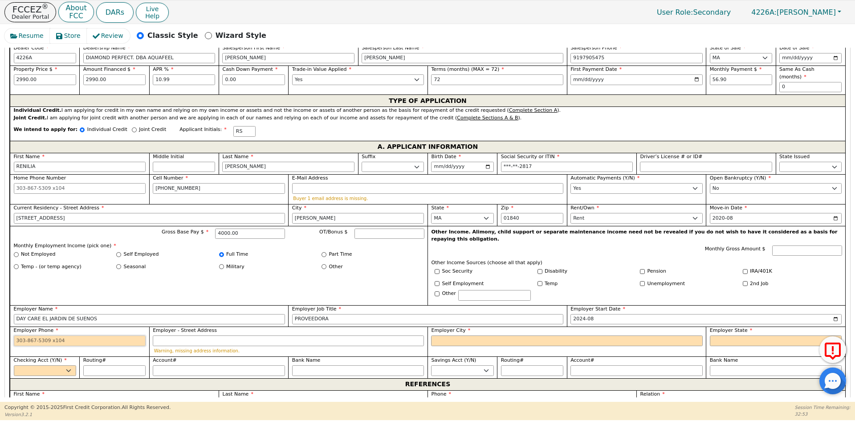
click at [49, 335] on input "Employer Phone" at bounding box center [80, 340] width 132 height 11
click at [449, 335] on input "Employer City" at bounding box center [566, 340] width 271 height 11
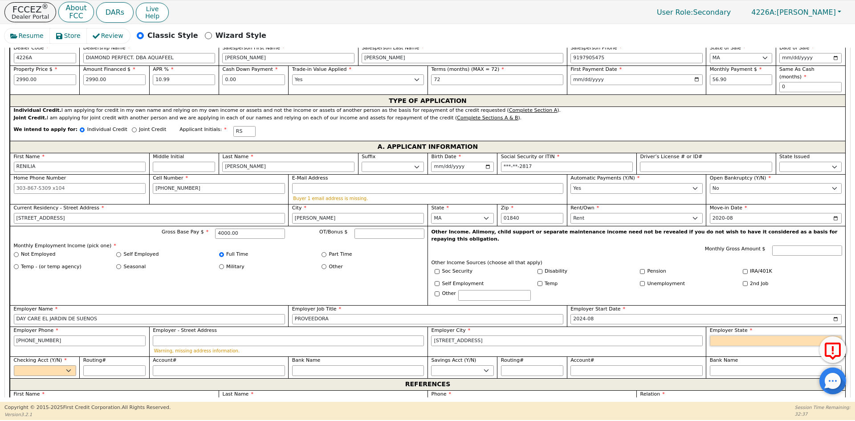
click at [758, 335] on select "AK AL AR AZ CA CO CT DC DE FL [GEOGRAPHIC_DATA] HI IA ID [GEOGRAPHIC_DATA] IN K…" at bounding box center [776, 340] width 132 height 11
click at [50, 365] on select "Yes No" at bounding box center [45, 370] width 62 height 11
click at [14, 365] on select "Yes No" at bounding box center [45, 370] width 62 height 11
click at [114, 365] on input "Routing#" at bounding box center [114, 370] width 62 height 11
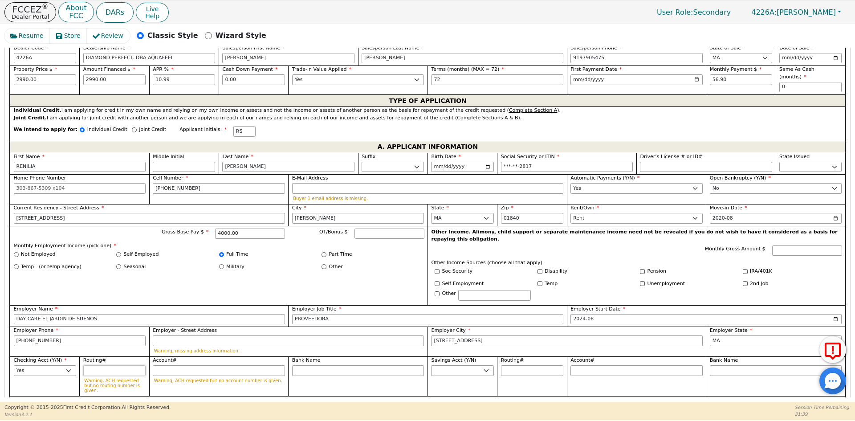
scroll to position [515, 0]
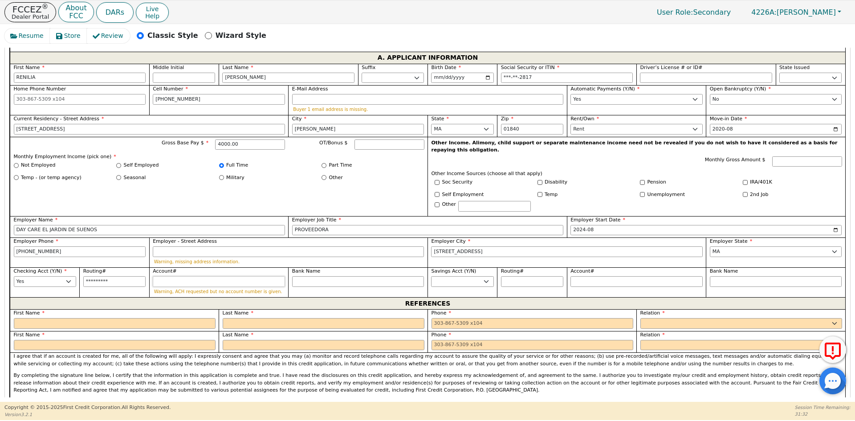
click at [232, 276] on input "Account#" at bounding box center [219, 281] width 132 height 11
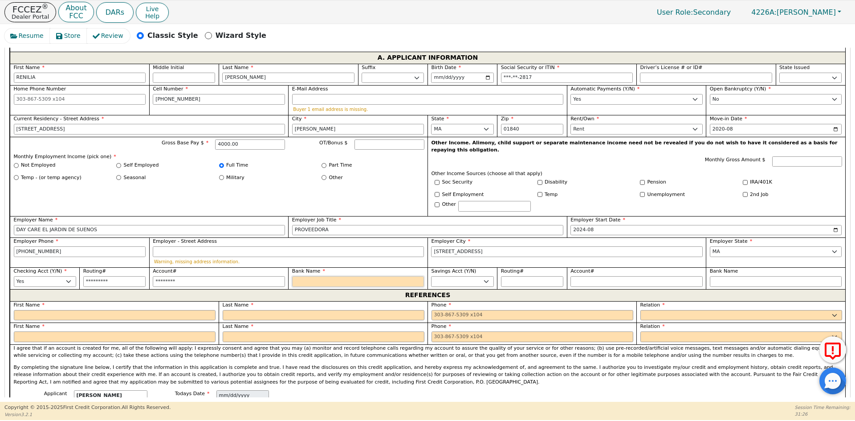
click at [296, 276] on input "Bank Name" at bounding box center [358, 281] width 132 height 11
click at [145, 310] on input "text" at bounding box center [115, 315] width 202 height 11
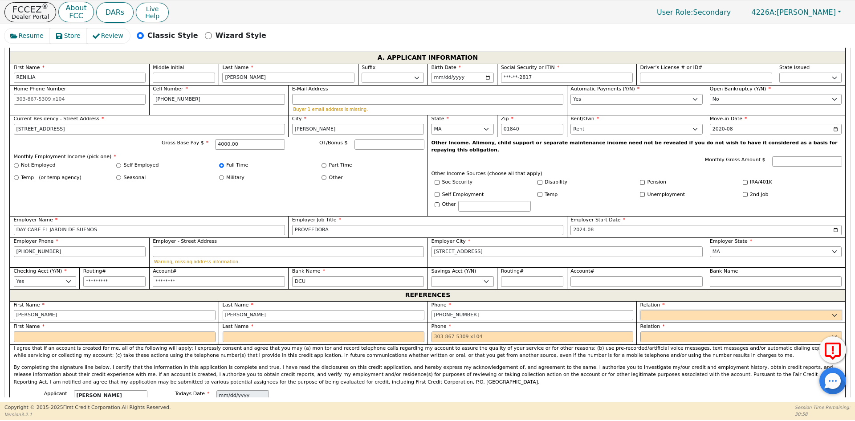
click at [671, 310] on select "FATHER MOTHER SISTER BROTHER DAUGHTER SON CO-WORKER NEIGHBOR FRIEND COUSIN G-MO…" at bounding box center [741, 315] width 202 height 11
click at [671, 310] on select "FATHER MOTHER SISTER BROTHER DAUGHTER SON CO-WORKER NEIGHBOR FRIEND COUSIN G-MO…" at bounding box center [637, 315] width 132 height 11
click at [716, 310] on input "text" at bounding box center [776, 315] width 132 height 11
click at [684, 331] on select "FATHER MOTHER SISTER BROTHER DAUGHTER SON CO-WORKER NEIGHBOR FRIEND COUSIN G-MO…" at bounding box center [741, 336] width 202 height 11
click at [640, 331] on select "FATHER MOTHER SISTER BROTHER DAUGHTER SON CO-WORKER NEIGHBOR FRIEND COUSIN G-MO…" at bounding box center [741, 336] width 202 height 11
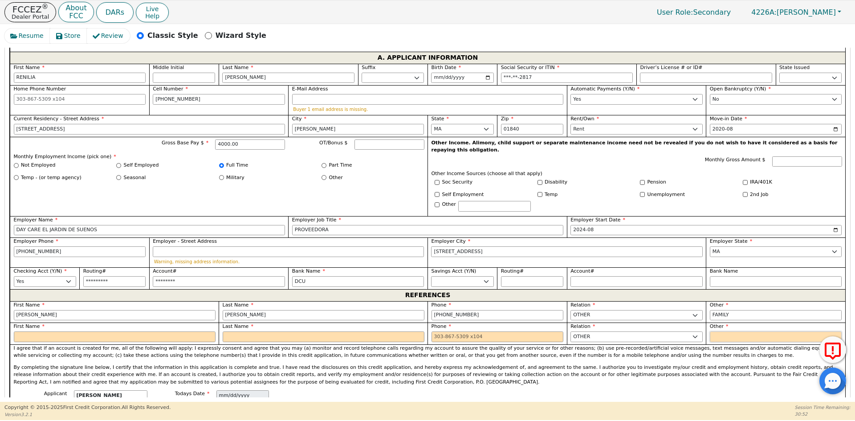
click at [720, 331] on input "text" at bounding box center [776, 336] width 132 height 11
click at [81, 331] on input "text" at bounding box center [115, 336] width 202 height 11
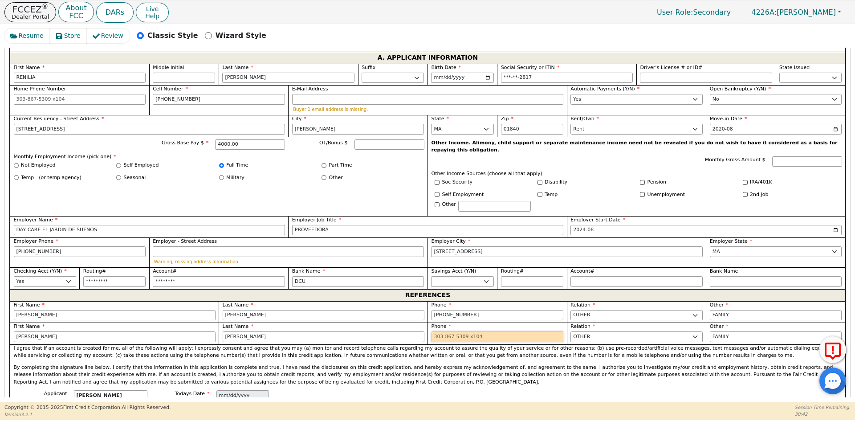
click at [443, 331] on input "tel" at bounding box center [498, 336] width 132 height 11
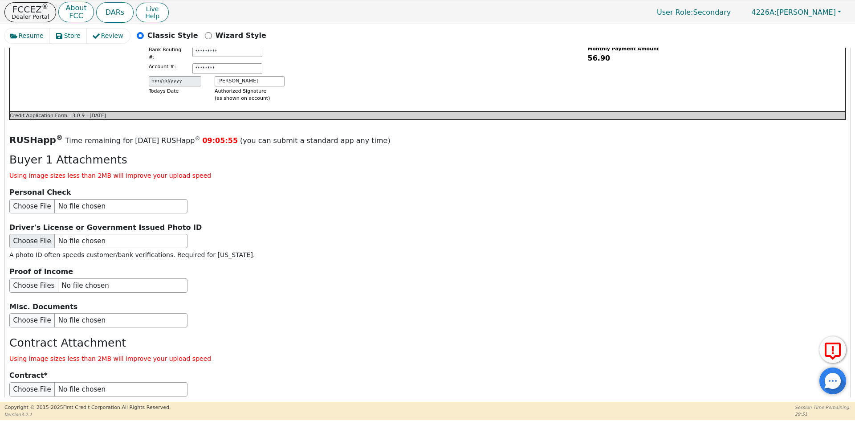
scroll to position [960, 0]
click at [45, 233] on input "file" at bounding box center [98, 240] width 178 height 14
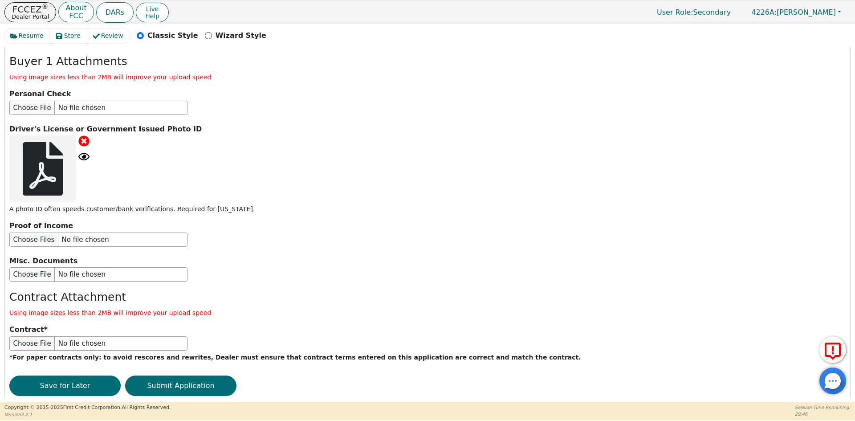
scroll to position [1058, 0]
click at [162, 375] on button "Submit Application" at bounding box center [180, 385] width 111 height 20
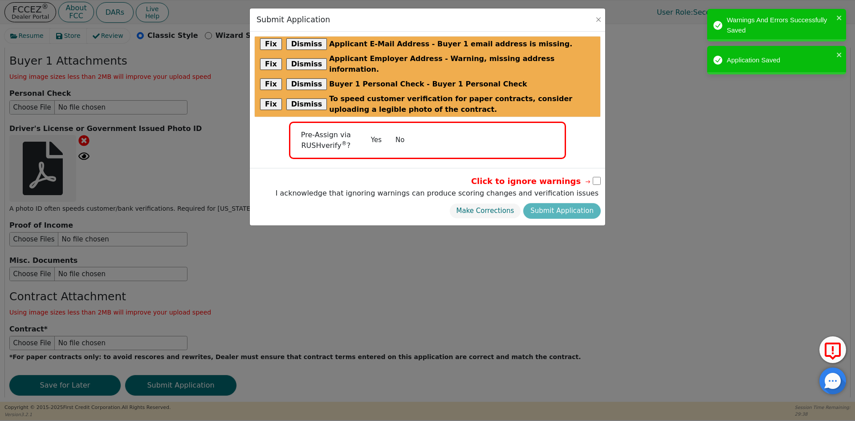
click at [404, 132] on button "No" at bounding box center [399, 140] width 23 height 16
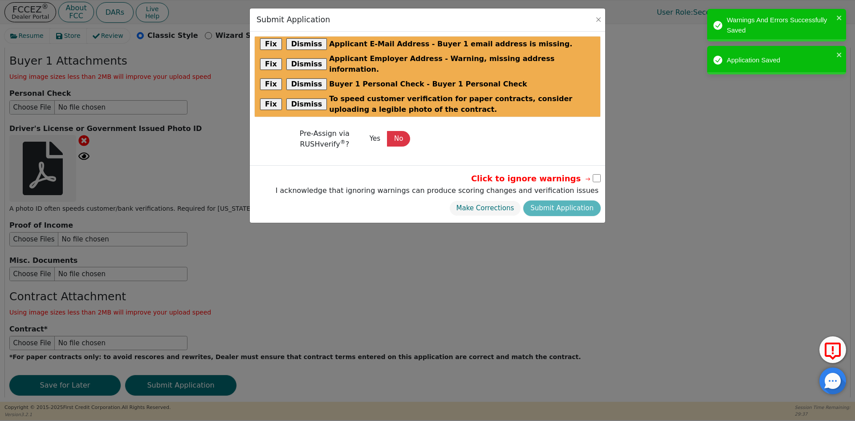
click at [598, 174] on input "checkbox" at bounding box center [597, 178] width 8 height 8
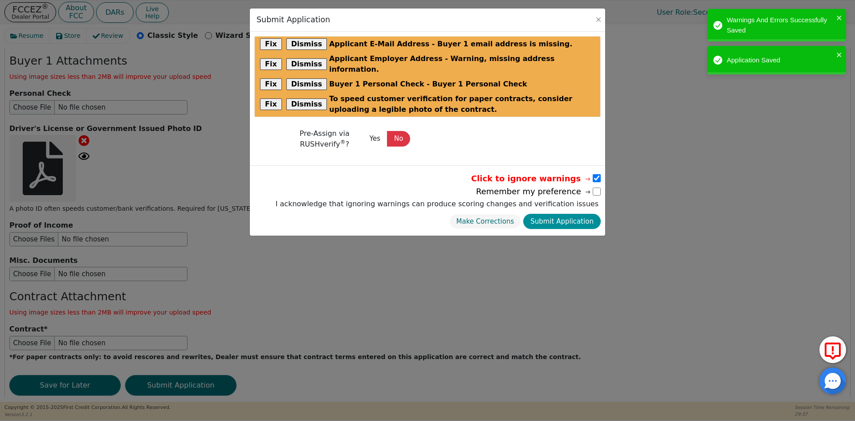
click at [569, 215] on button "Submit Application" at bounding box center [561, 222] width 77 height 16
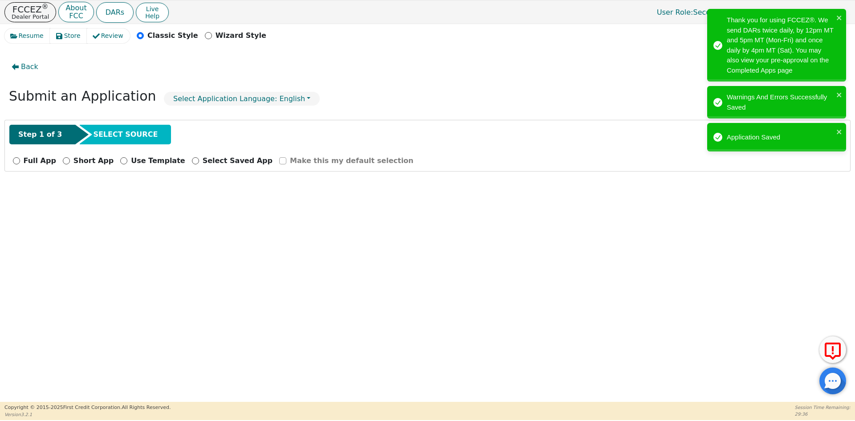
scroll to position [0, 0]
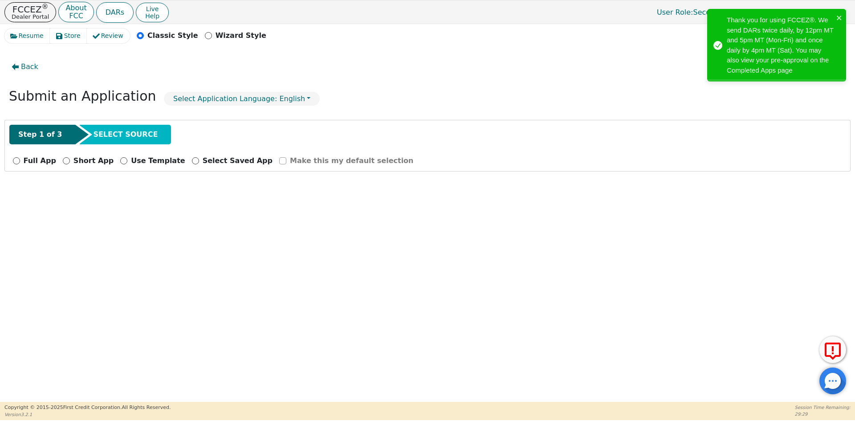
click at [33, 160] on p "Full App" at bounding box center [40, 160] width 33 height 11
click at [20, 160] on input "Full App" at bounding box center [16, 160] width 7 height 7
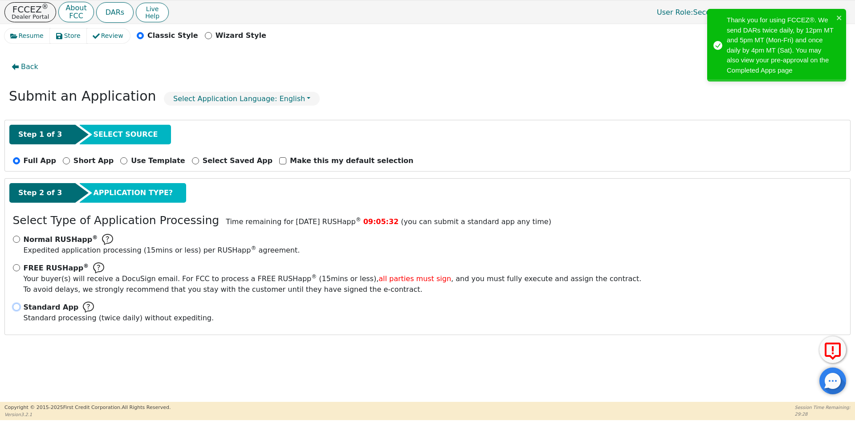
click at [15, 305] on input "Standard App Standard processing (twice daily) without expediting." at bounding box center [16, 306] width 7 height 7
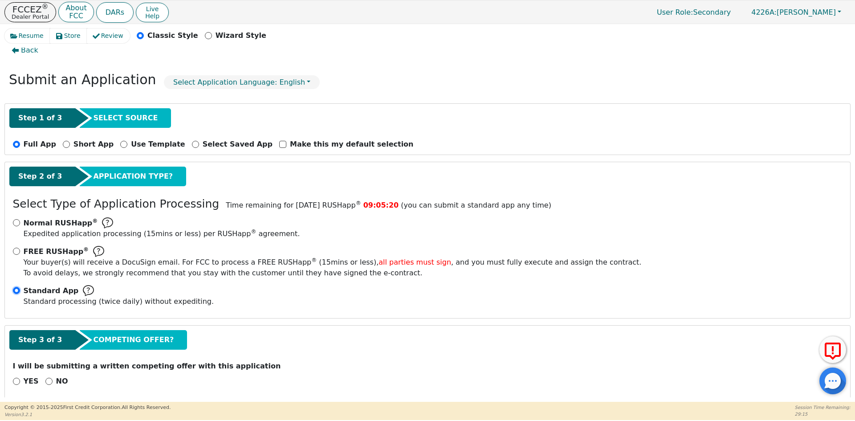
scroll to position [25, 0]
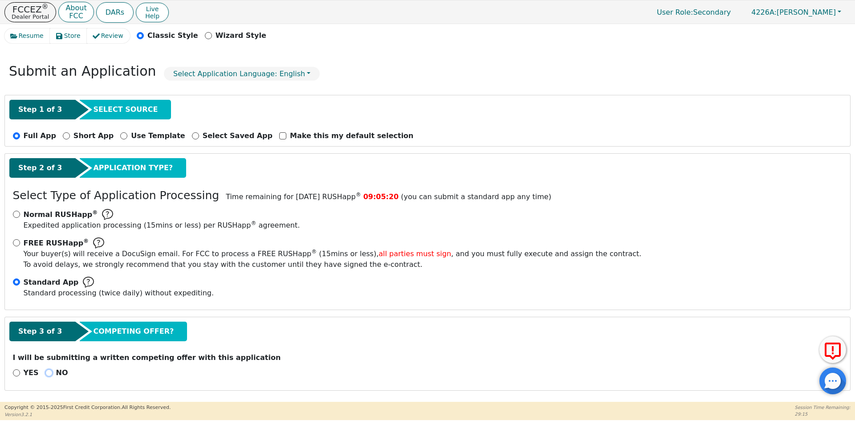
click at [45, 375] on input "NO" at bounding box center [48, 372] width 7 height 7
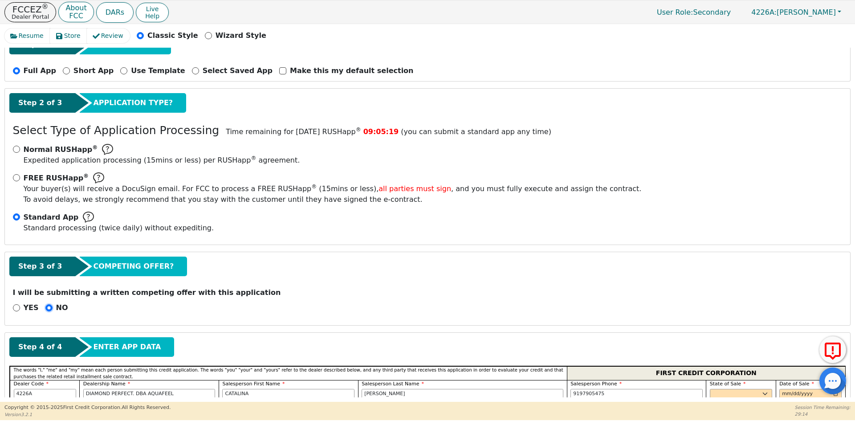
scroll to position [203, 0]
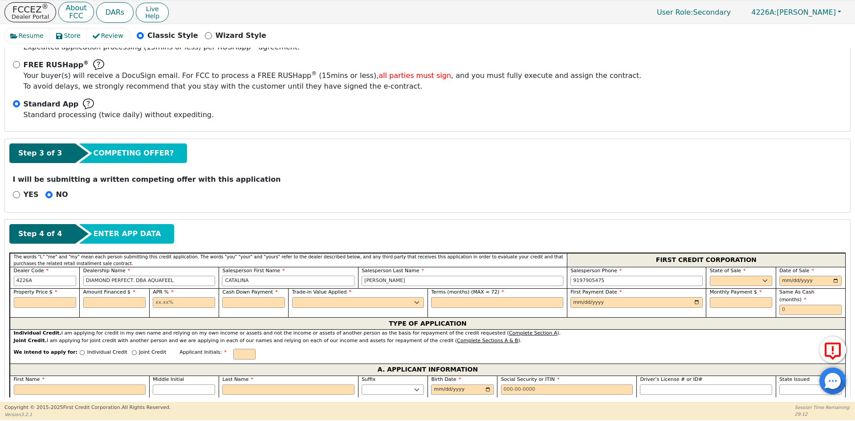
drag, startPoint x: 271, startPoint y: 280, endPoint x: 194, endPoint y: 277, distance: 77.1
click at [194, 277] on div "Dealer Code 4226A Dealership Name DIAMOND PERFECT. DBA AQUAFEEL Salesperson Fir…" at bounding box center [428, 278] width 836 height 22
click at [749, 281] on select "AK AL AR AZ CA CO CT DC DE FL [GEOGRAPHIC_DATA] HI IA ID IL IN KS [GEOGRAPHIC_D…" at bounding box center [741, 281] width 62 height 11
click at [785, 281] on input "date" at bounding box center [810, 281] width 62 height 11
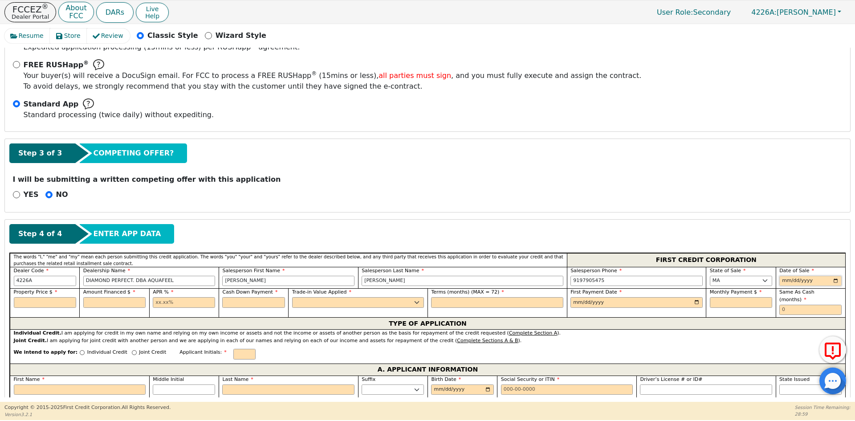
click at [832, 280] on input "date" at bounding box center [810, 281] width 62 height 11
click at [63, 302] on input "text" at bounding box center [45, 302] width 62 height 11
click at [104, 301] on input "text" at bounding box center [114, 302] width 62 height 11
click at [180, 303] on input "text" at bounding box center [184, 302] width 62 height 11
click at [240, 300] on input "text" at bounding box center [253, 302] width 62 height 11
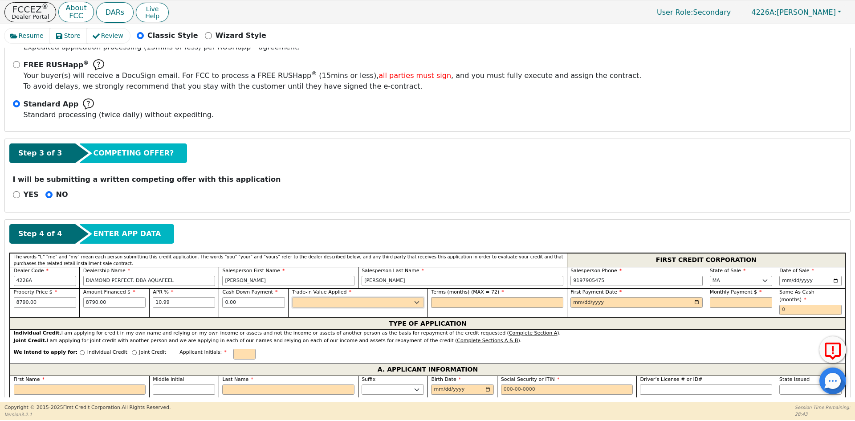
click at [303, 306] on select "Yes No" at bounding box center [358, 302] width 132 height 11
click at [292, 297] on select "Yes No" at bounding box center [358, 302] width 132 height 11
click at [437, 300] on input "text" at bounding box center [497, 302] width 132 height 11
click at [696, 301] on input "date" at bounding box center [637, 302] width 132 height 11
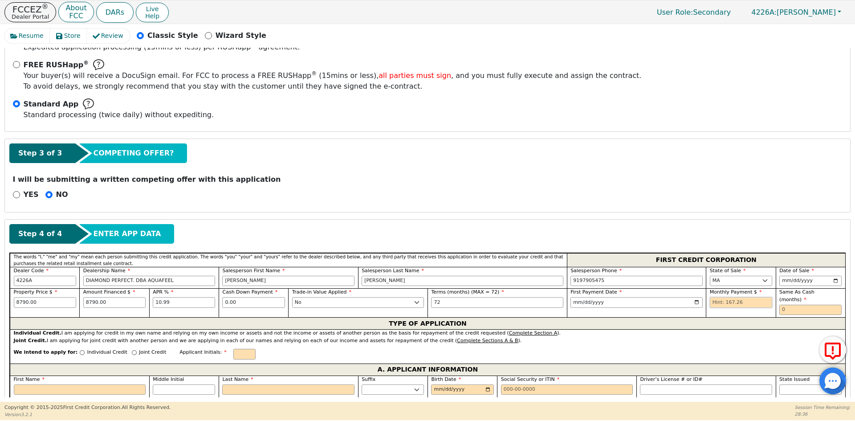
click at [722, 301] on input "text" at bounding box center [741, 302] width 62 height 11
click at [779, 305] on input "text" at bounding box center [810, 310] width 62 height 11
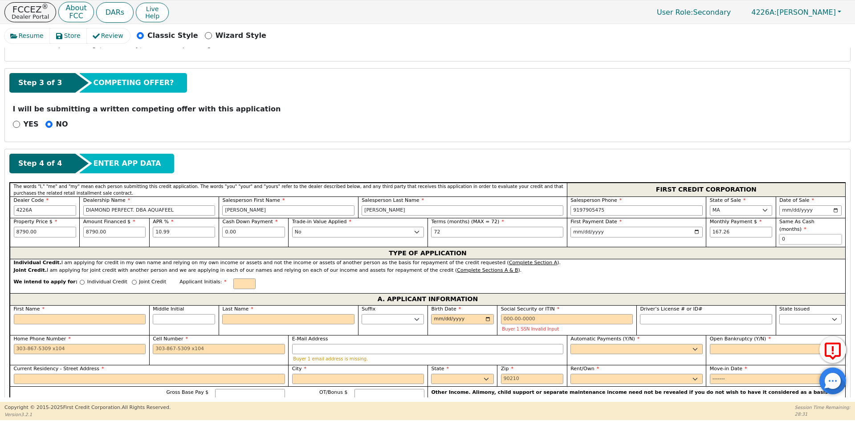
scroll to position [292, 0]
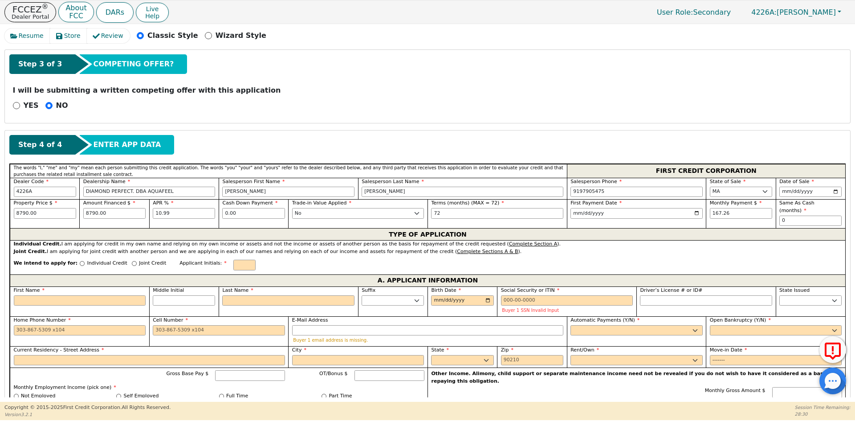
click at [87, 260] on p "Individual Credit" at bounding box center [107, 264] width 40 height 8
click at [80, 261] on input "Individual Credit" at bounding box center [82, 263] width 5 height 5
click at [233, 260] on input "text" at bounding box center [244, 265] width 22 height 11
click at [102, 296] on input "First Name" at bounding box center [80, 300] width 132 height 11
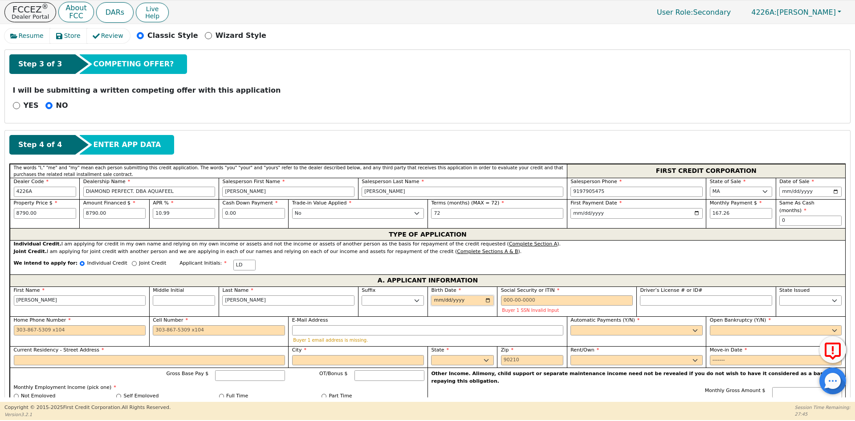
click at [437, 295] on input "Birth Date" at bounding box center [462, 300] width 62 height 11
click at [452, 295] on input "0079-03-23" at bounding box center [462, 300] width 62 height 11
click at [566, 298] on input "Social Security or ITIN" at bounding box center [567, 300] width 132 height 11
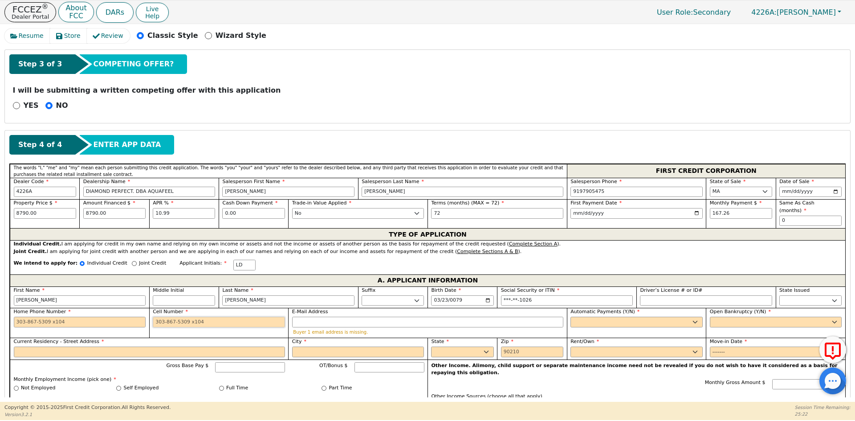
click at [172, 317] on input "Cell Number" at bounding box center [219, 322] width 132 height 11
click at [580, 317] on select "Yes No" at bounding box center [637, 322] width 132 height 11
click at [571, 317] on select "Yes No" at bounding box center [637, 322] width 132 height 11
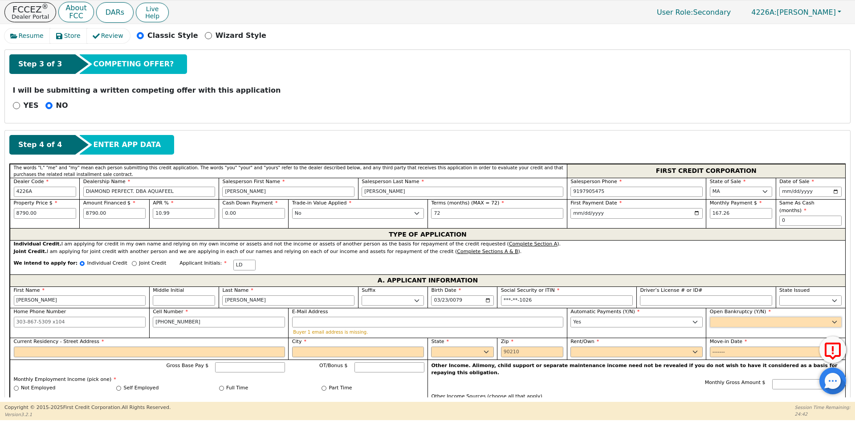
click at [729, 317] on select "Yes No" at bounding box center [776, 322] width 132 height 11
click at [710, 317] on select "Yes No" at bounding box center [776, 322] width 132 height 11
click at [129, 347] on input "Current Residency - Street Address" at bounding box center [149, 352] width 271 height 11
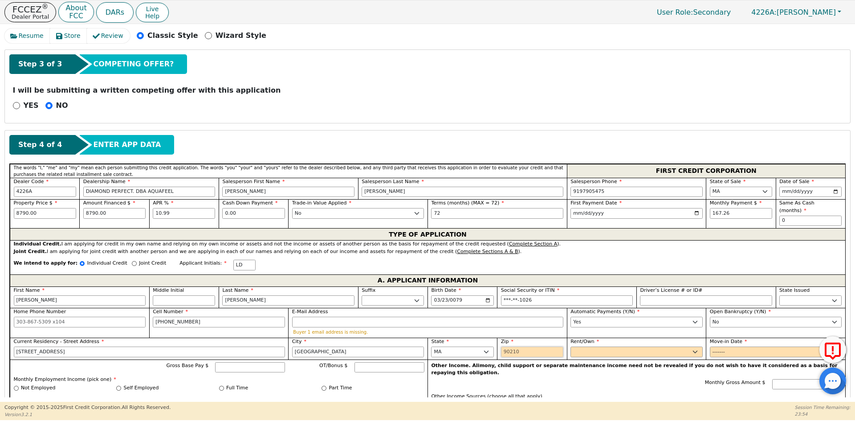
click at [507, 347] on input "Zip" at bounding box center [532, 352] width 62 height 11
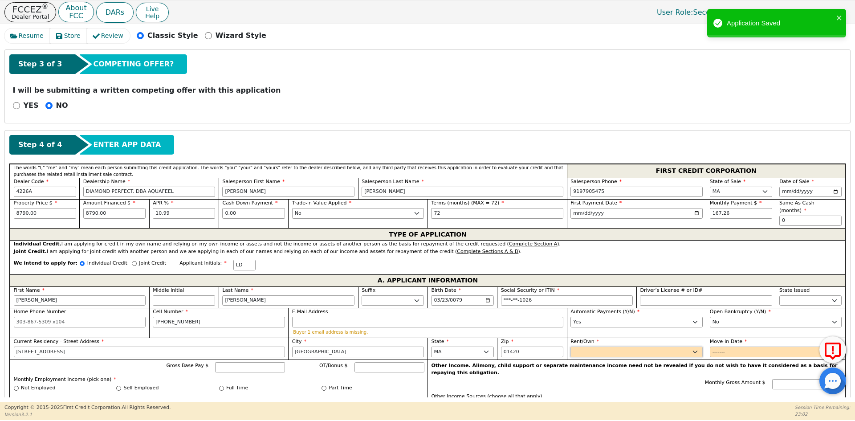
click at [589, 347] on select "Rent Own" at bounding box center [637, 352] width 132 height 11
click at [571, 347] on select "Rent Own" at bounding box center [637, 352] width 132 height 11
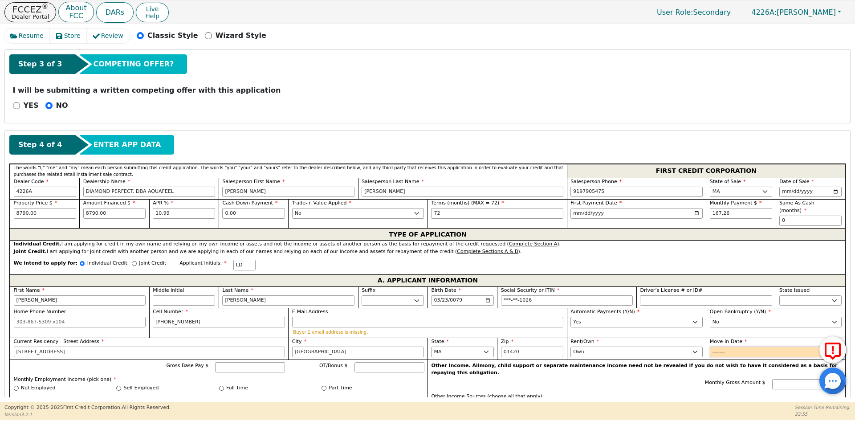
click at [714, 347] on input "Move-in Date" at bounding box center [776, 352] width 132 height 11
click at [720, 347] on input "Move-in Date" at bounding box center [776, 352] width 132 height 11
click at [722, 347] on input "Move-in Date" at bounding box center [776, 352] width 132 height 11
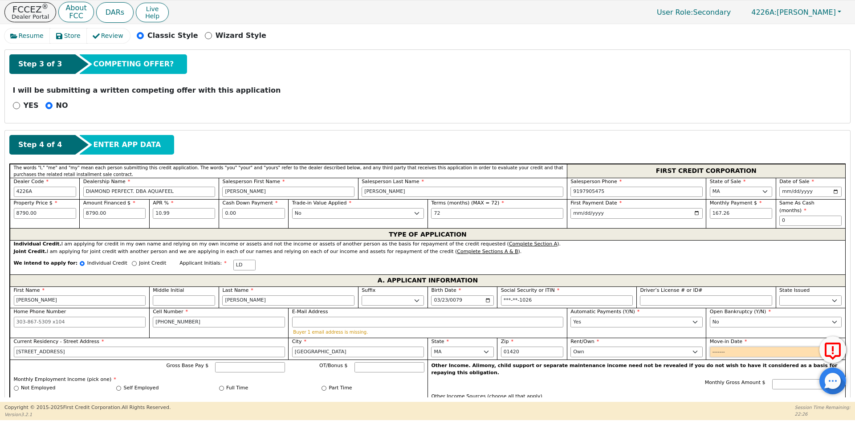
click at [722, 347] on input "Move-in Date" at bounding box center [776, 352] width 132 height 11
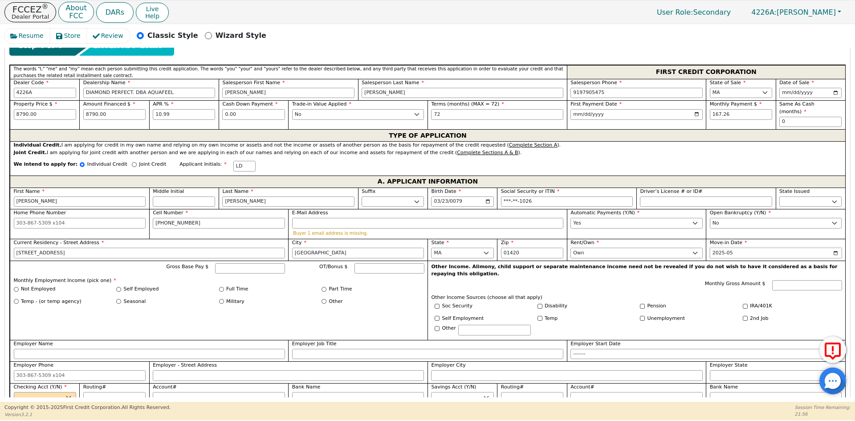
scroll to position [426, 0]
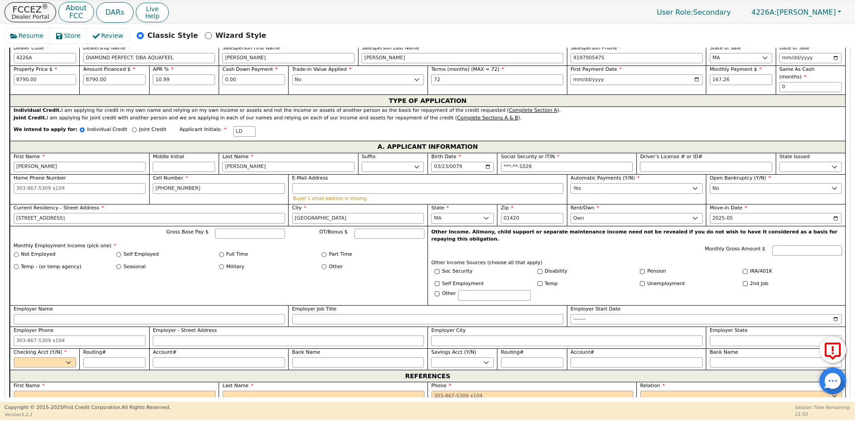
click at [143, 251] on label "Self Employed" at bounding box center [141, 255] width 35 height 8
click at [121, 252] on input "Self Employed" at bounding box center [118, 254] width 5 height 5
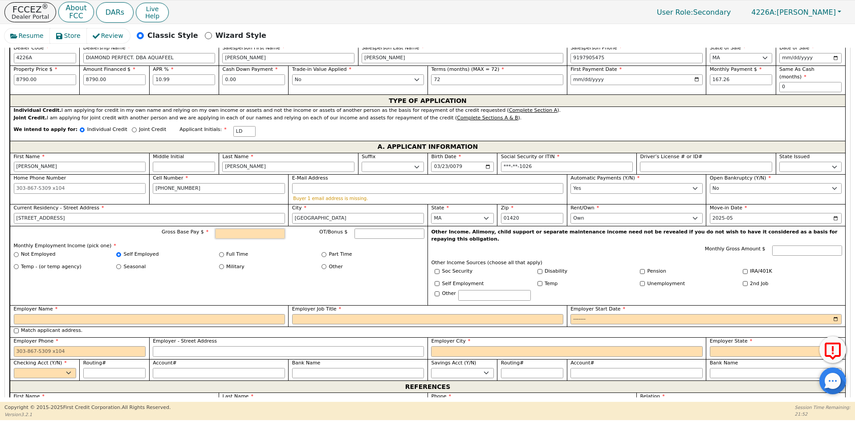
click at [255, 228] on input "Gross Base Pay $" at bounding box center [250, 233] width 70 height 11
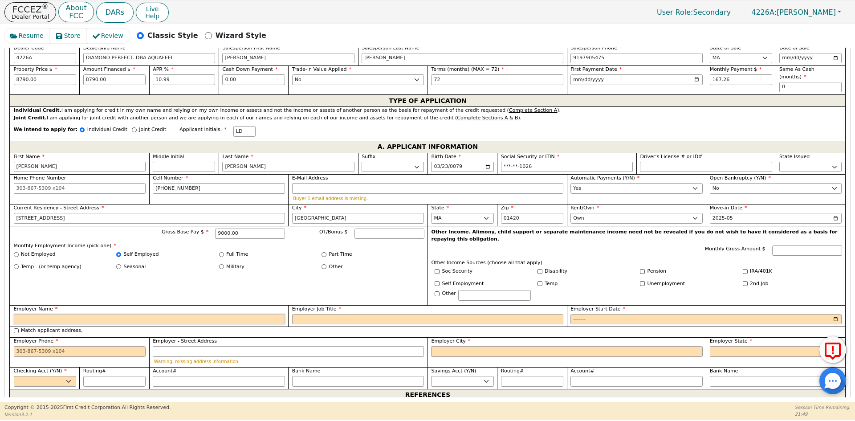
click at [147, 314] on input "Employer Name" at bounding box center [149, 319] width 271 height 11
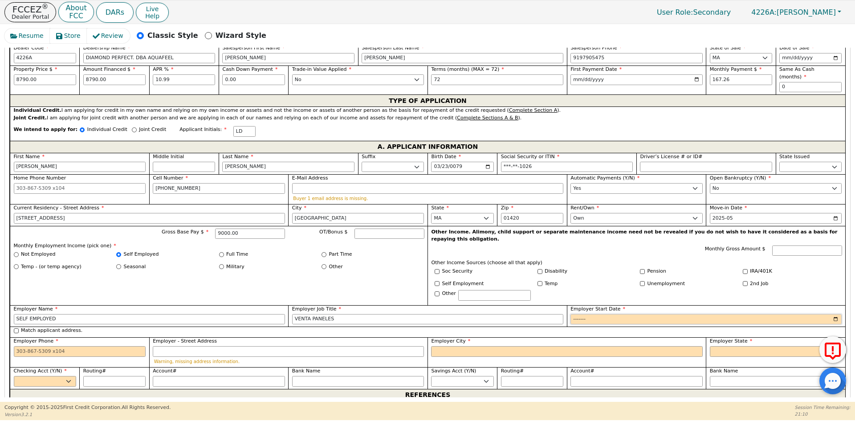
click at [584, 314] on input "Employer Start Date" at bounding box center [706, 319] width 271 height 11
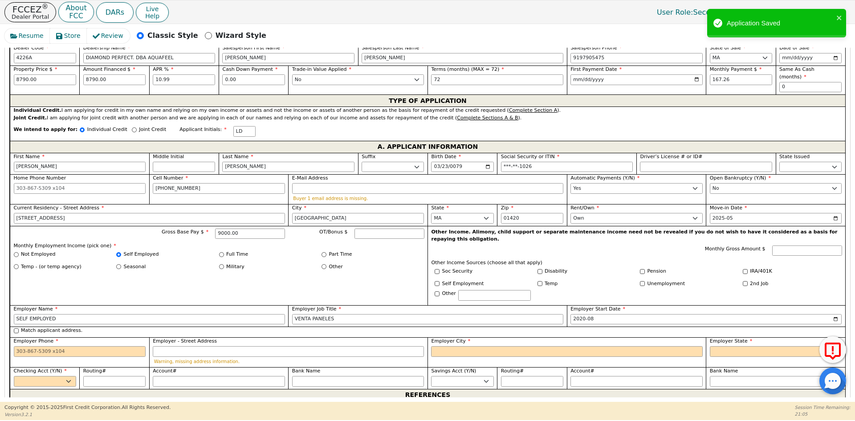
click at [53, 327] on label "Match applicant address." at bounding box center [51, 331] width 61 height 8
click at [19, 328] on input "Match applicant address." at bounding box center [16, 330] width 5 height 5
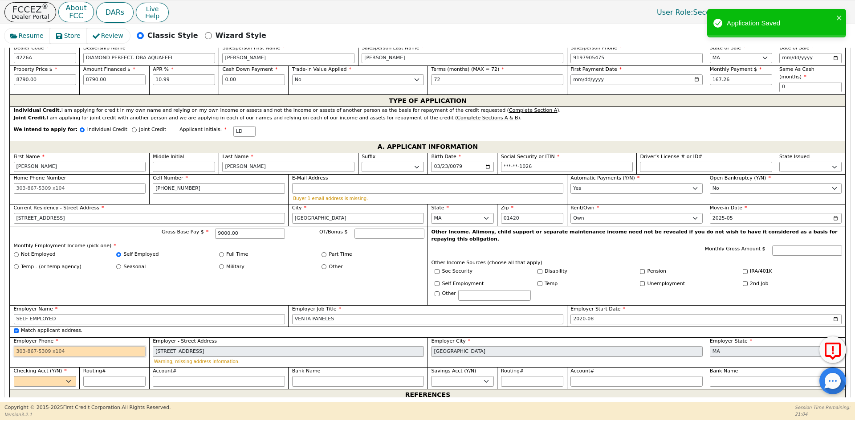
click at [70, 346] on input "Employer Phone" at bounding box center [80, 351] width 132 height 11
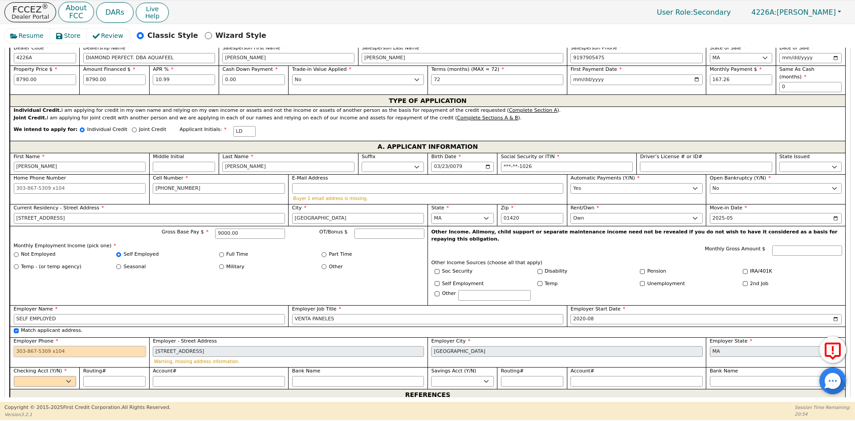
click at [70, 346] on input "Employer Phone" at bounding box center [80, 351] width 132 height 11
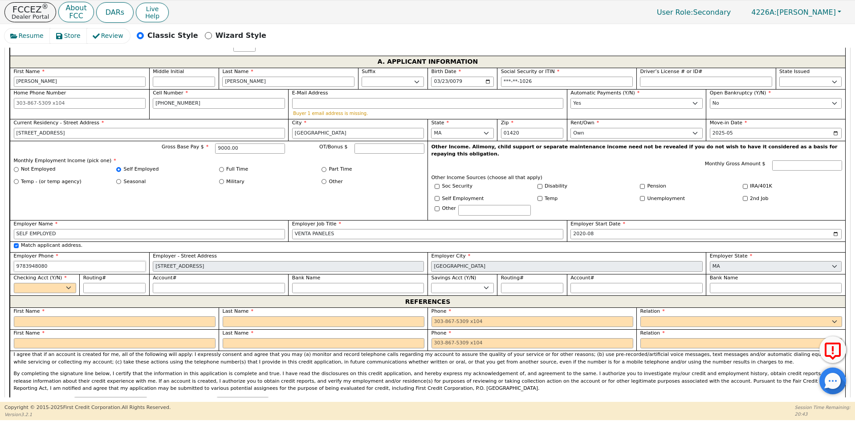
scroll to position [515, 0]
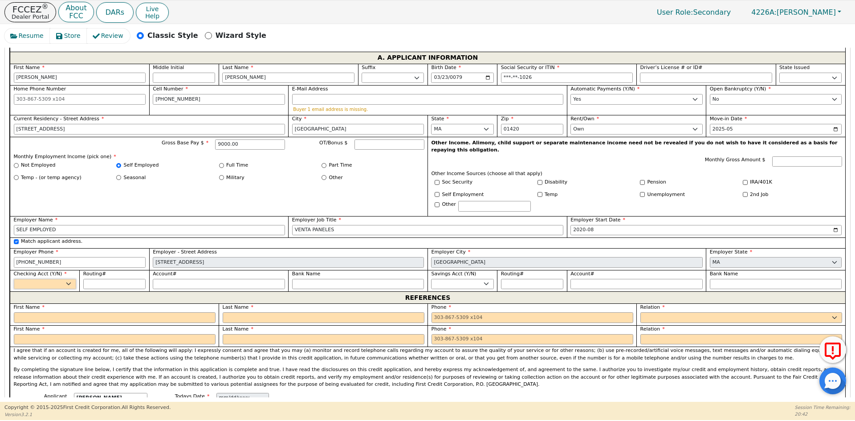
click at [59, 279] on select "Yes No" at bounding box center [45, 284] width 62 height 11
click at [14, 279] on select "Yes No" at bounding box center [45, 284] width 62 height 11
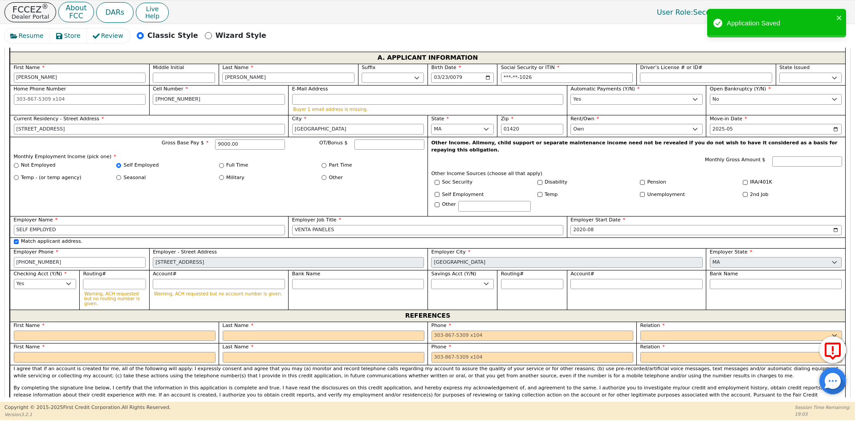
click at [97, 279] on input "Routing#" at bounding box center [114, 284] width 62 height 11
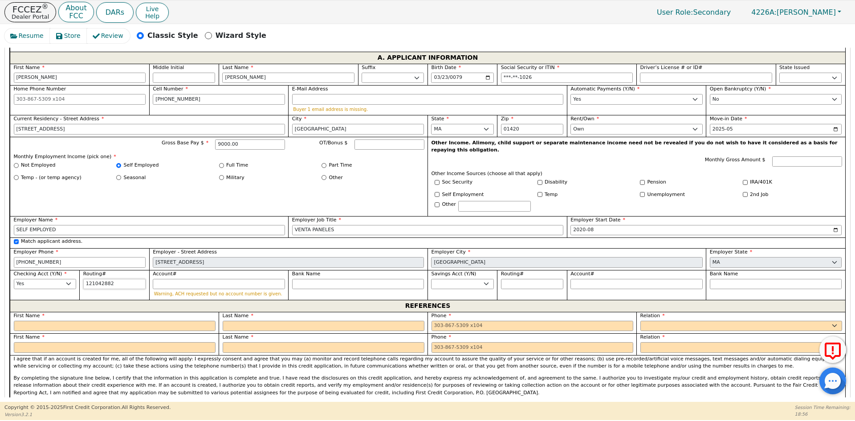
drag, startPoint x: 125, startPoint y: 271, endPoint x: 57, endPoint y: 269, distance: 67.7
click at [57, 269] on div "First Name [PERSON_NAME] Initial Last Name [PERSON_NAME]. Sr. II III IV Birth D…" at bounding box center [428, 182] width 836 height 236
click at [199, 270] on label "Account#" at bounding box center [219, 274] width 132 height 8
click at [199, 279] on input "Account#" at bounding box center [219, 284] width 132 height 11
click at [200, 279] on input "Account#" at bounding box center [219, 284] width 132 height 11
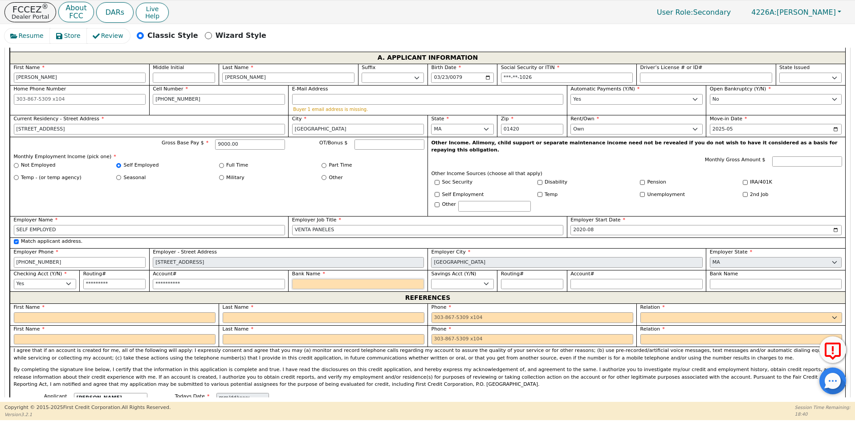
click at [330, 279] on input "Bank Name" at bounding box center [358, 284] width 132 height 11
click at [169, 312] on input "text" at bounding box center [115, 317] width 202 height 11
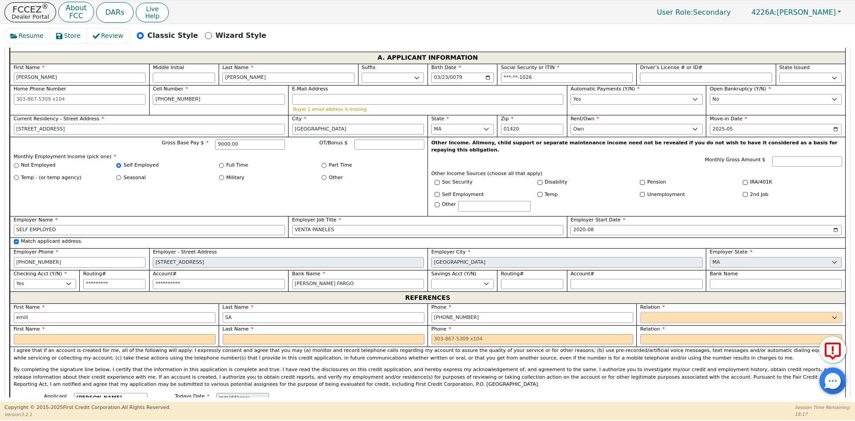
click at [752, 312] on select "FATHER MOTHER SISTER BROTHER DAUGHTER SON CO-WORKER NEIGHBOR FRIEND COUSIN G-MO…" at bounding box center [741, 317] width 202 height 11
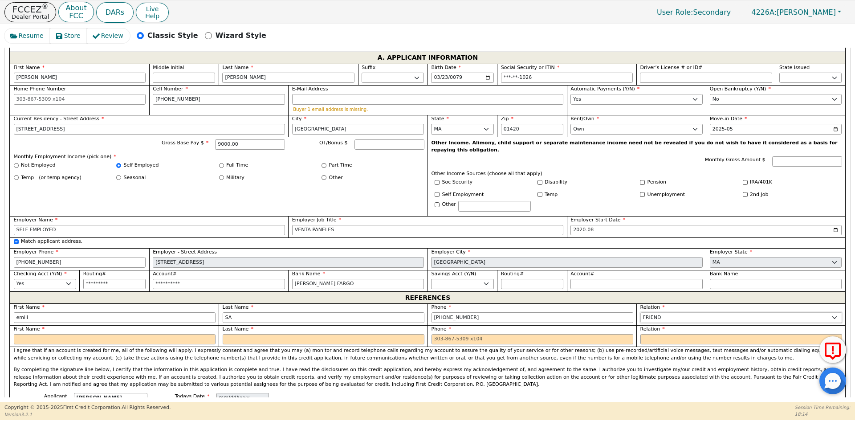
click at [752, 312] on select "FATHER MOTHER SISTER BROTHER DAUGHTER SON CO-WORKER NEIGHBOR FRIEND COUSIN G-MO…" at bounding box center [741, 317] width 202 height 11
click at [83, 334] on input "text" at bounding box center [115, 339] width 202 height 11
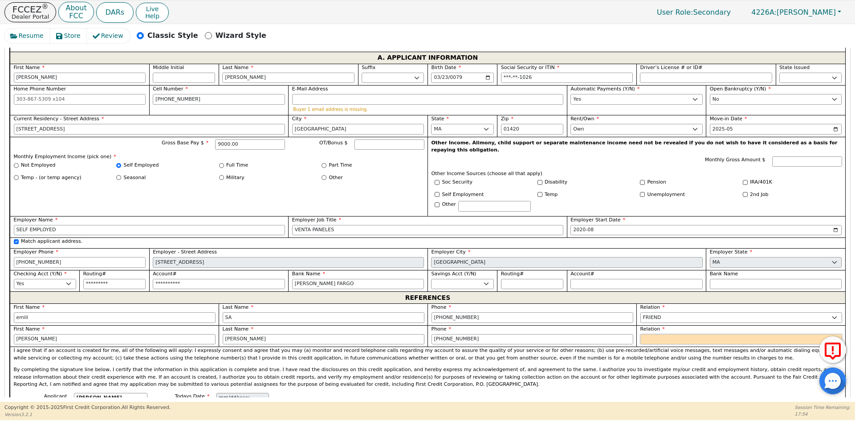
click at [669, 334] on select "FATHER MOTHER SISTER BROTHER DAUGHTER SON CO-WORKER NEIGHBOR FRIEND COUSIN G-MO…" at bounding box center [741, 339] width 202 height 11
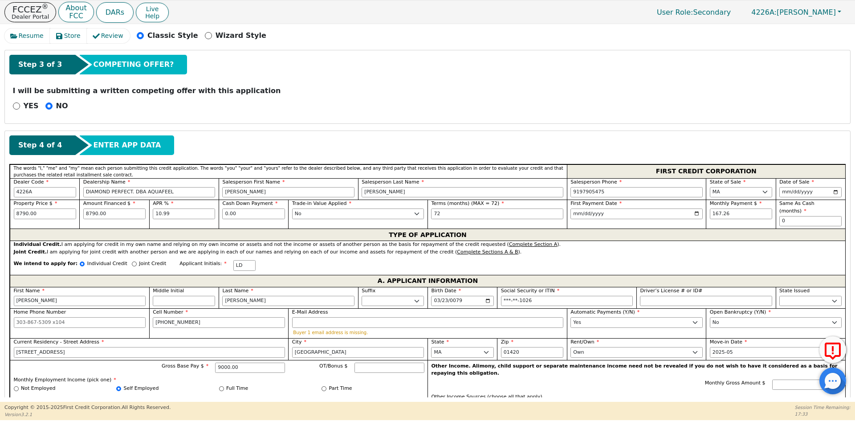
scroll to position [292, 0]
click at [139, 260] on p "Joint Credit" at bounding box center [152, 264] width 27 height 8
click at [136, 261] on input "Joint Credit" at bounding box center [134, 263] width 5 height 5
click at [326, 265] on input "text" at bounding box center [337, 266] width 22 height 11
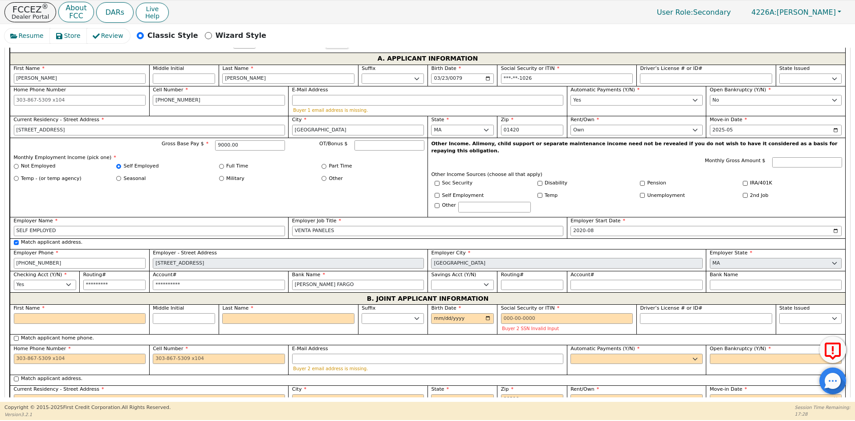
scroll to position [693, 0]
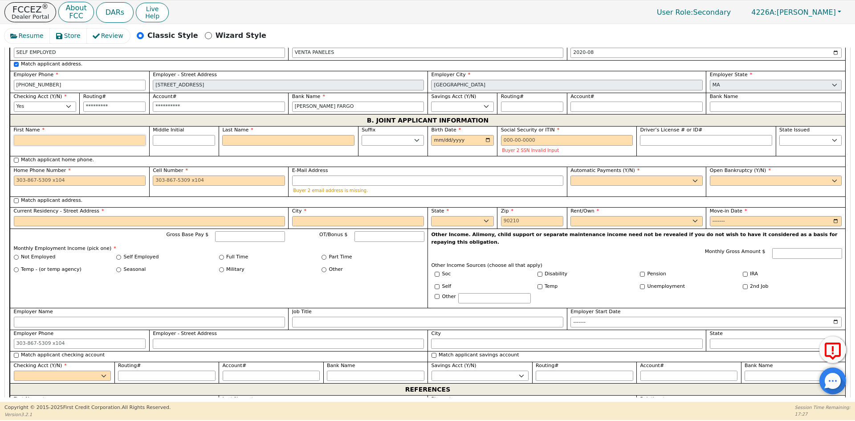
click at [94, 135] on input "First Name" at bounding box center [80, 140] width 132 height 11
click at [435, 135] on input "Birth Date" at bounding box center [462, 140] width 62 height 11
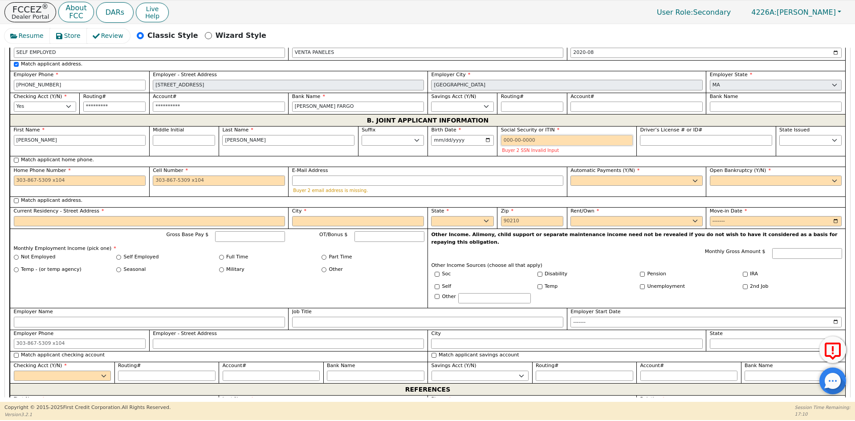
click at [530, 135] on input "Social Security or ITIN" at bounding box center [567, 140] width 132 height 11
click at [258, 231] on input "Gross Base Pay $" at bounding box center [250, 236] width 70 height 11
click at [247, 231] on input "Gross Base Pay $" at bounding box center [250, 236] width 70 height 11
click at [528, 135] on input "Social Security or ITIN" at bounding box center [567, 140] width 132 height 11
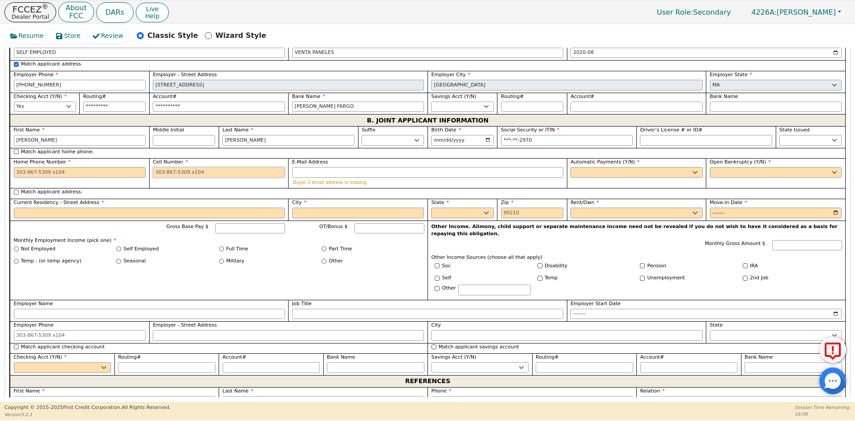
click at [161, 167] on input "Cell Number" at bounding box center [219, 172] width 132 height 11
click at [195, 167] on input "Cell Number" at bounding box center [219, 172] width 132 height 11
click at [164, 167] on input "Cell Number" at bounding box center [219, 172] width 132 height 11
click at [168, 167] on input "Cell Number" at bounding box center [219, 172] width 132 height 11
click at [192, 167] on input "Cell Number" at bounding box center [219, 172] width 132 height 11
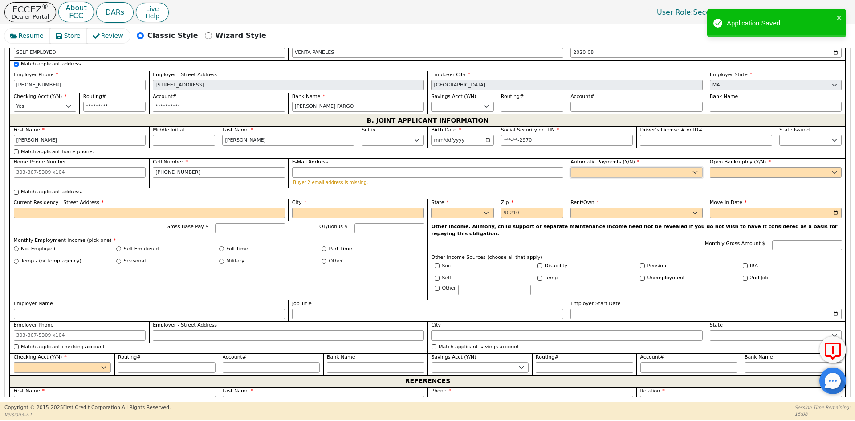
click at [608, 167] on select "Yes No" at bounding box center [637, 172] width 132 height 11
click at [571, 167] on select "Yes No" at bounding box center [637, 172] width 132 height 11
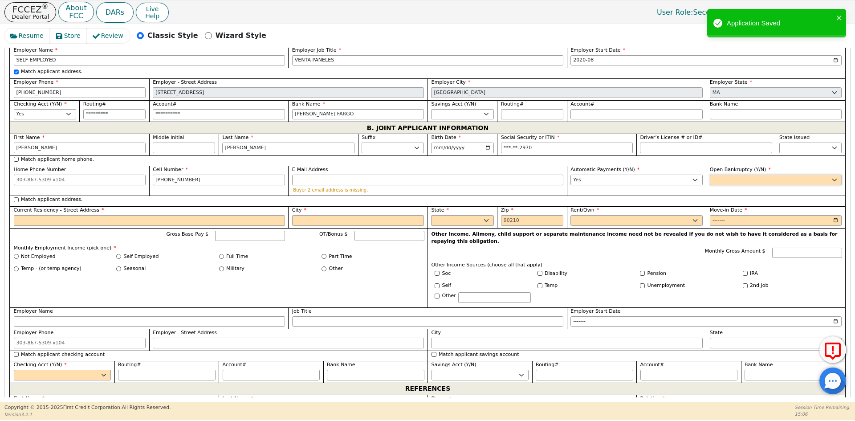
click at [716, 175] on select "Yes No" at bounding box center [776, 180] width 132 height 11
click at [710, 175] on select "Yes No" at bounding box center [776, 180] width 132 height 11
click at [52, 196] on label "Match applicant address." at bounding box center [51, 200] width 61 height 8
click at [19, 197] on input "Match applicant address." at bounding box center [16, 199] width 5 height 5
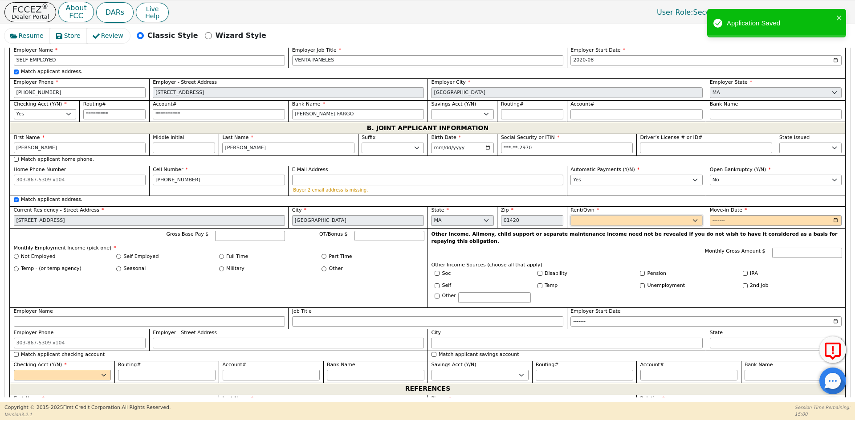
click at [603, 215] on select "Rent Own" at bounding box center [637, 220] width 132 height 11
click at [571, 215] on select "Rent Own" at bounding box center [637, 220] width 132 height 11
click at [726, 215] on input "Move-in Date" at bounding box center [776, 220] width 132 height 11
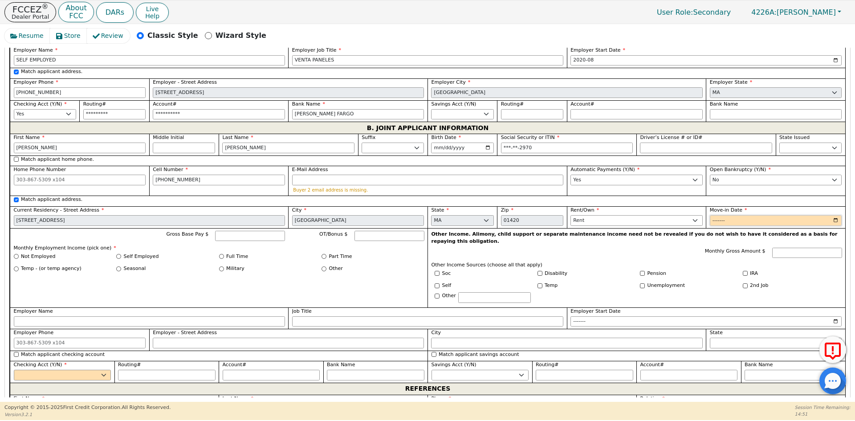
click at [718, 215] on input "Move-in Date" at bounding box center [776, 220] width 132 height 11
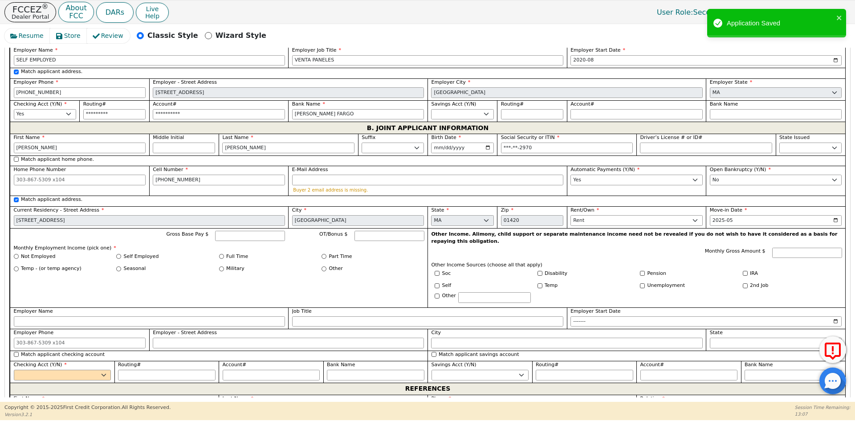
click at [223, 237] on div "Gross Base Pay $ OT/Bonus $ Monthly Employment Income (pick one) * Not Employed…" at bounding box center [219, 267] width 418 height 79
click at [224, 253] on div "Full Time" at bounding box center [270, 257] width 103 height 8
click at [217, 253] on div "Self Employed" at bounding box center [167, 257] width 103 height 8
click at [221, 254] on input "Full Time" at bounding box center [221, 256] width 5 height 5
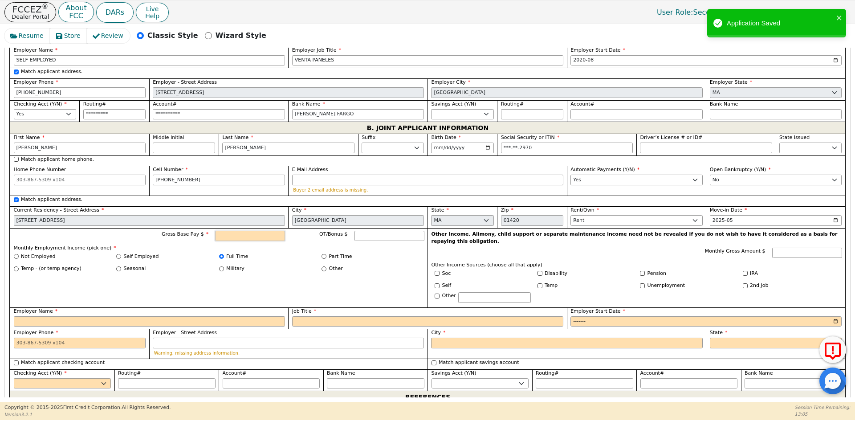
click at [232, 231] on input "Gross Base Pay $" at bounding box center [250, 236] width 70 height 11
click at [82, 316] on input "Employer Name" at bounding box center [149, 321] width 271 height 11
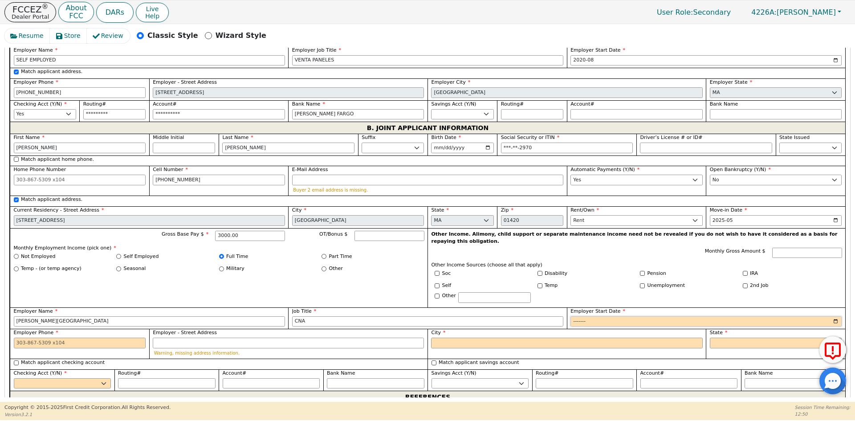
click at [572, 316] on input "Employer Start Date" at bounding box center [706, 321] width 271 height 11
click at [114, 338] on input "Employer Phone" at bounding box center [80, 343] width 132 height 11
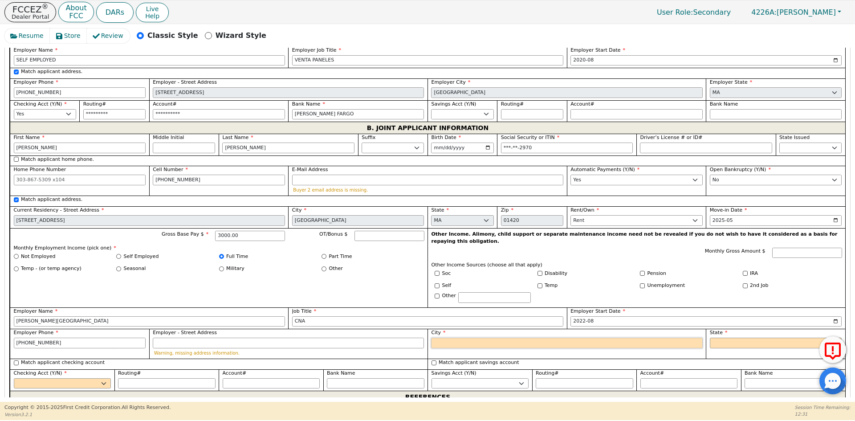
click at [450, 338] on input "City" at bounding box center [566, 343] width 271 height 11
click at [758, 338] on select "AK AL AR AZ CA CO CT DC DE FL [GEOGRAPHIC_DATA] HI IA ID [GEOGRAPHIC_DATA] IN K…" at bounding box center [776, 343] width 132 height 11
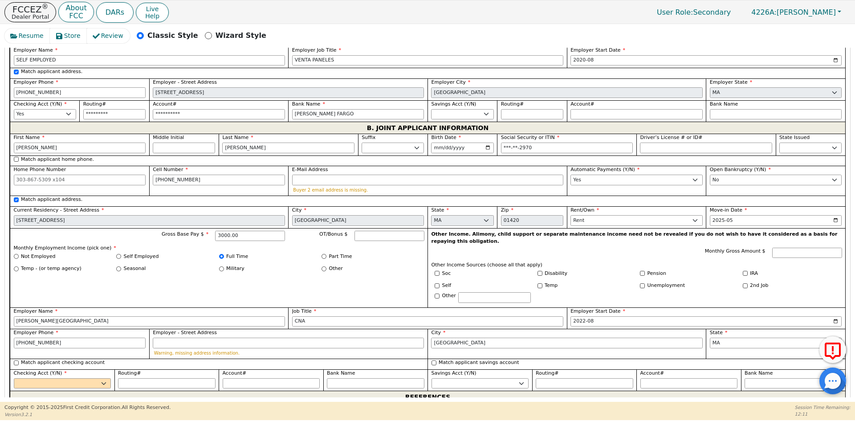
click at [46, 359] on label "Match applicant checking account" at bounding box center [63, 363] width 84 height 8
click at [17, 360] on input "Match applicant checking account" at bounding box center [16, 362] width 5 height 5
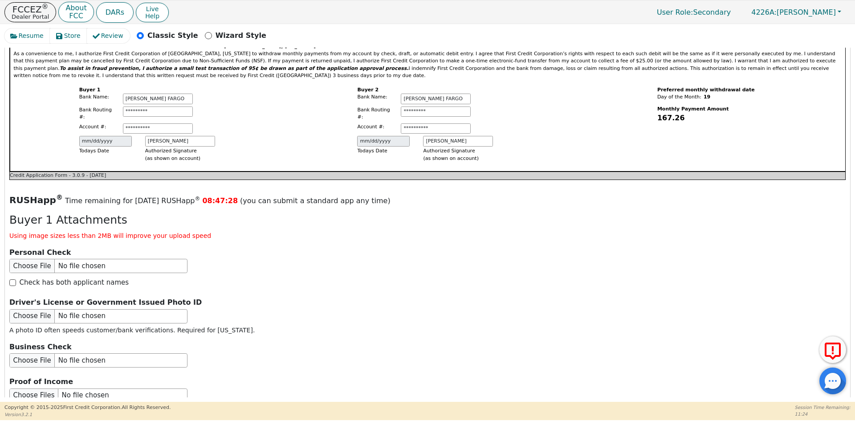
scroll to position [1174, 0]
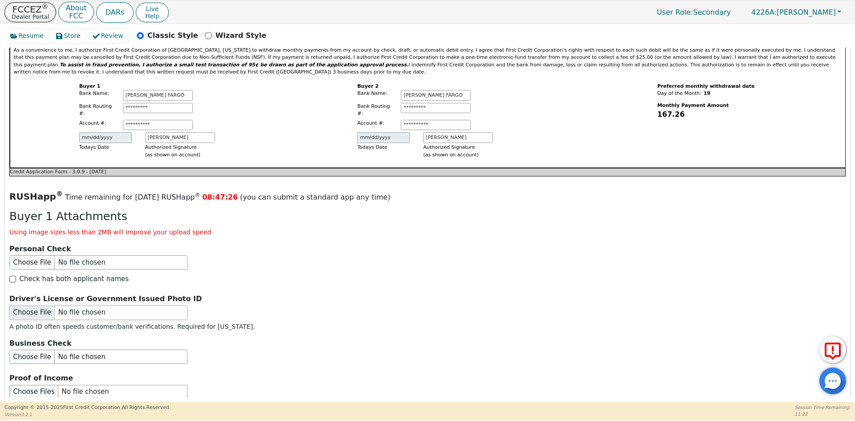
click at [58, 306] on input "file" at bounding box center [98, 313] width 178 height 14
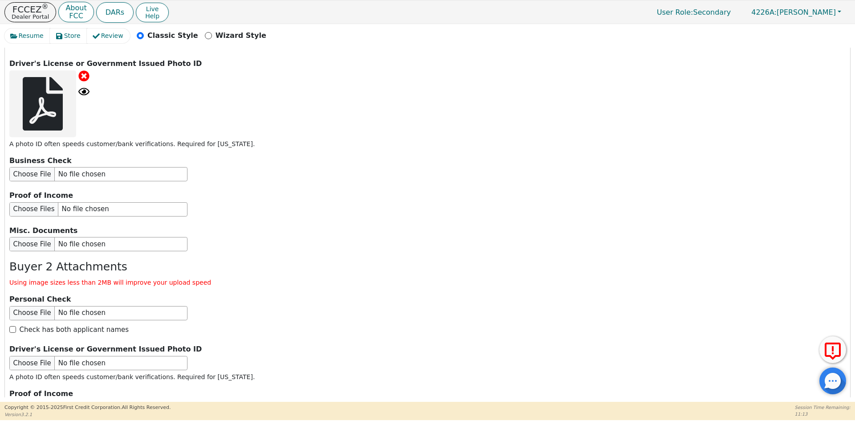
scroll to position [1486, 0]
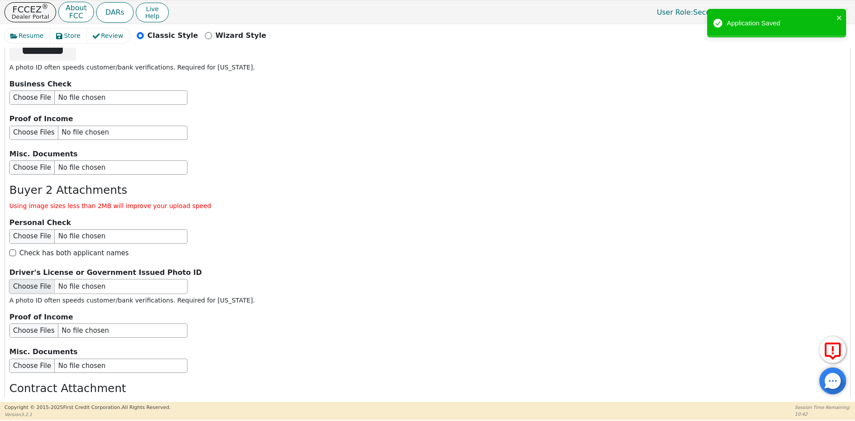
click at [79, 279] on input "file" at bounding box center [98, 286] width 178 height 14
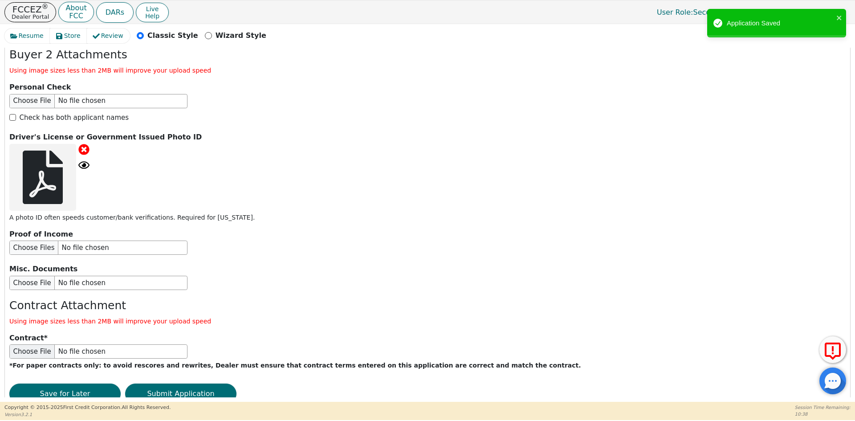
scroll to position [1623, 0]
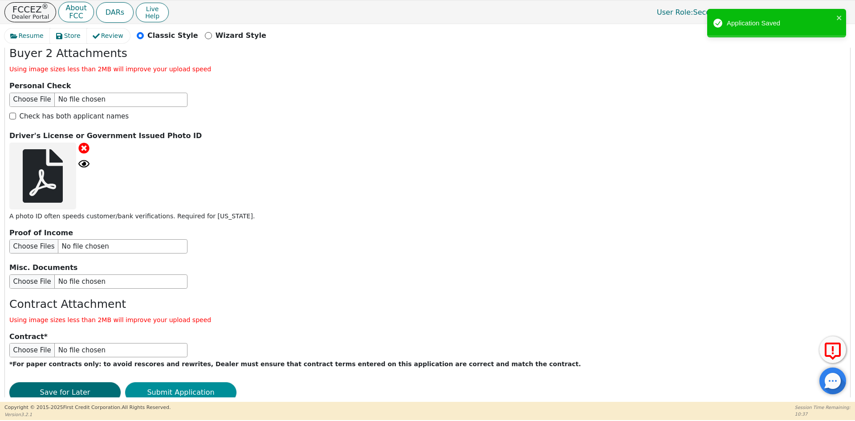
click at [164, 382] on button "Submit Application" at bounding box center [180, 392] width 111 height 20
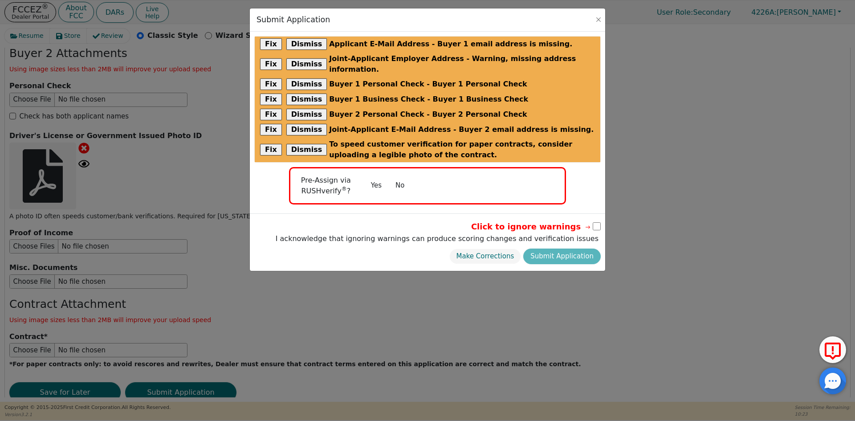
click at [398, 178] on button "No" at bounding box center [399, 186] width 23 height 16
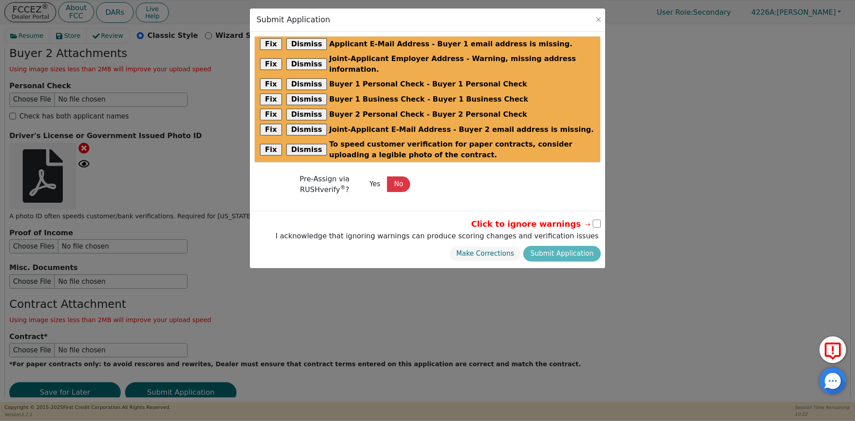
click at [595, 220] on input "checkbox" at bounding box center [597, 224] width 8 height 8
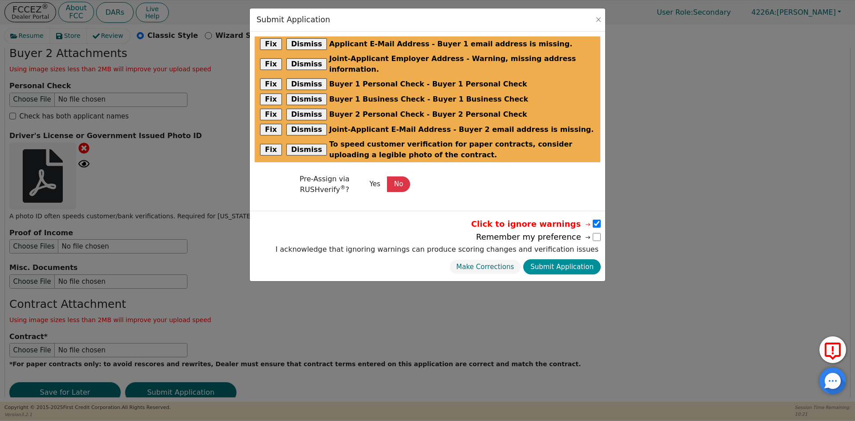
click at [556, 259] on button "Submit Application" at bounding box center [561, 267] width 77 height 16
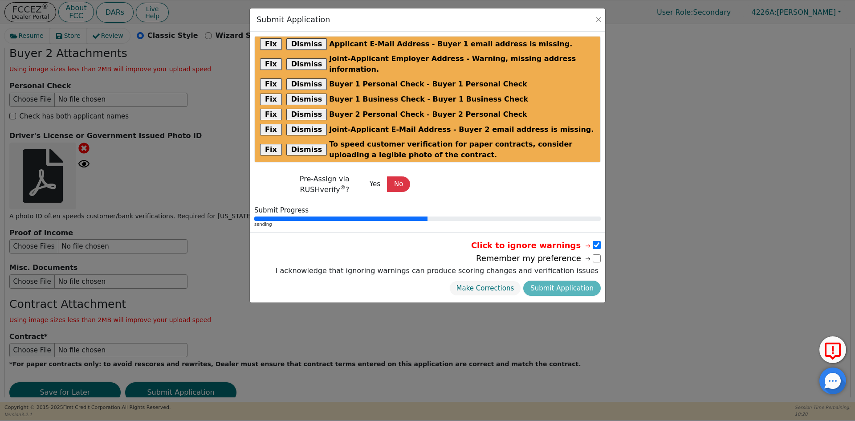
scroll to position [0, 0]
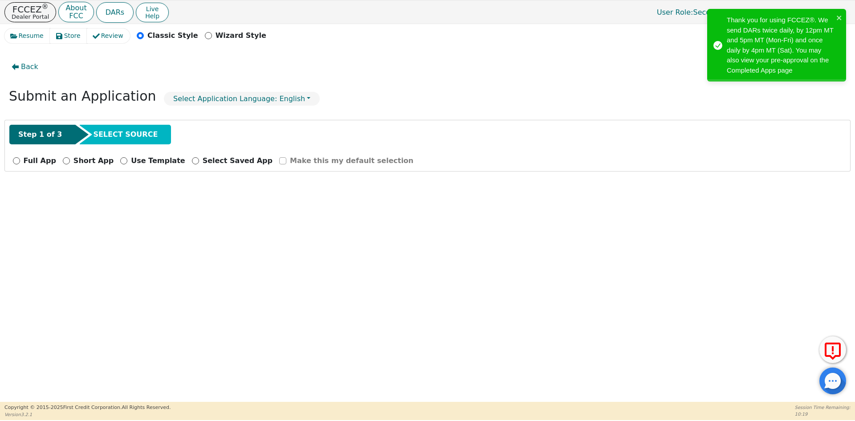
click at [33, 161] on p "Full App" at bounding box center [40, 160] width 33 height 11
click at [20, 161] on input "Full App" at bounding box center [16, 160] width 7 height 7
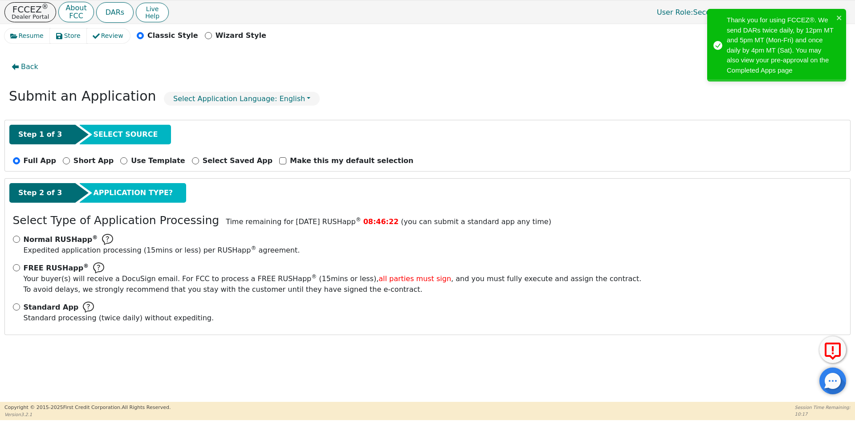
click at [10, 305] on div "Normal RUSHapp ® Expedited application processing ( 15 mins or less) per RUSHap…" at bounding box center [427, 282] width 836 height 96
click at [16, 305] on input "Standard App Standard processing (twice daily) without expediting." at bounding box center [16, 306] width 7 height 7
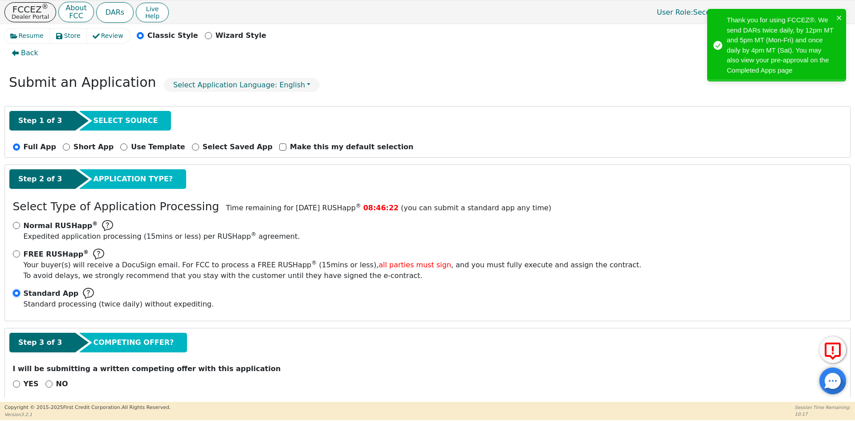
scroll to position [25, 0]
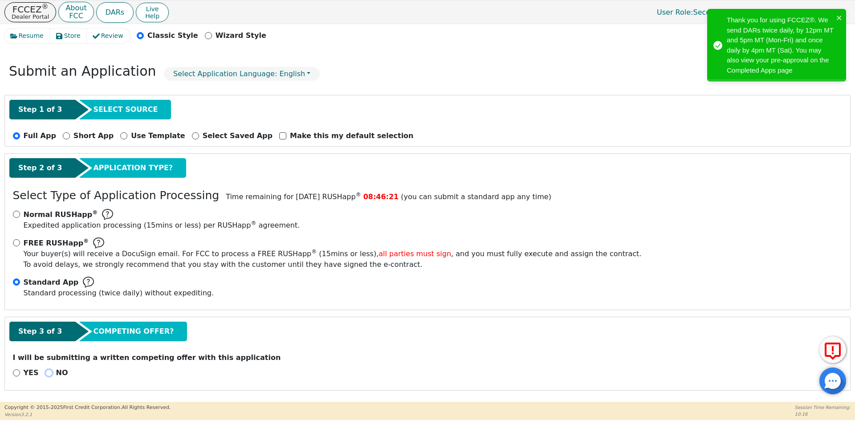
click at [45, 375] on input "NO" at bounding box center [48, 372] width 7 height 7
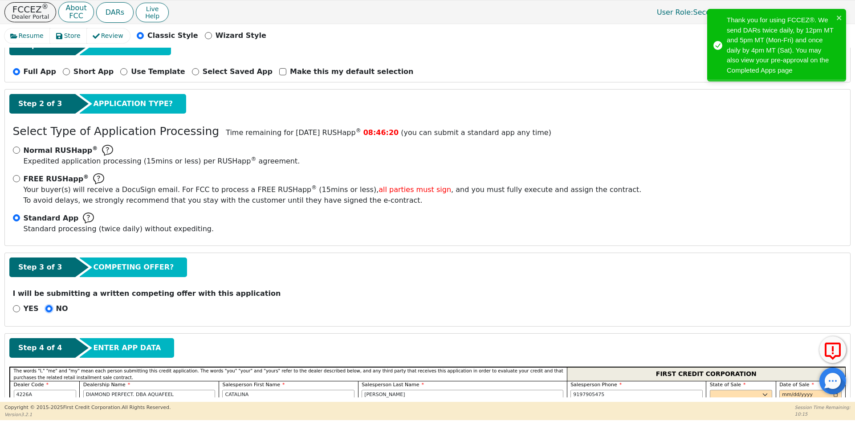
scroll to position [248, 0]
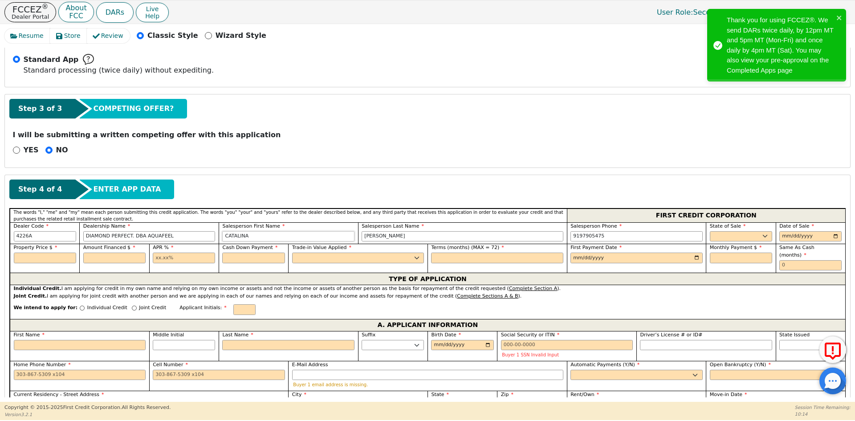
drag, startPoint x: 266, startPoint y: 236, endPoint x: 150, endPoint y: 238, distance: 115.8
click at [150, 238] on div "Dealer Code 4226A Dealership Name DIAMOND PERFECT. DBA AQUAFEEL Salesperson Fir…" at bounding box center [428, 233] width 836 height 22
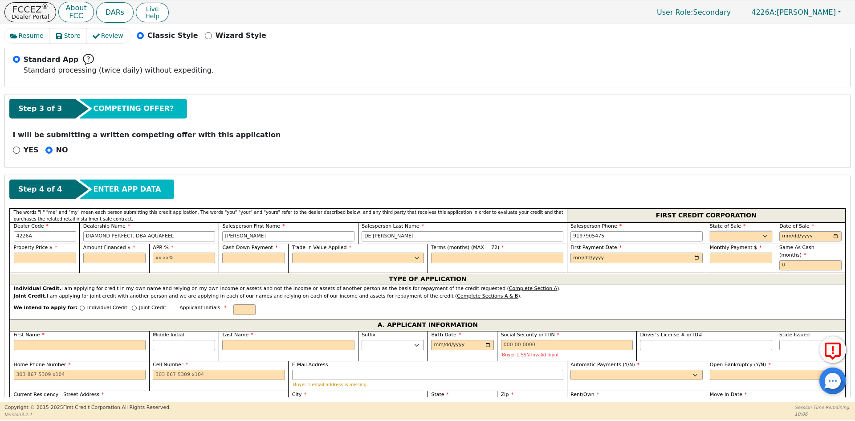
click at [753, 234] on select "AK AL AR AZ CA CO CT DC DE FL [GEOGRAPHIC_DATA] HI IA ID IL IN KS [GEOGRAPHIC_D…" at bounding box center [741, 236] width 62 height 11
click at [838, 234] on input "date" at bounding box center [810, 236] width 62 height 11
click at [832, 235] on input "date" at bounding box center [810, 236] width 62 height 11
click at [39, 257] on input "text" at bounding box center [45, 258] width 62 height 11
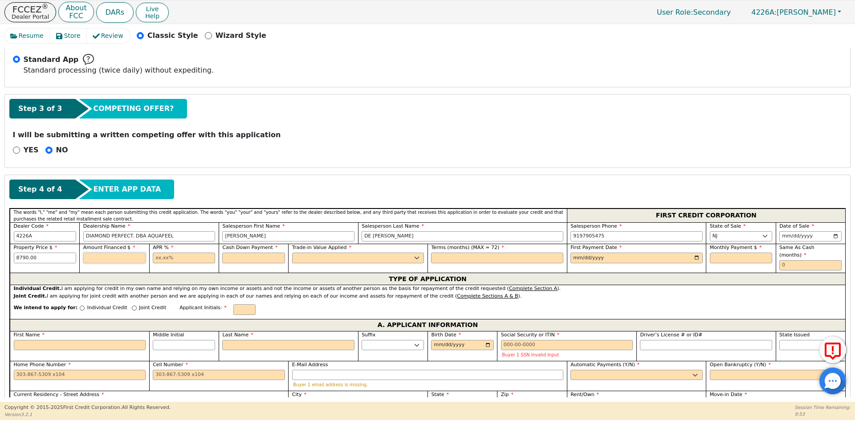
click at [110, 261] on input "text" at bounding box center [114, 258] width 62 height 11
click at [186, 256] on input "text" at bounding box center [184, 258] width 62 height 11
click at [240, 257] on input "text" at bounding box center [253, 258] width 62 height 11
click at [342, 254] on select "Yes No" at bounding box center [358, 258] width 132 height 11
click at [292, 253] on select "Yes No" at bounding box center [358, 258] width 132 height 11
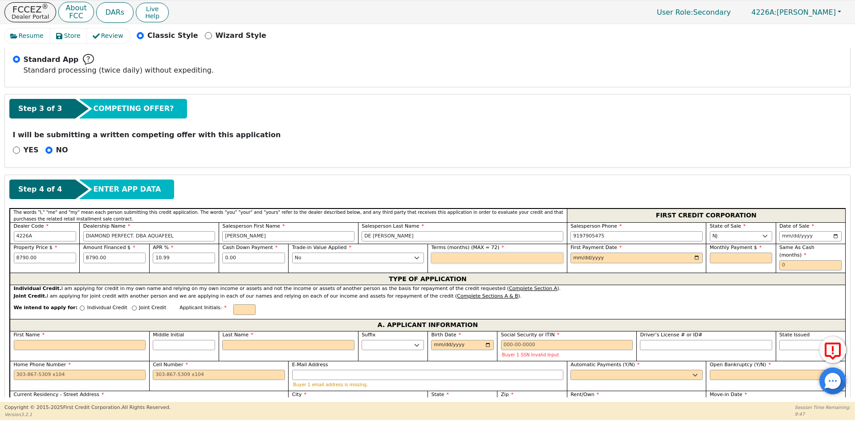
click at [468, 260] on input "text" at bounding box center [497, 258] width 132 height 11
click at [694, 257] on input "date" at bounding box center [637, 258] width 132 height 11
click at [730, 259] on input "text" at bounding box center [741, 258] width 62 height 11
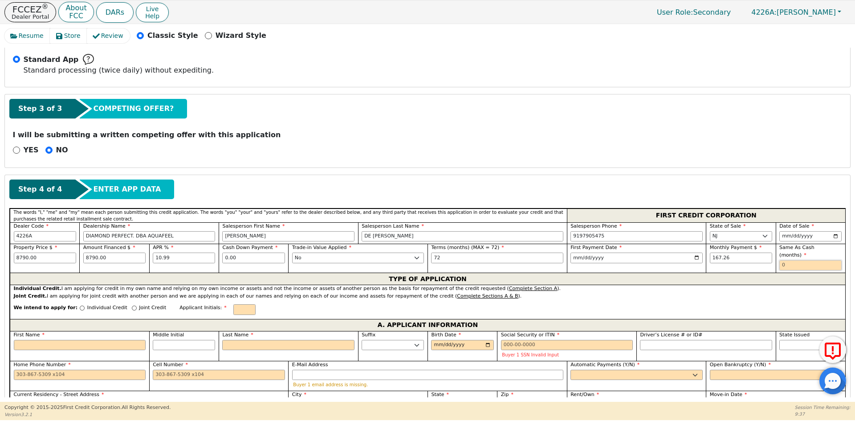
click at [788, 260] on input "text" at bounding box center [810, 265] width 62 height 11
click at [94, 304] on p "Individual Credit" at bounding box center [107, 308] width 40 height 8
click at [85, 306] on input "Individual Credit" at bounding box center [82, 308] width 5 height 5
click at [233, 304] on input "text" at bounding box center [244, 309] width 22 height 11
click at [108, 334] on div "First Name" at bounding box center [80, 340] width 132 height 19
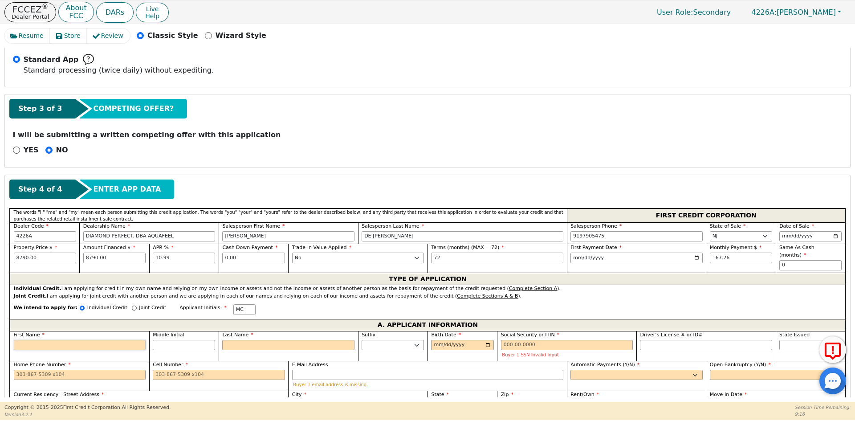
click at [108, 340] on input "First Name" at bounding box center [80, 345] width 132 height 11
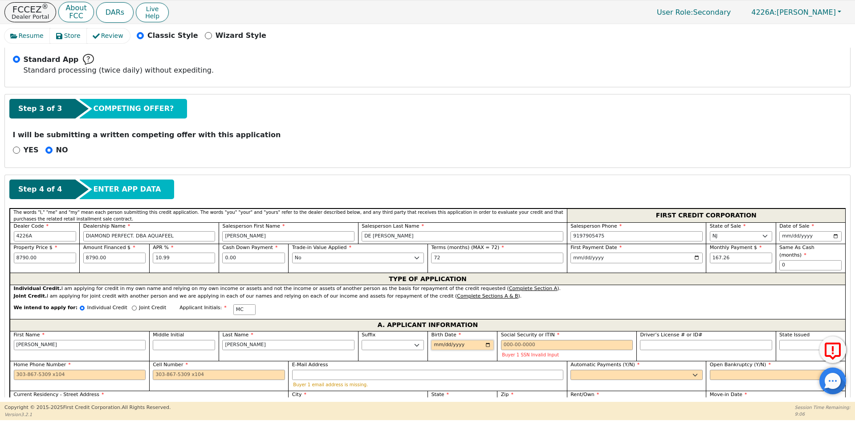
click at [433, 340] on input "Birth Date" at bounding box center [462, 345] width 62 height 11
click at [546, 340] on input "Social Security or ITIN" at bounding box center [567, 345] width 132 height 11
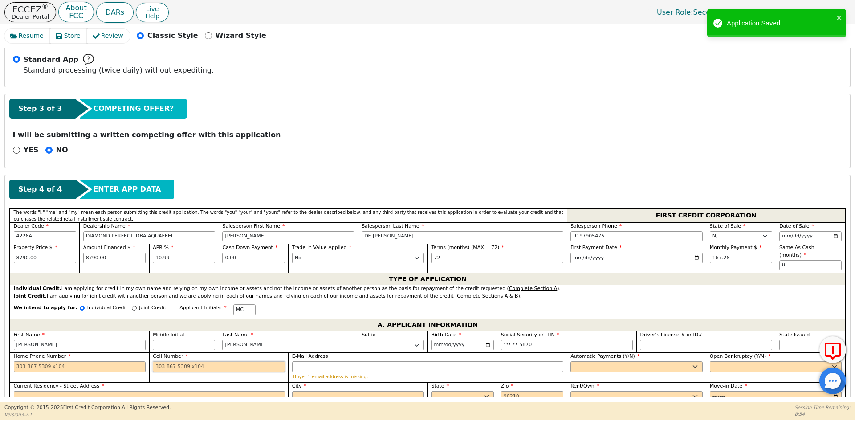
click at [184, 361] on input "Cell Number" at bounding box center [219, 366] width 132 height 11
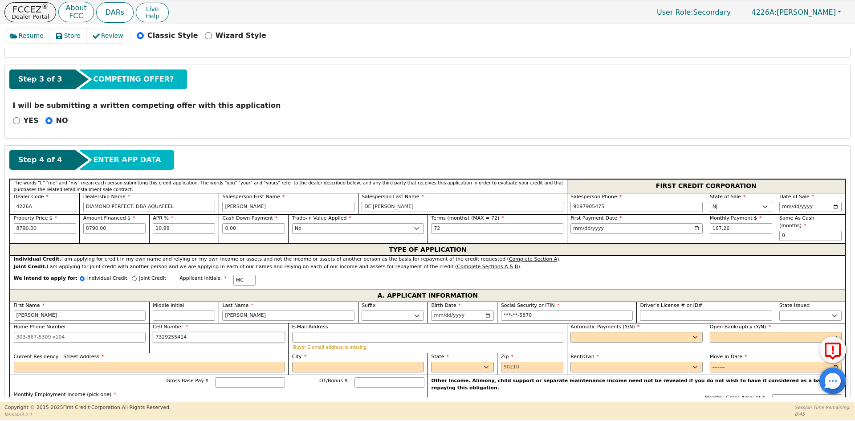
scroll to position [292, 0]
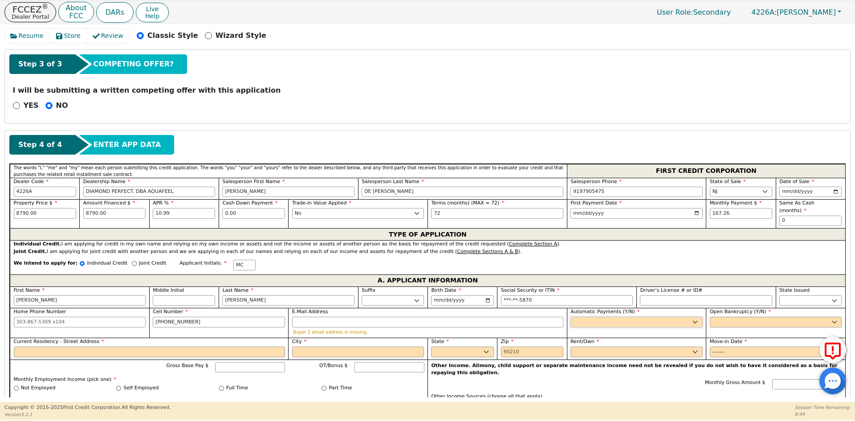
click at [584, 317] on select "Yes No" at bounding box center [637, 322] width 132 height 11
click at [571, 317] on select "Yes No" at bounding box center [637, 322] width 132 height 11
click at [720, 317] on select "Yes No" at bounding box center [776, 322] width 132 height 11
click at [710, 317] on select "Yes No" at bounding box center [776, 322] width 132 height 11
click at [61, 347] on input "Current Residency - Street Address" at bounding box center [149, 352] width 271 height 11
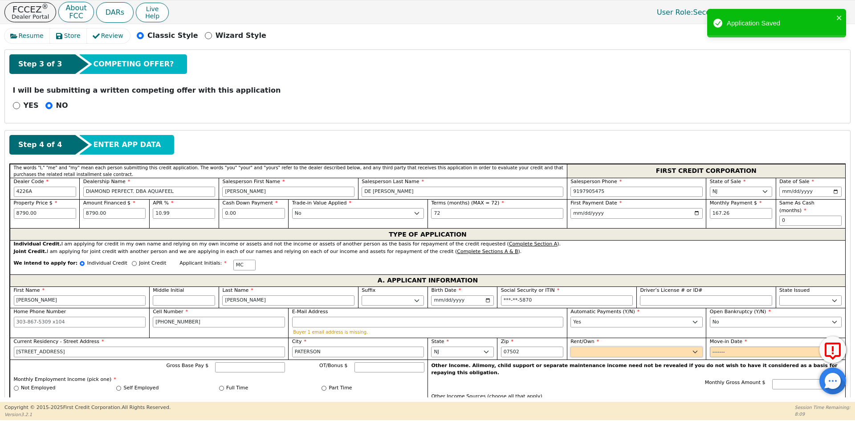
click at [621, 348] on select "Rent Own" at bounding box center [637, 352] width 132 height 11
click at [571, 347] on select "Rent Own" at bounding box center [637, 352] width 132 height 11
click at [714, 347] on input "Move-in Date" at bounding box center [776, 352] width 132 height 11
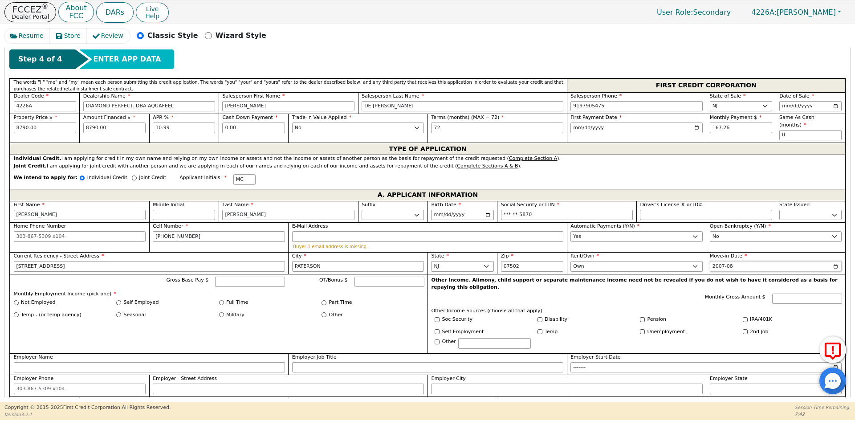
scroll to position [381, 0]
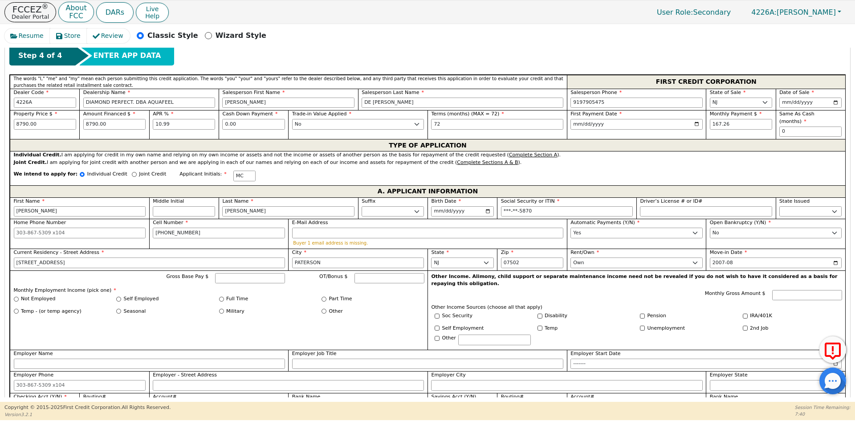
click at [235, 295] on label "Full Time" at bounding box center [237, 299] width 22 height 8
click at [224, 297] on input "Full Time" at bounding box center [221, 299] width 5 height 5
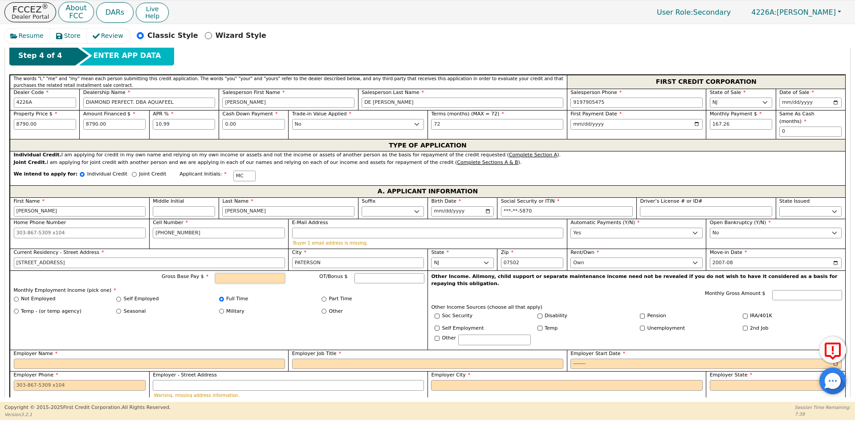
click at [239, 273] on input "Gross Base Pay $" at bounding box center [250, 278] width 70 height 11
click at [109, 359] on input "Employer Name" at bounding box center [149, 364] width 271 height 11
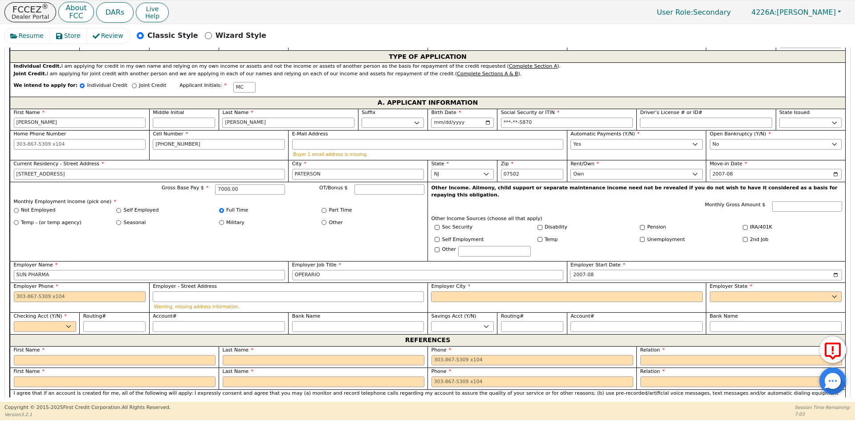
scroll to position [470, 0]
click at [103, 291] on input "Employer Phone" at bounding box center [80, 296] width 132 height 11
click at [439, 291] on input "Employer City" at bounding box center [566, 296] width 271 height 11
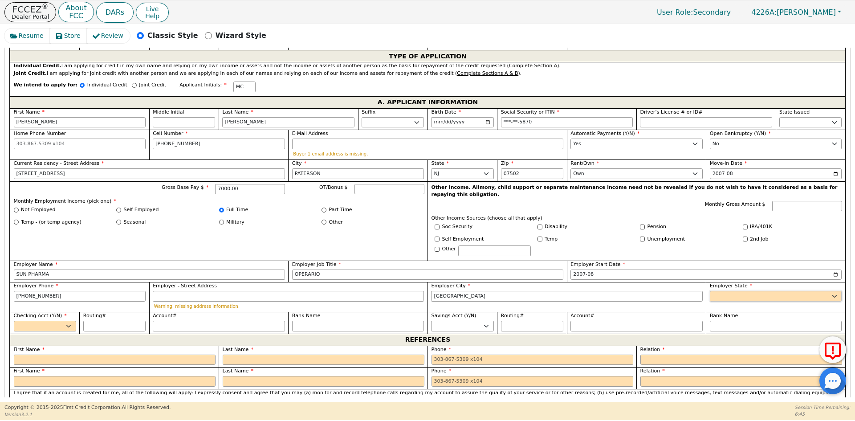
click at [719, 291] on select "AK AL AR AZ CA CO CT DC DE FL [GEOGRAPHIC_DATA] HI IA ID [GEOGRAPHIC_DATA] IN K…" at bounding box center [776, 296] width 132 height 11
click at [46, 321] on select "Yes No" at bounding box center [45, 326] width 62 height 11
click at [14, 321] on select "Yes No" at bounding box center [45, 326] width 62 height 11
click at [117, 321] on input "Routing#" at bounding box center [114, 326] width 62 height 11
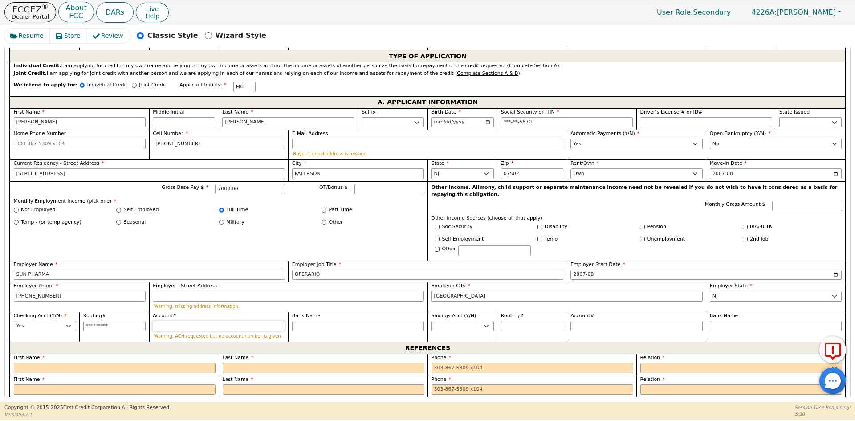
click at [159, 321] on input "Account#" at bounding box center [219, 326] width 132 height 11
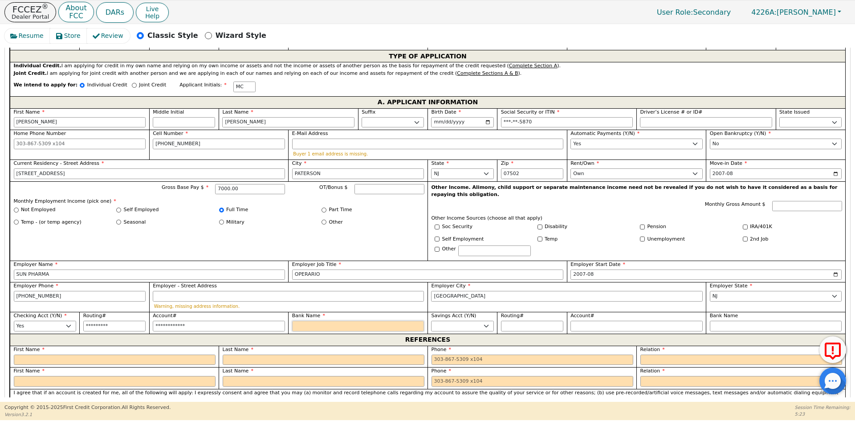
click at [333, 321] on input "Bank Name" at bounding box center [358, 326] width 132 height 11
click at [160, 355] on input "text" at bounding box center [115, 360] width 202 height 11
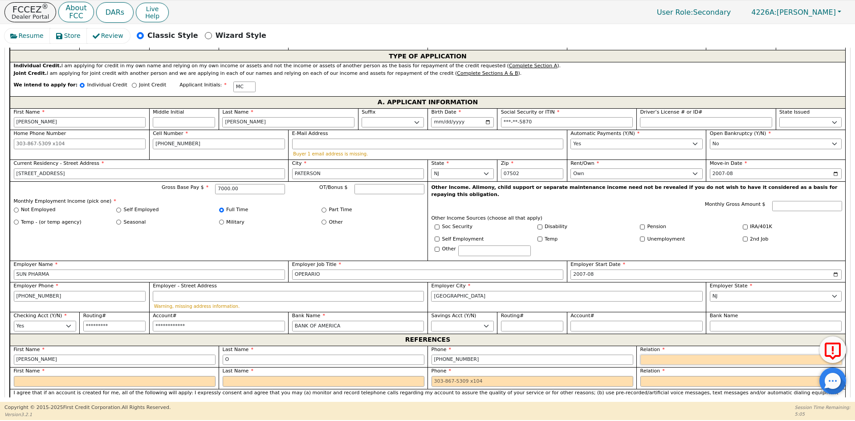
click at [689, 355] on select "FATHER MOTHER SISTER BROTHER DAUGHTER SON CO-WORKER NEIGHBOR FRIEND COUSIN G-MO…" at bounding box center [741, 360] width 202 height 11
click at [689, 355] on select "FATHER MOTHER SISTER BROTHER DAUGHTER SON CO-WORKER NEIGHBOR FRIEND COUSIN G-MO…" at bounding box center [637, 360] width 132 height 11
click at [717, 355] on input "text" at bounding box center [776, 360] width 132 height 11
click at [676, 376] on select "FATHER MOTHER SISTER BROTHER DAUGHTER SON CO-WORKER NEIGHBOR FRIEND COUSIN G-MO…" at bounding box center [741, 381] width 202 height 11
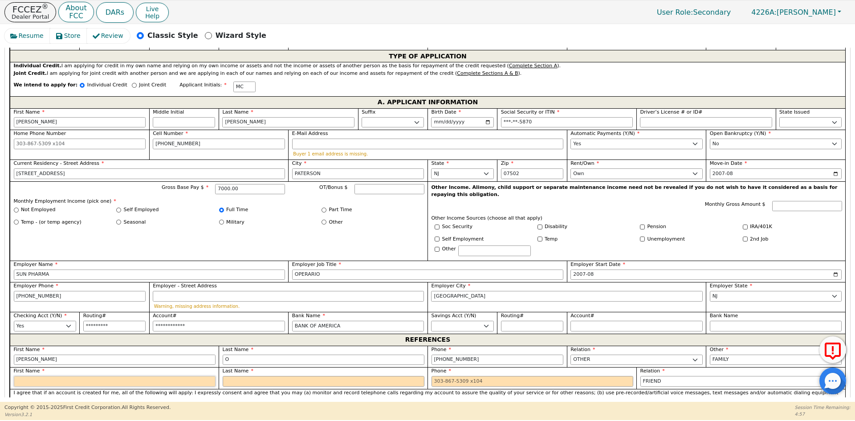
click at [68, 376] on input "text" at bounding box center [115, 381] width 202 height 11
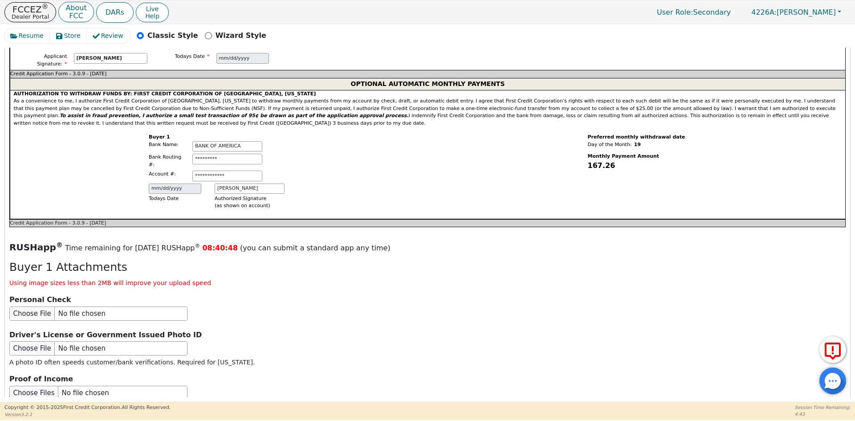
scroll to position [871, 0]
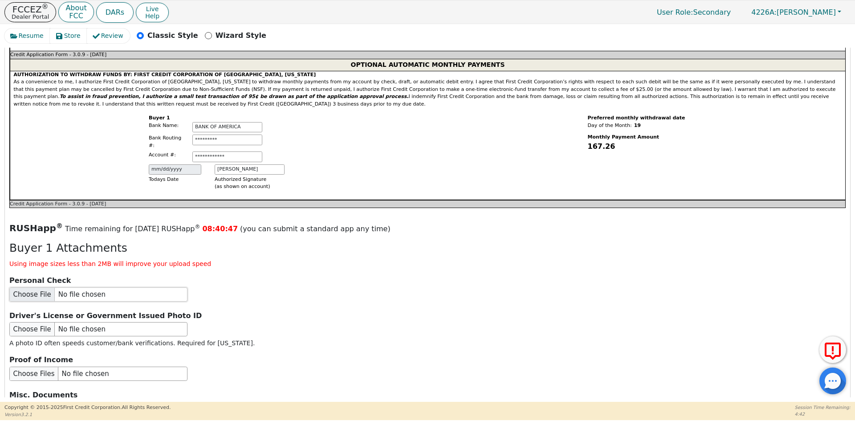
click at [60, 287] on input "file" at bounding box center [98, 294] width 178 height 14
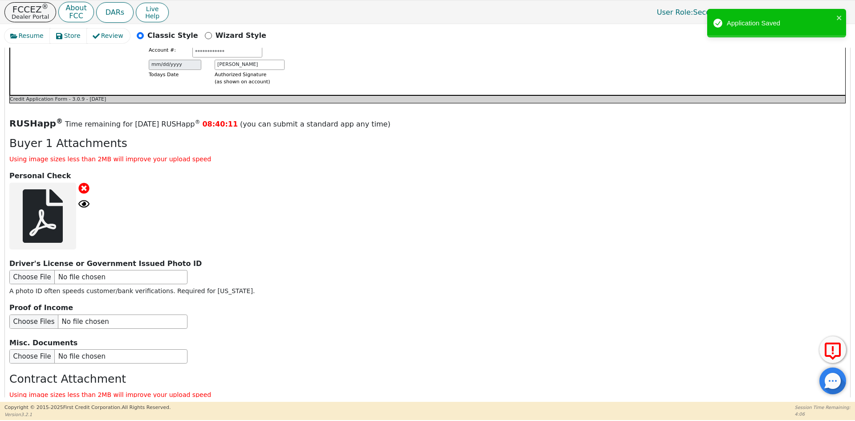
scroll to position [1005, 0]
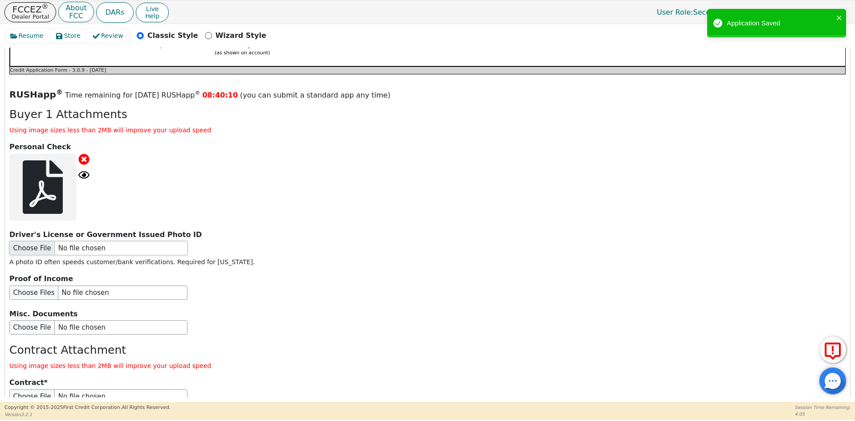
click at [59, 241] on input "file" at bounding box center [98, 248] width 178 height 14
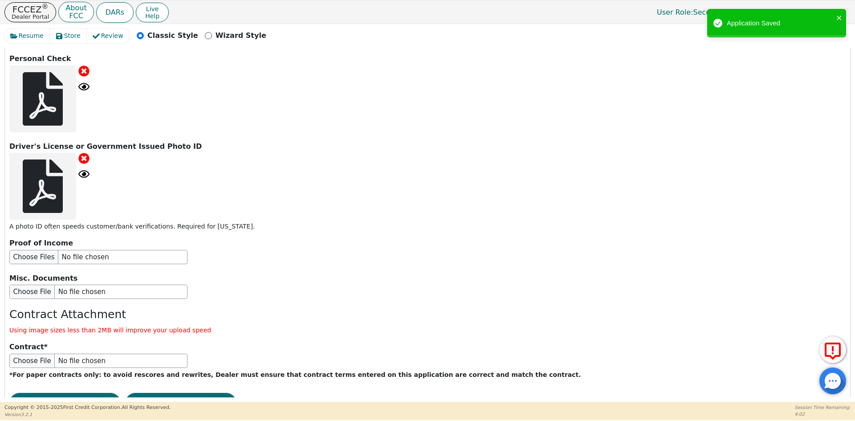
scroll to position [1111, 0]
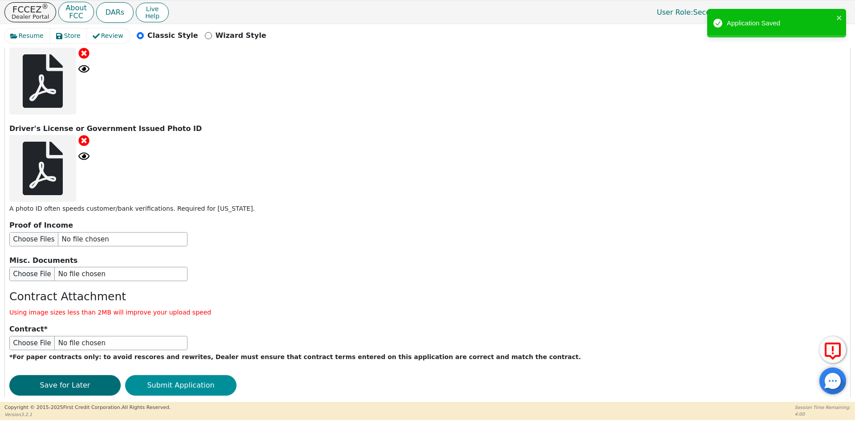
click at [182, 375] on button "Submit Application" at bounding box center [180, 385] width 111 height 20
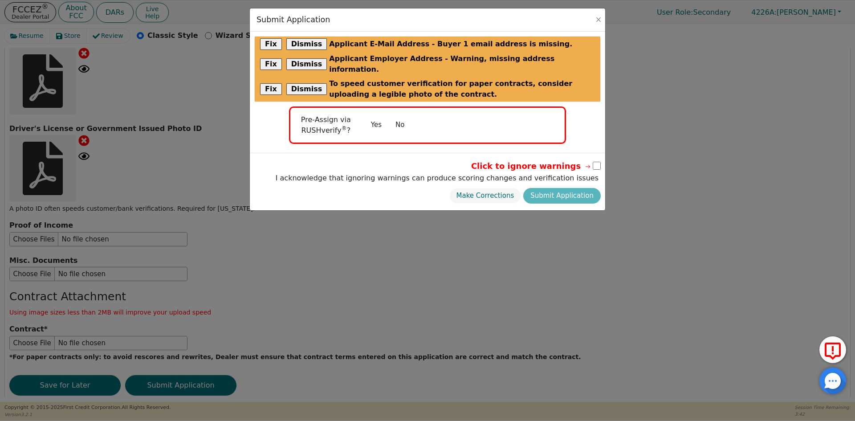
click at [397, 117] on button "No" at bounding box center [399, 125] width 23 height 16
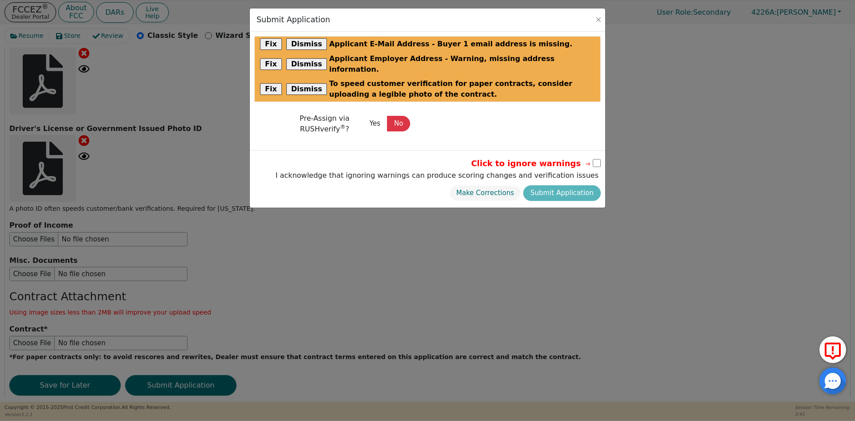
click at [593, 159] on input "checkbox" at bounding box center [597, 163] width 8 height 8
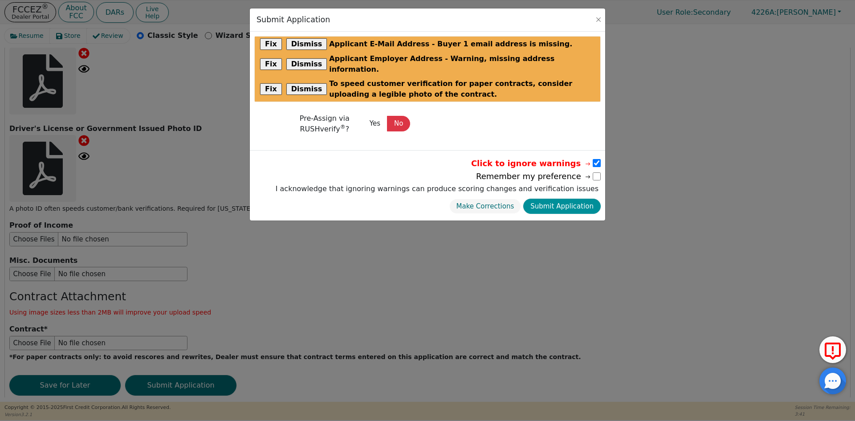
click at [559, 199] on button "Submit Application" at bounding box center [561, 207] width 77 height 16
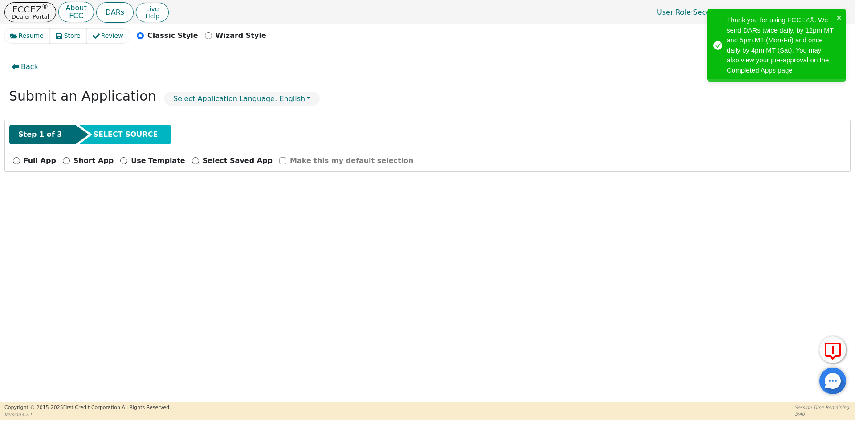
scroll to position [0, 0]
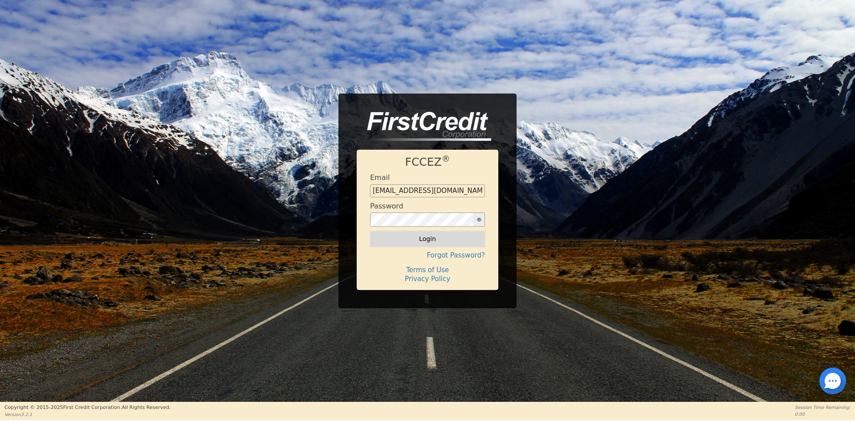
click at [407, 241] on button "Login" at bounding box center [427, 238] width 115 height 15
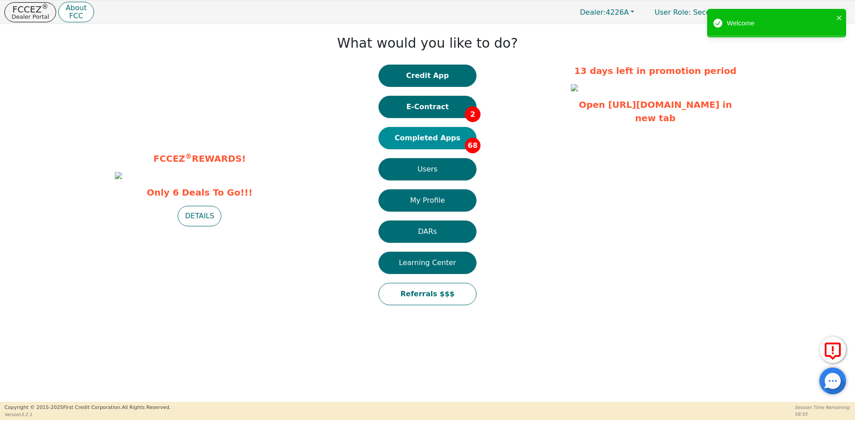
click at [424, 142] on button "Completed Apps 68" at bounding box center [428, 138] width 98 height 22
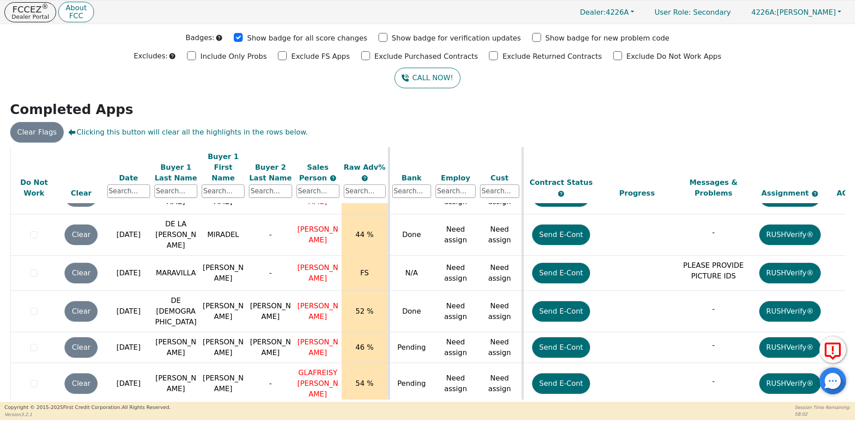
scroll to position [2059, 0]
